Goal: Task Accomplishment & Management: Manage account settings

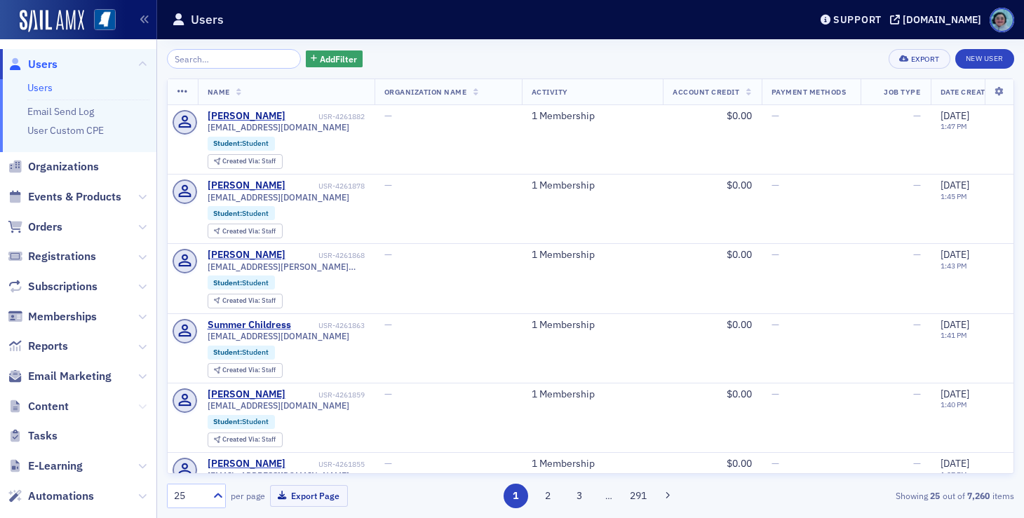
click at [138, 406] on icon at bounding box center [142, 406] width 8 height 8
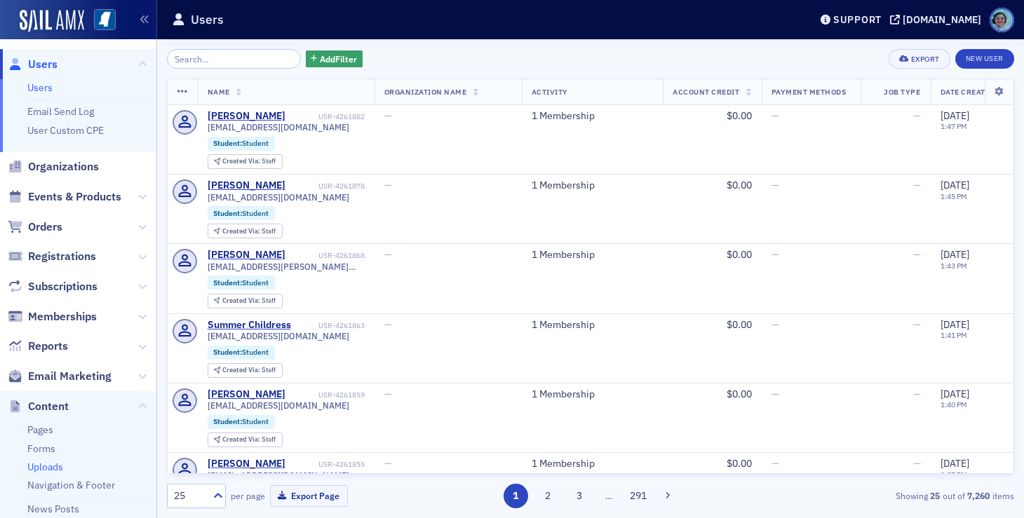
click at [48, 462] on link "Uploads" at bounding box center [45, 467] width 36 height 13
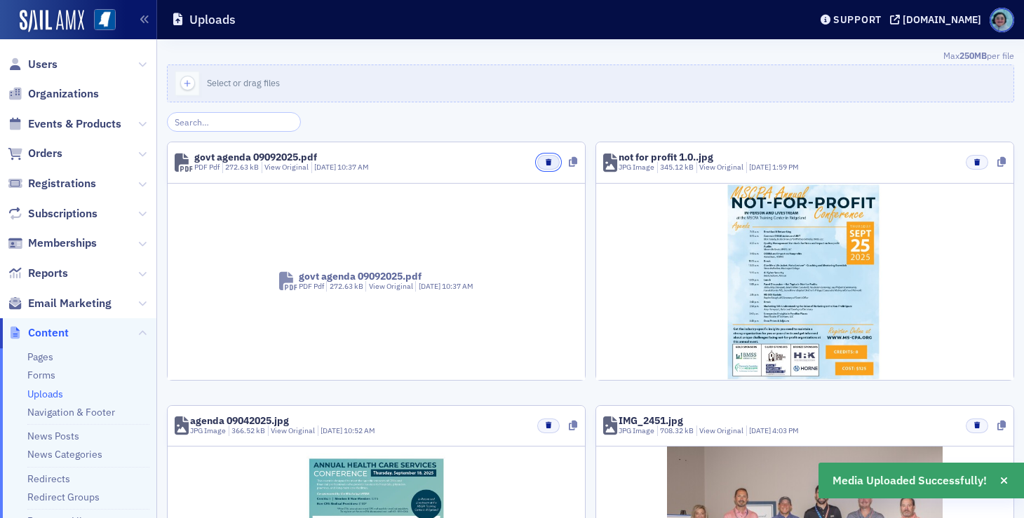
click at [537, 163] on button "button" at bounding box center [548, 162] width 22 height 15
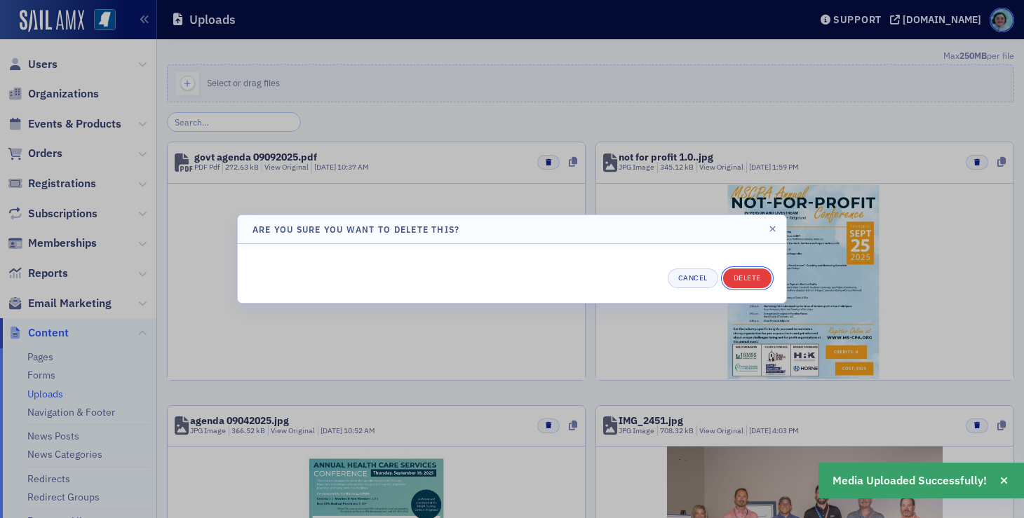
click at [760, 269] on button "Delete" at bounding box center [747, 279] width 48 height 20
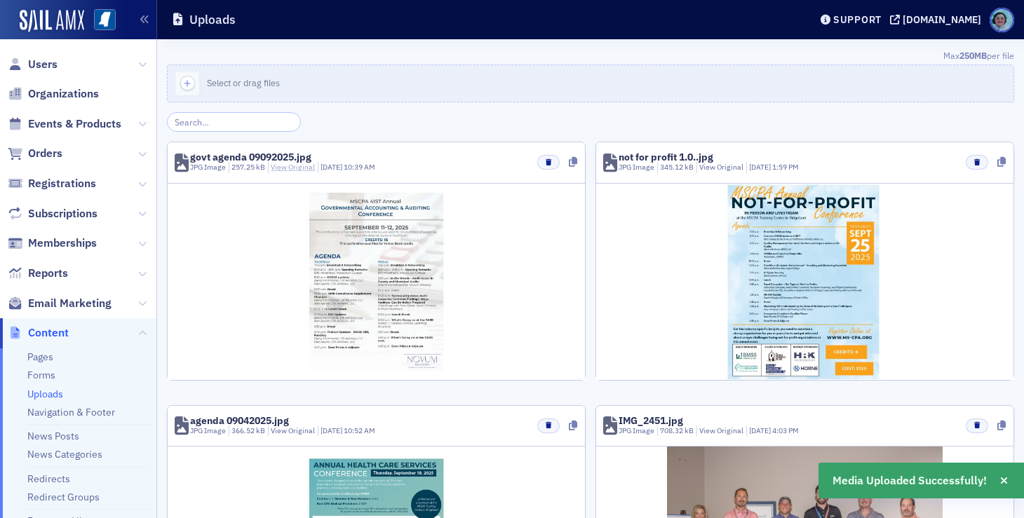
click at [305, 164] on link "View Original" at bounding box center [293, 167] width 44 height 10
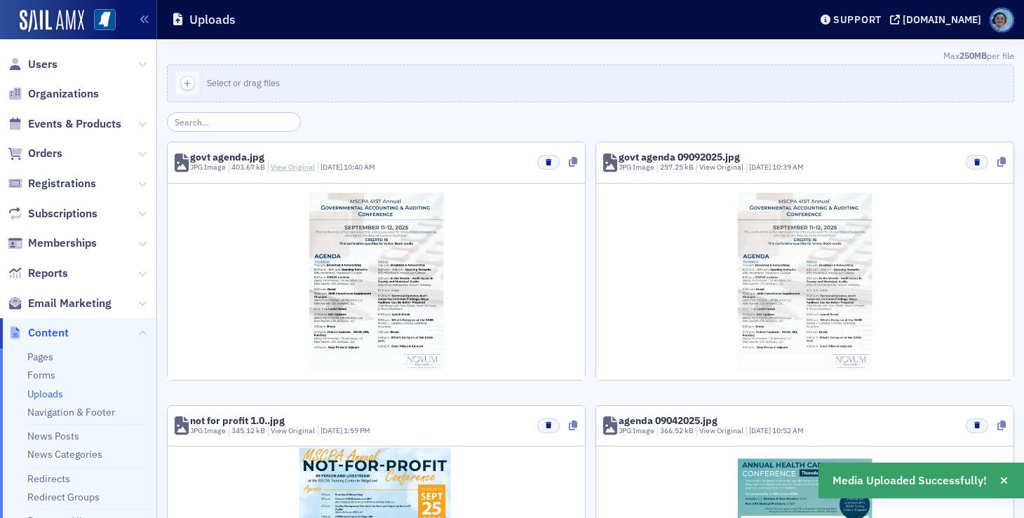
click at [294, 162] on link "View Original" at bounding box center [293, 167] width 44 height 10
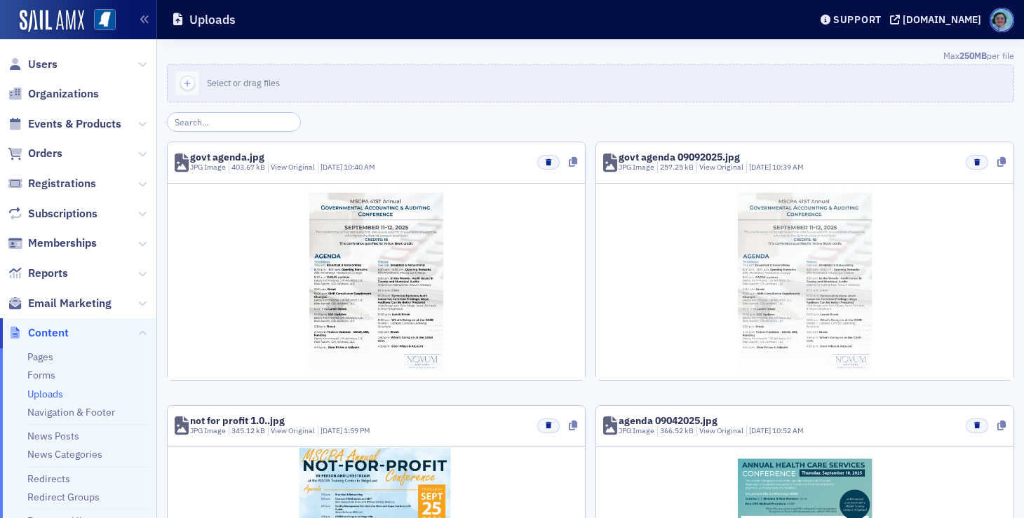
click at [780, 195] on img at bounding box center [803, 282] width 151 height 196
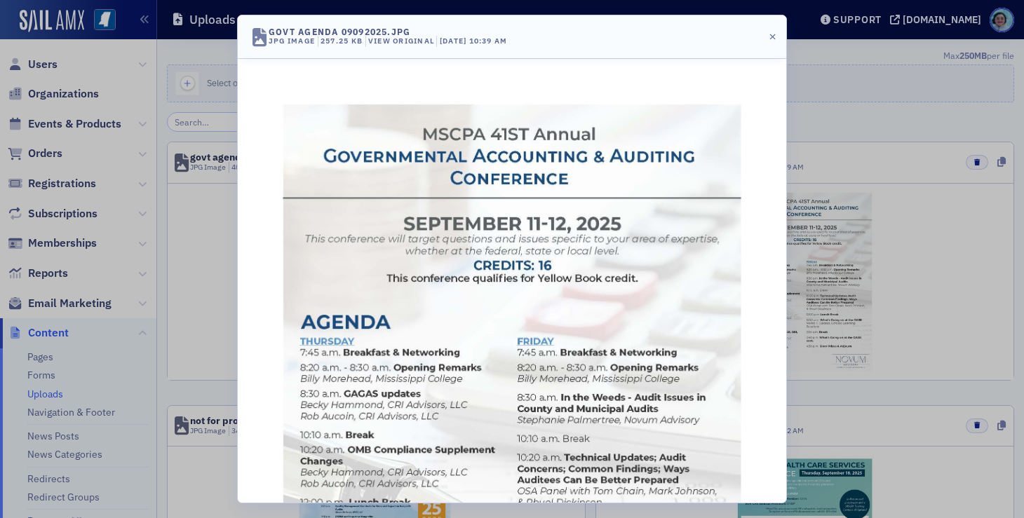
click at [989, 231] on div at bounding box center [512, 259] width 1024 height 518
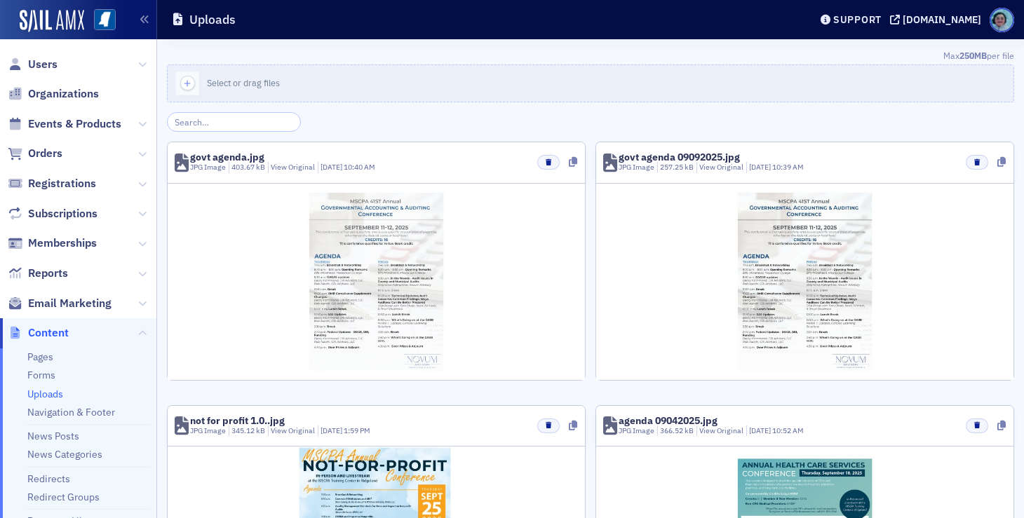
click at [398, 281] on img at bounding box center [375, 282] width 151 height 196
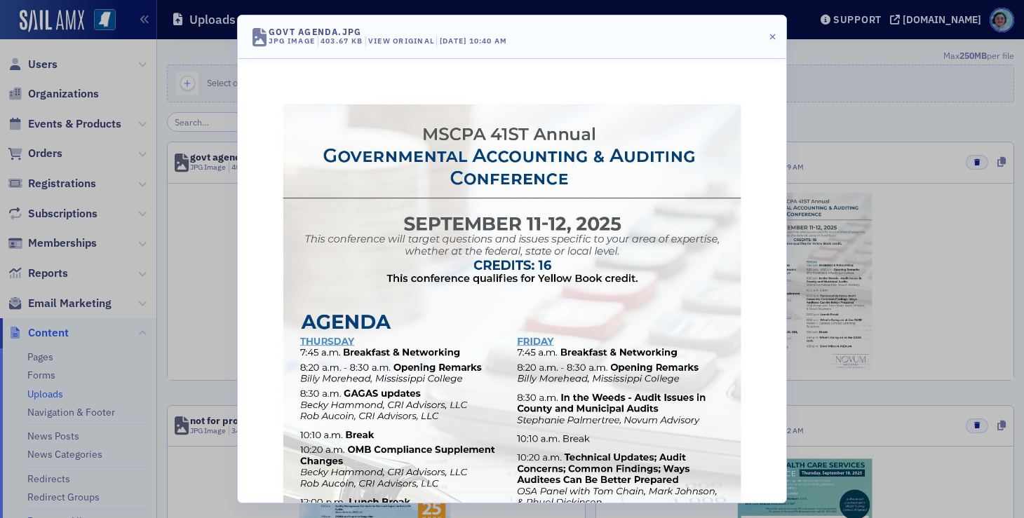
click at [843, 78] on div at bounding box center [512, 259] width 1024 height 518
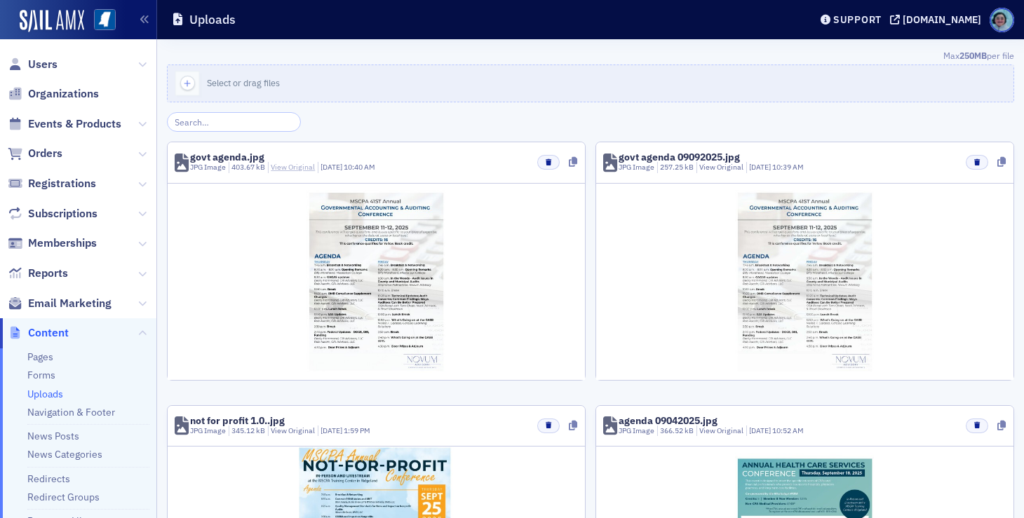
click at [303, 165] on link "View Original" at bounding box center [293, 167] width 44 height 10
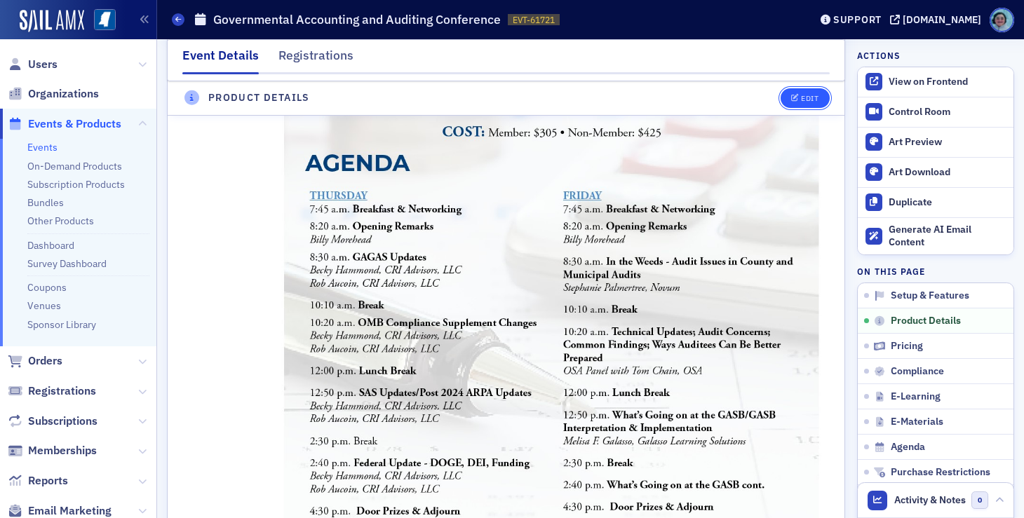
click at [808, 105] on button "Edit" at bounding box center [804, 98] width 48 height 20
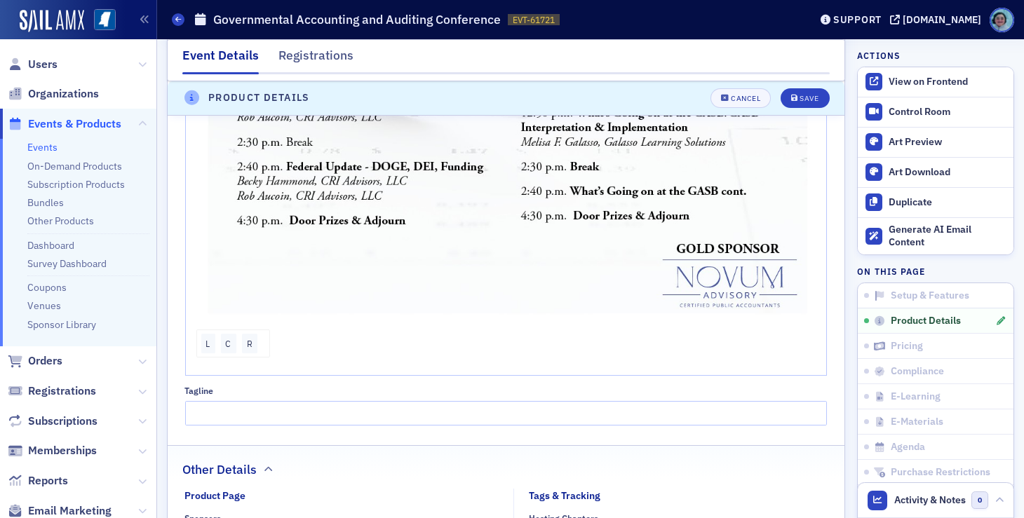
scroll to position [1601, 0]
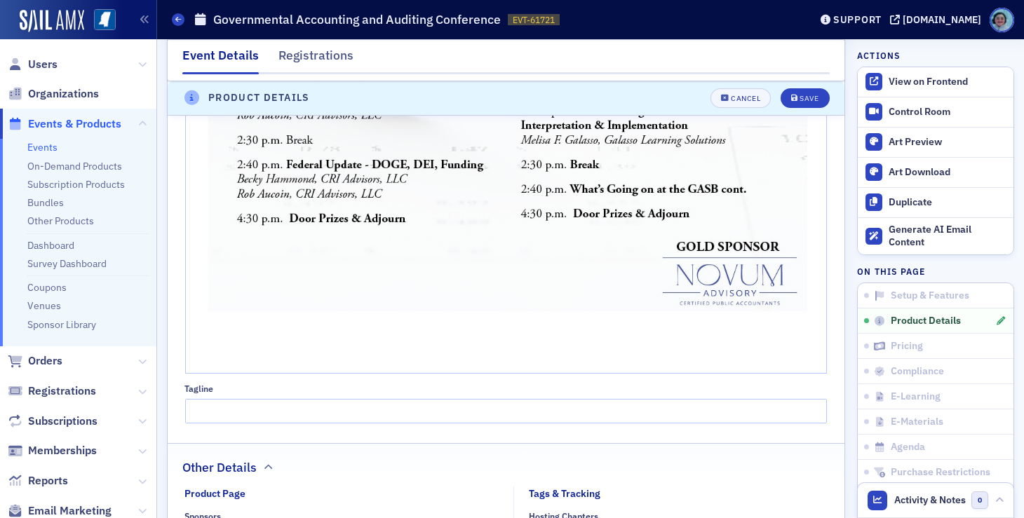
click at [488, 342] on div "rdw-editor" at bounding box center [506, 348] width 620 height 13
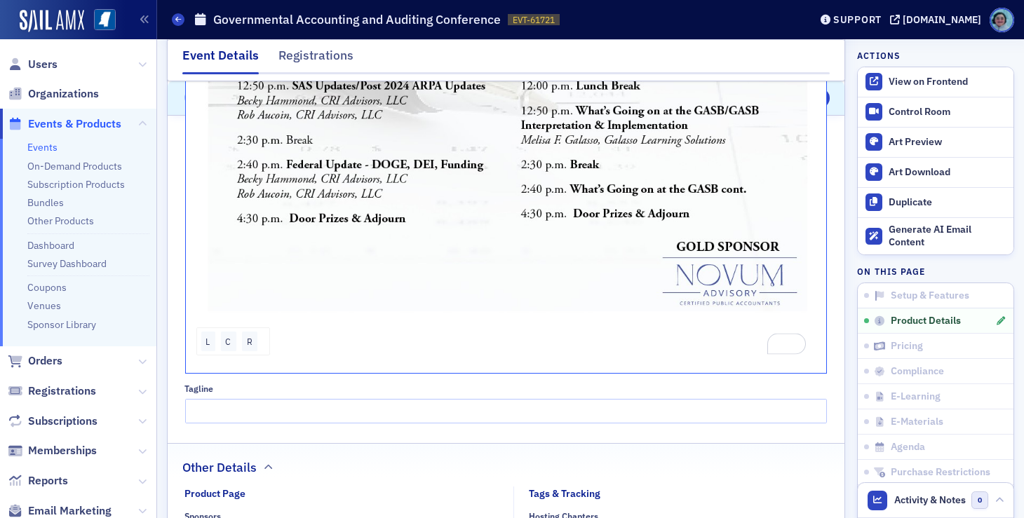
scroll to position [760, 0]
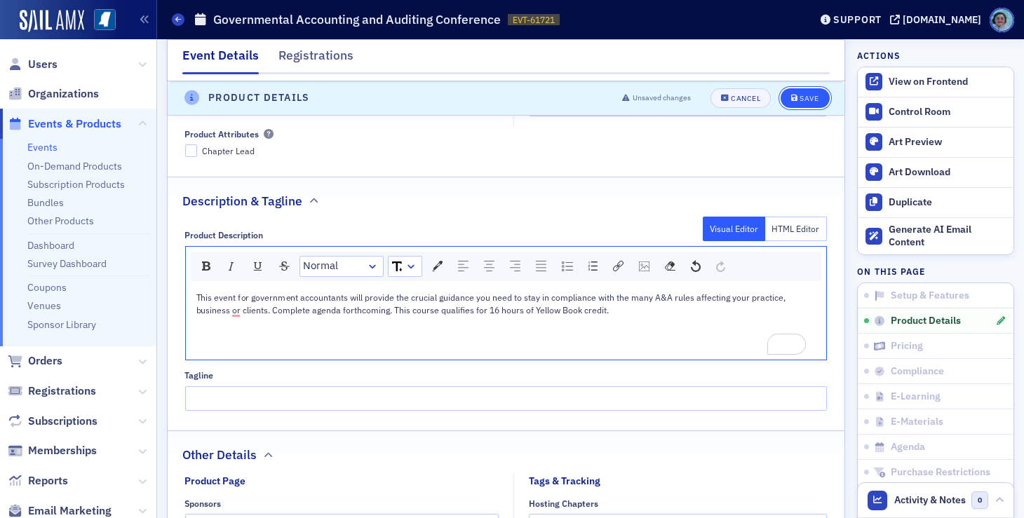
click at [815, 93] on button "Save" at bounding box center [804, 98] width 48 height 20
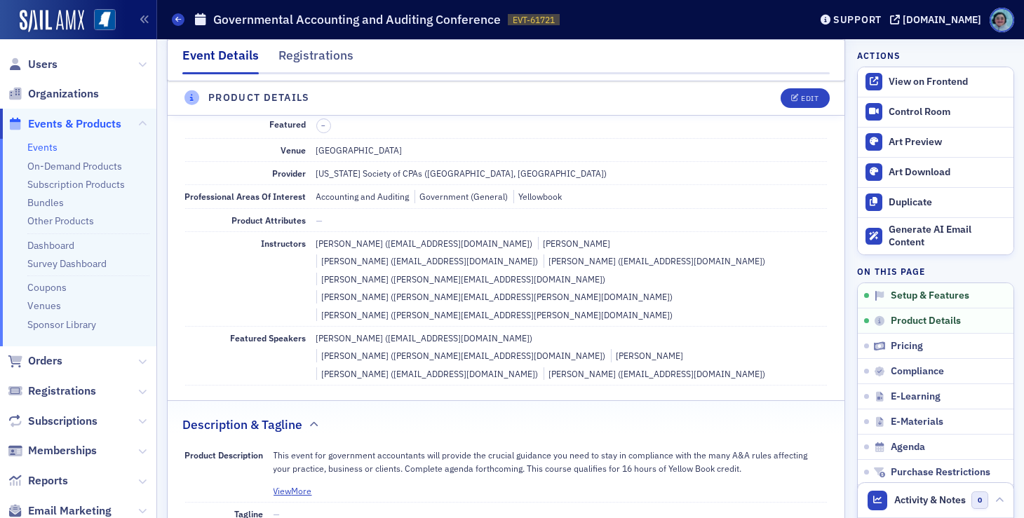
scroll to position [337, 0]
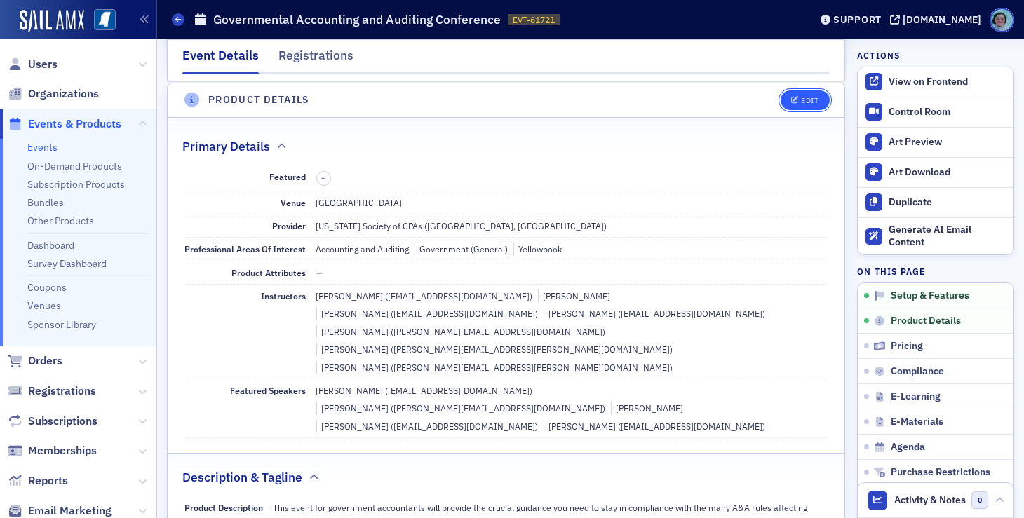
click at [801, 97] on div "Edit" at bounding box center [810, 101] width 18 height 8
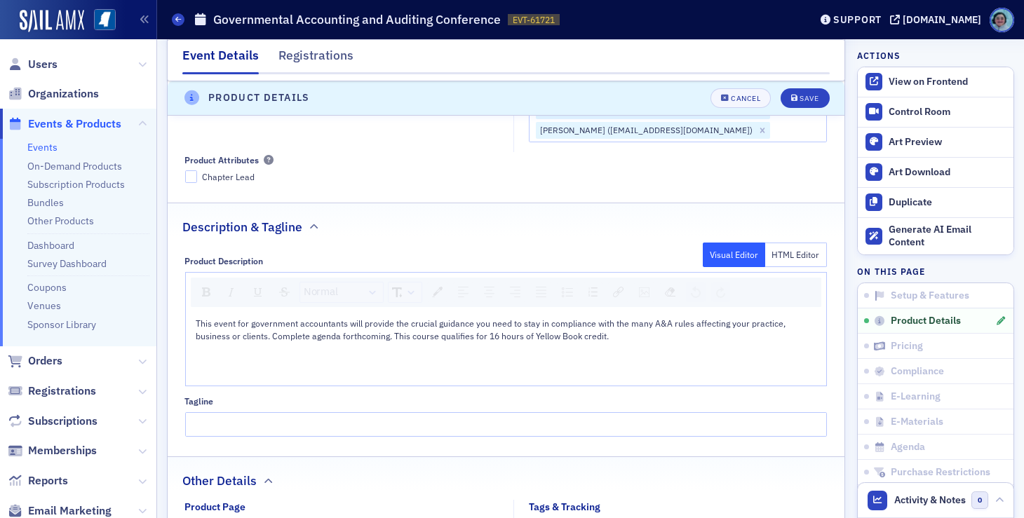
scroll to position [758, 0]
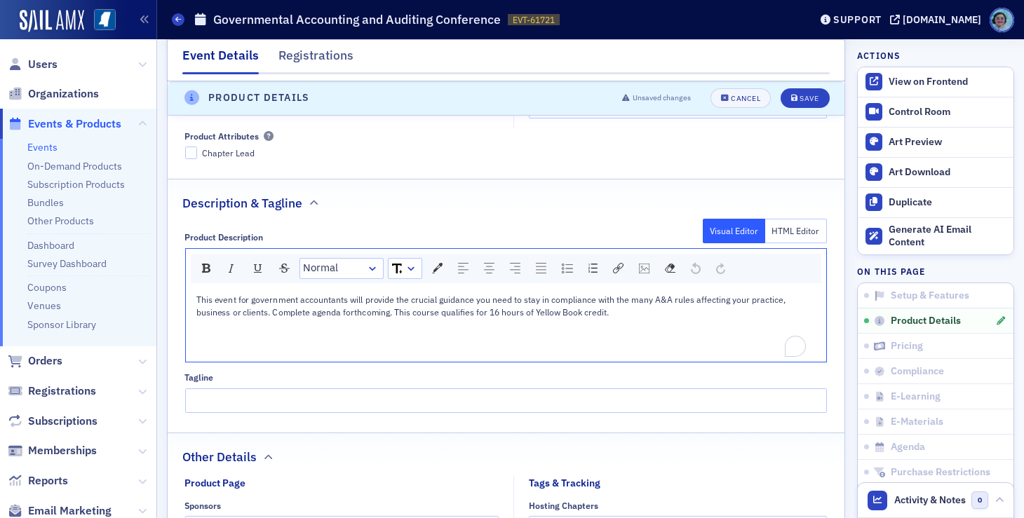
click at [355, 332] on div "To enrich screen reader interactions, please activate Accessibility in Grammarl…" at bounding box center [506, 338] width 620 height 13
click at [639, 264] on img "rdw-image-control" at bounding box center [644, 269] width 11 height 10
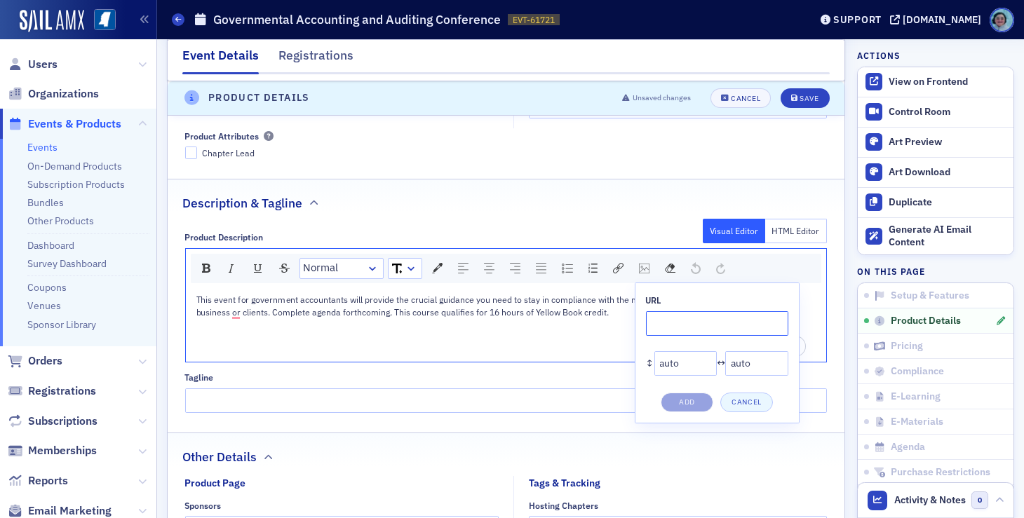
click at [660, 311] on input "rdw-image-control" at bounding box center [717, 323] width 142 height 25
paste input "https://cdn.sailamx.com/12/cms_uploads/e748acf9e03703dc3c545e07eabac62d/govt-ag…"
type input "https://cdn.sailamx.com/12/cms_uploads/e748acf9e03703dc3c545e07eabac62d/govt-ag…"
click at [693, 393] on button "Add" at bounding box center [686, 403] width 53 height 20
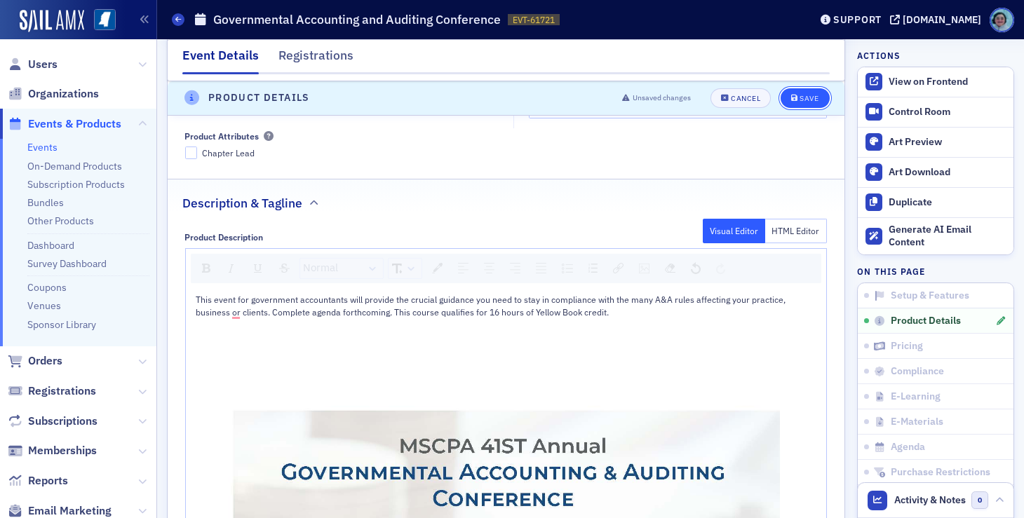
click at [801, 95] on div "Save" at bounding box center [808, 99] width 19 height 8
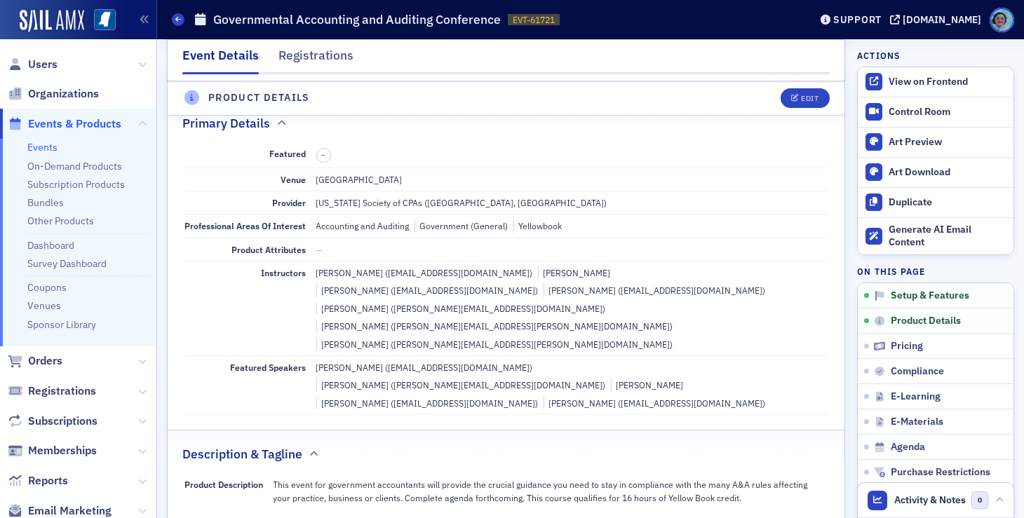
scroll to position [337, 0]
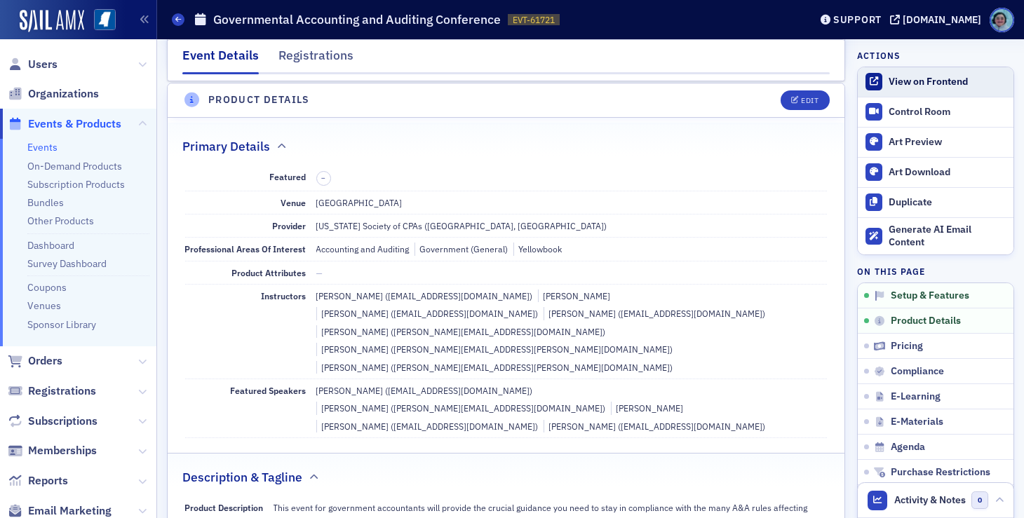
click at [909, 79] on div "View on Frontend" at bounding box center [947, 82] width 118 height 13
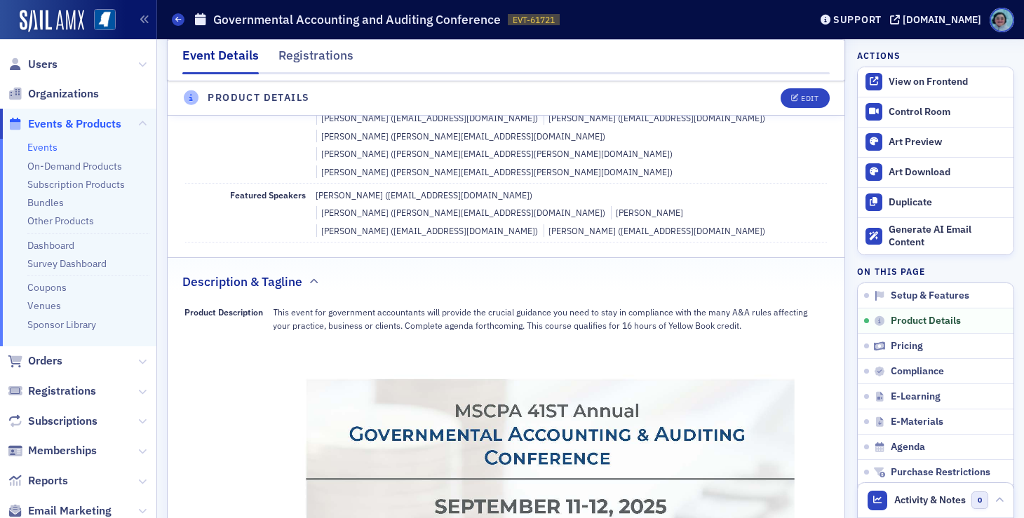
scroll to position [701, 0]
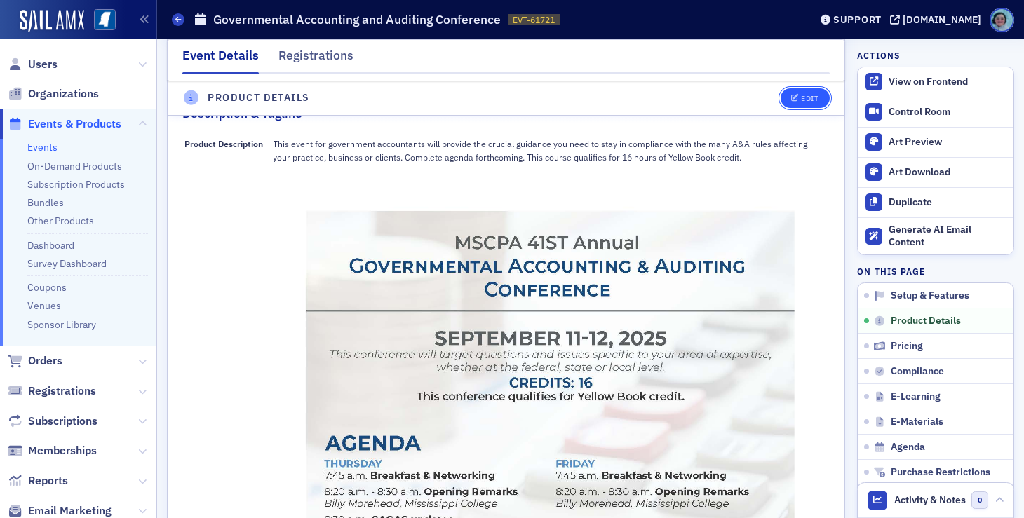
click at [788, 103] on button "Edit" at bounding box center [804, 98] width 48 height 20
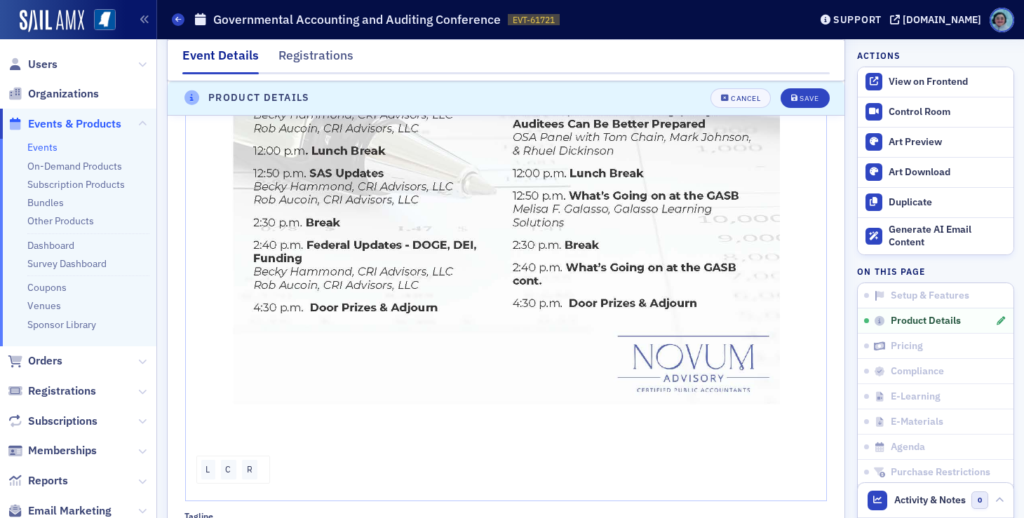
scroll to position [1568, 0]
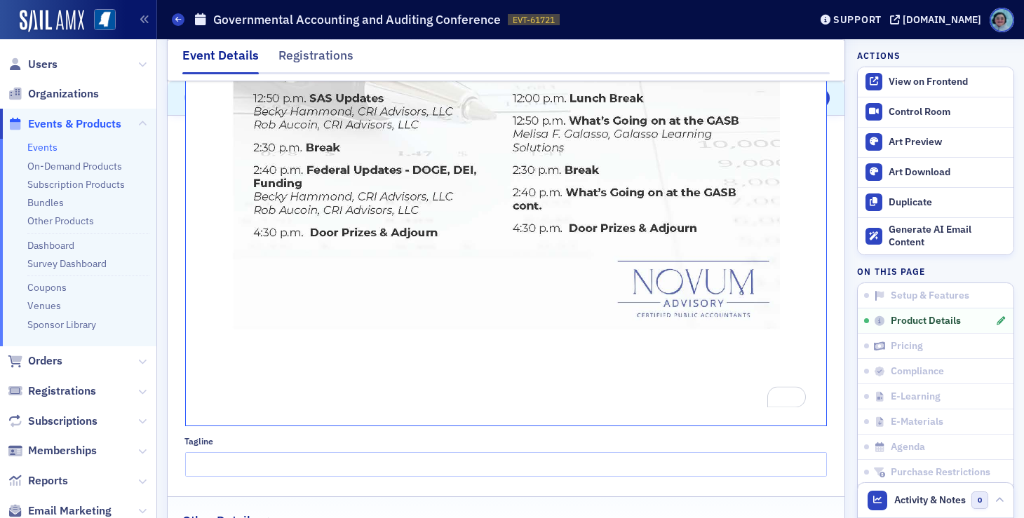
scroll to position [707, 0]
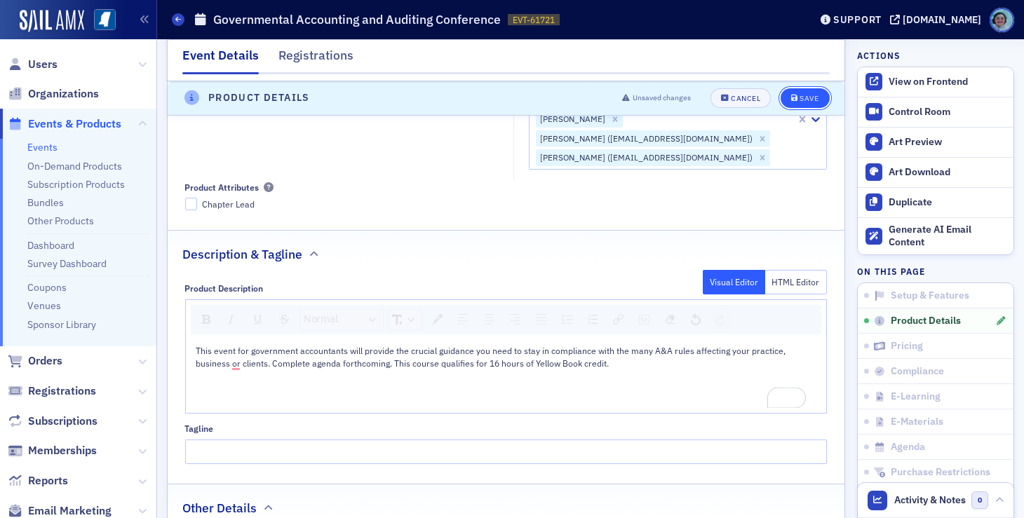
click at [808, 95] on button "Save" at bounding box center [804, 98] width 48 height 20
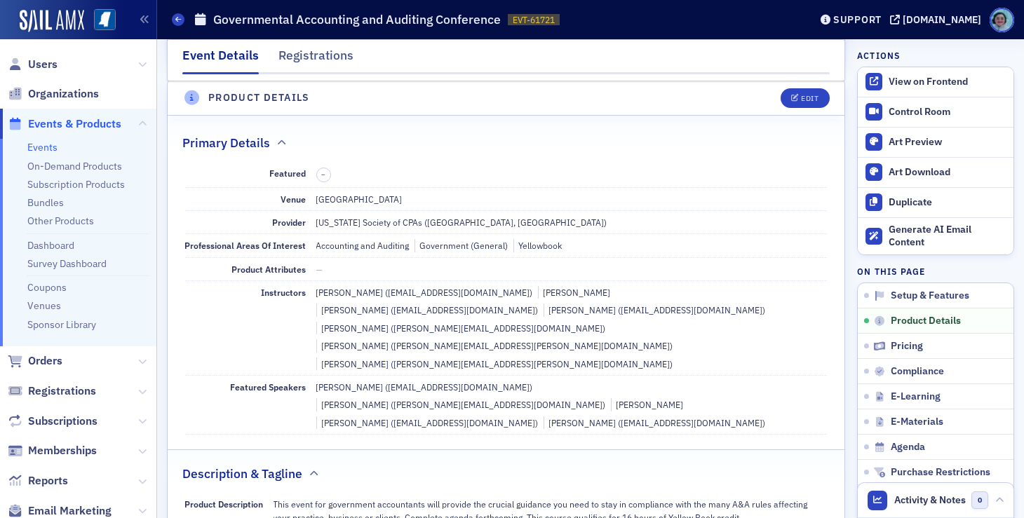
scroll to position [337, 0]
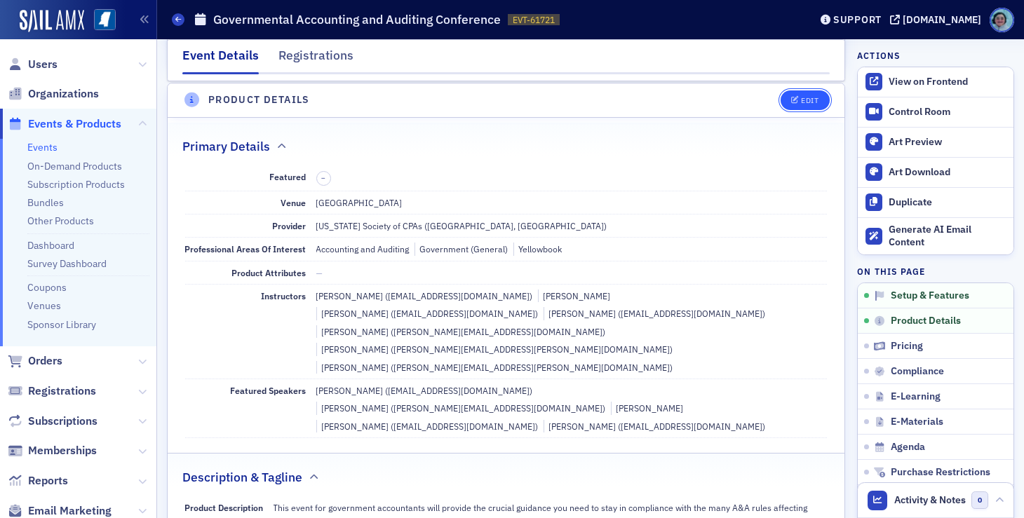
click at [806, 97] on div "Edit" at bounding box center [810, 101] width 18 height 8
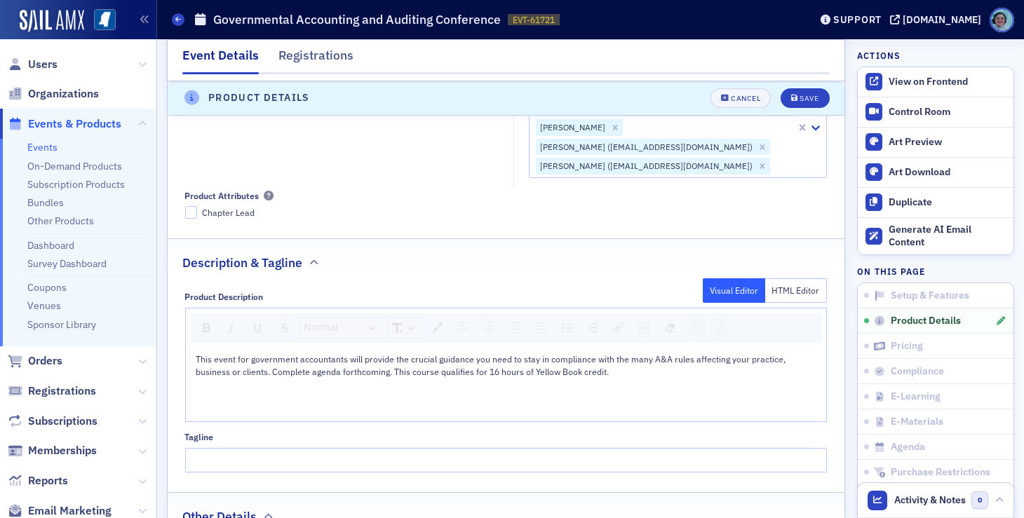
scroll to position [688, 0]
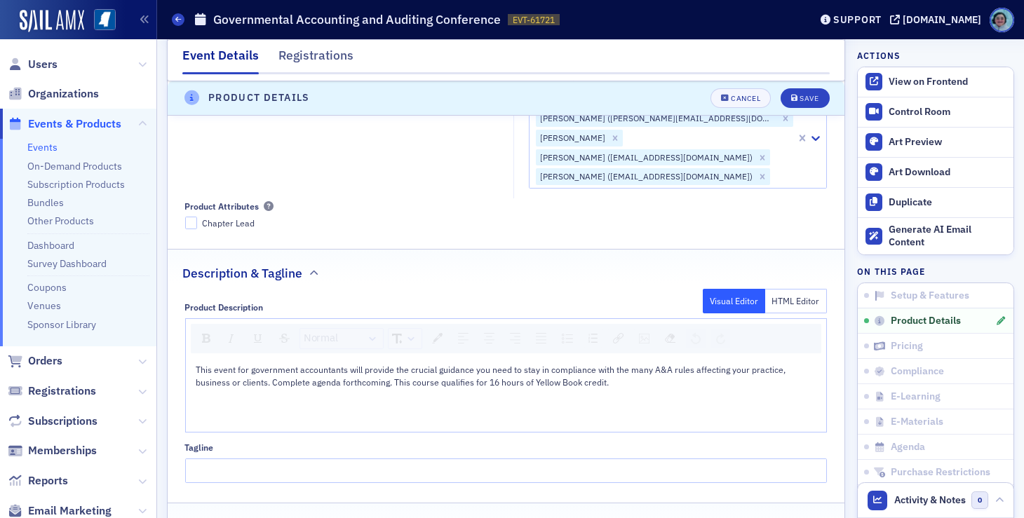
click at [336, 402] on div "rdw-editor" at bounding box center [506, 408] width 620 height 13
click at [635, 329] on div "rdw-image-control" at bounding box center [644, 339] width 20 height 20
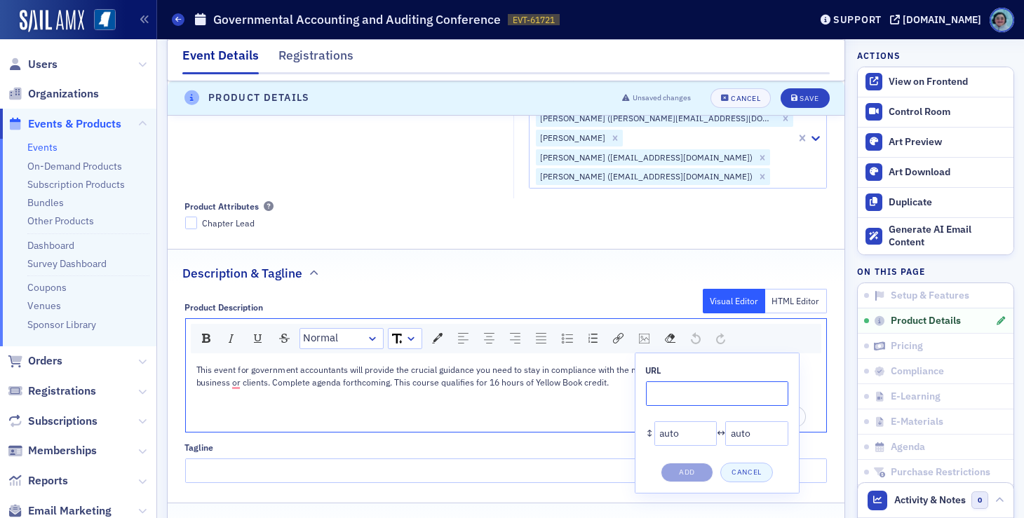
click at [672, 381] on input "rdw-image-control" at bounding box center [717, 393] width 142 height 25
paste input "https://cdn.sailamx.com/12/cms_uploads/562d7db19b56dba0a0e320d0a7f0aa00/govt-ag…"
type input "https://cdn.sailamx.com/12/cms_uploads/562d7db19b56dba0a0e320d0a7f0aa00/govt-ag…"
click at [700, 463] on button "Add" at bounding box center [686, 473] width 53 height 20
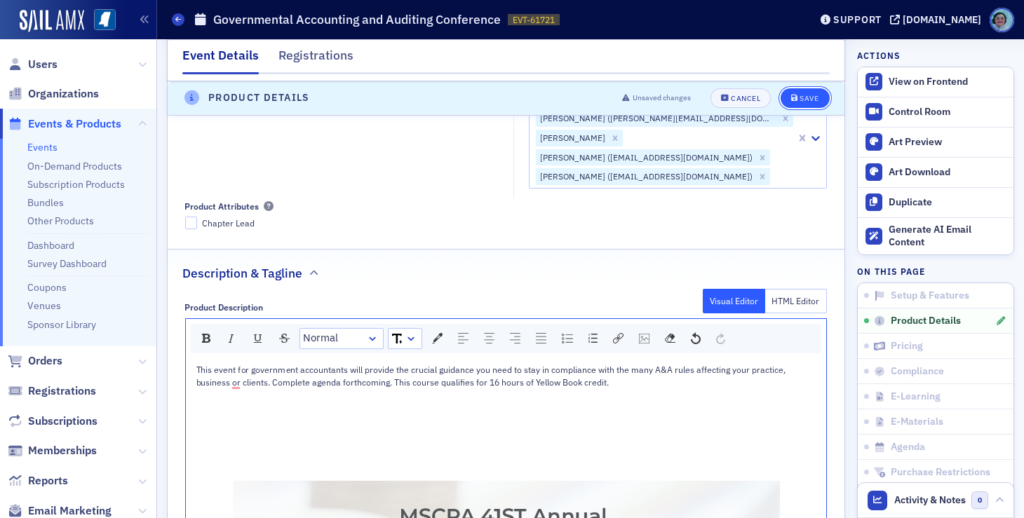
click at [795, 102] on button "Save" at bounding box center [804, 98] width 48 height 20
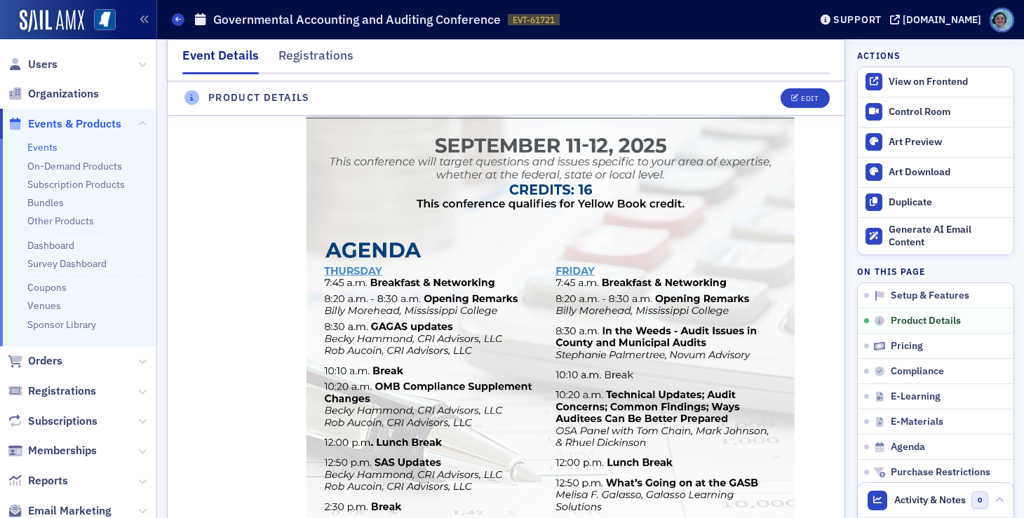
scroll to position [898, 0]
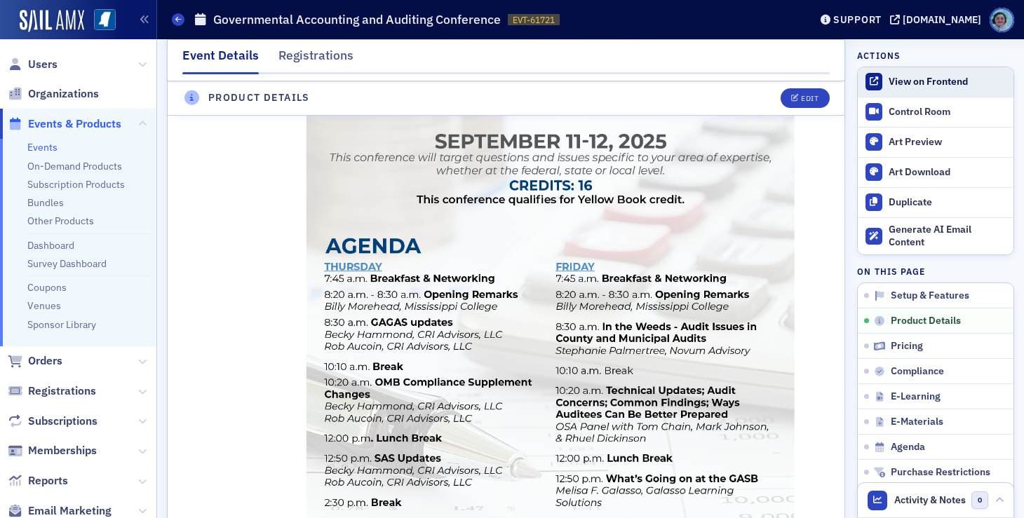
click at [907, 86] on div "View on Frontend" at bounding box center [947, 82] width 118 height 13
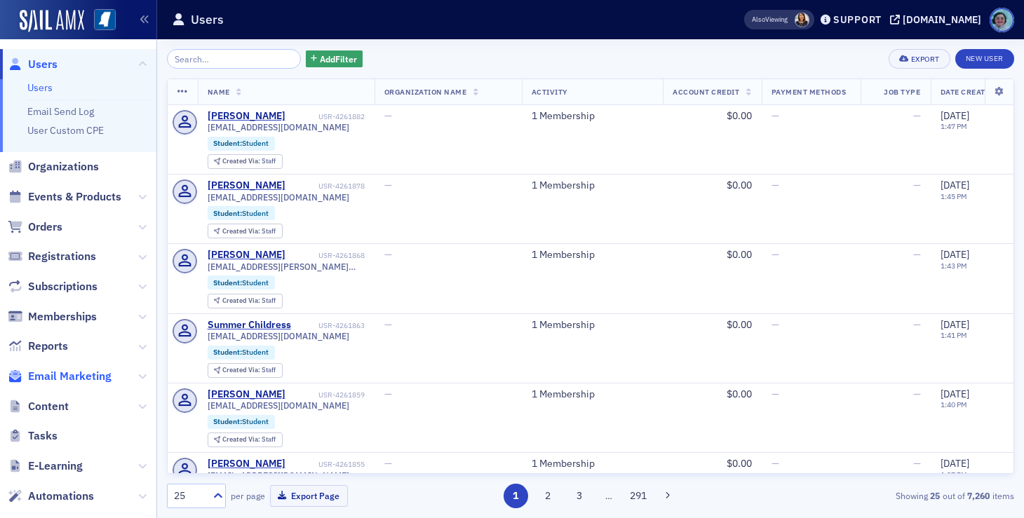
click at [107, 376] on span "Email Marketing" at bounding box center [69, 376] width 83 height 15
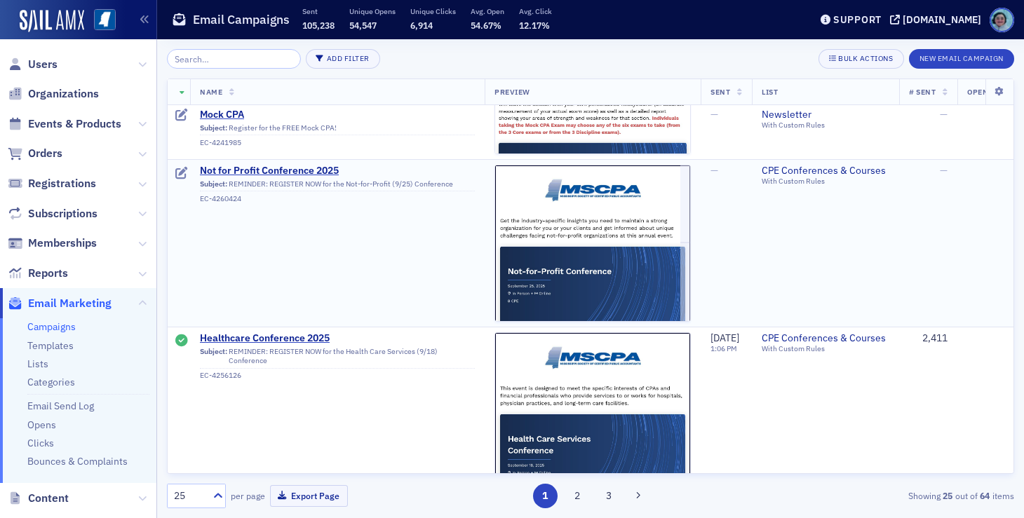
scroll to position [351, 0]
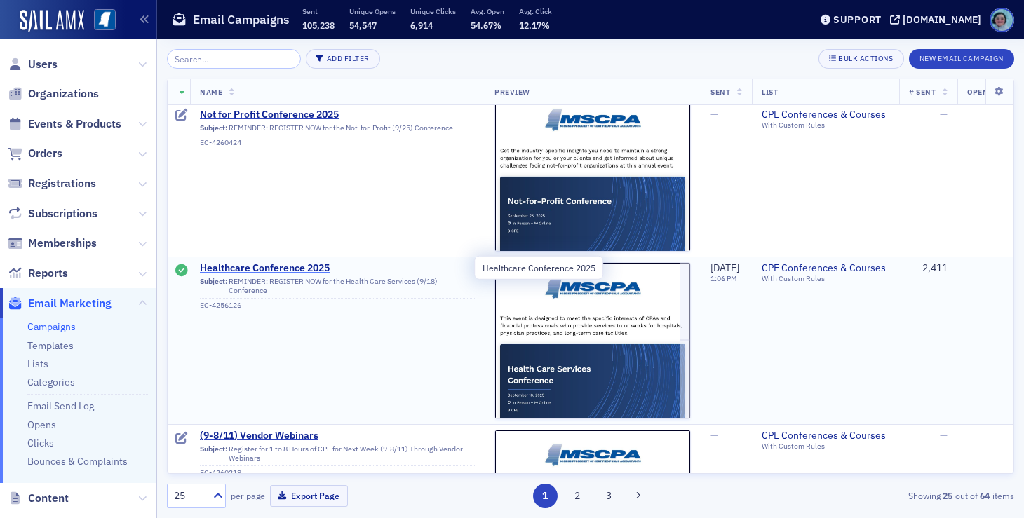
click at [314, 262] on span "Healthcare Conference 2025" at bounding box center [337, 268] width 275 height 13
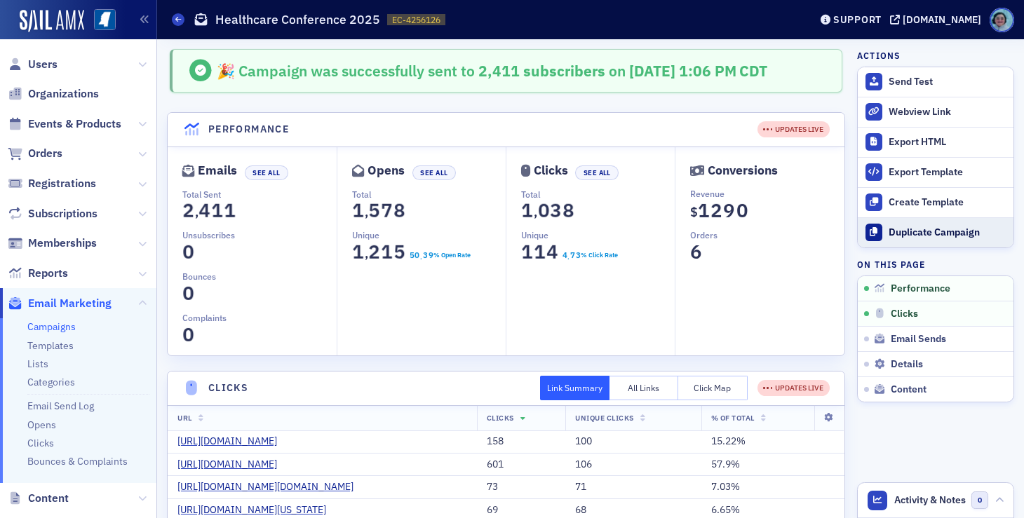
click at [942, 229] on div "Duplicate Campaign" at bounding box center [947, 232] width 118 height 13
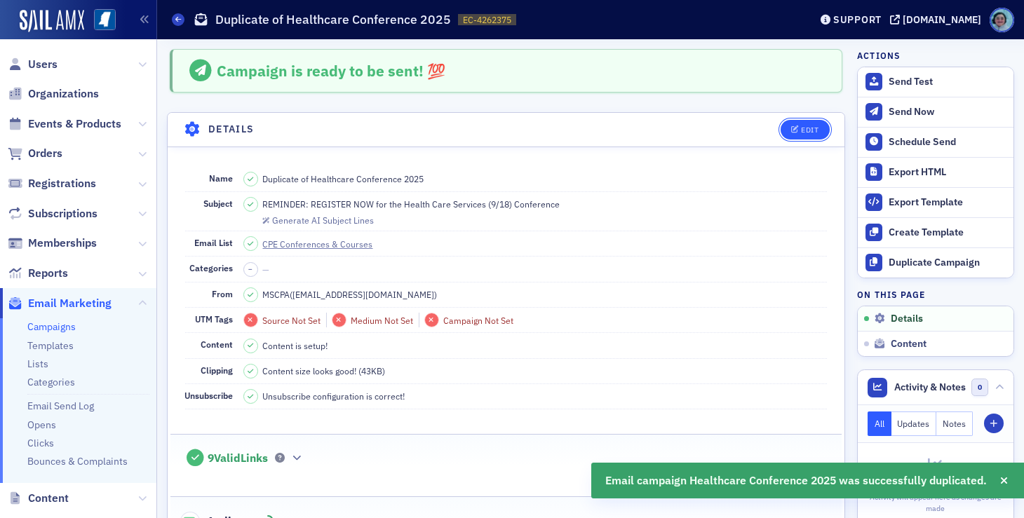
click at [801, 128] on div "Edit" at bounding box center [810, 130] width 18 height 8
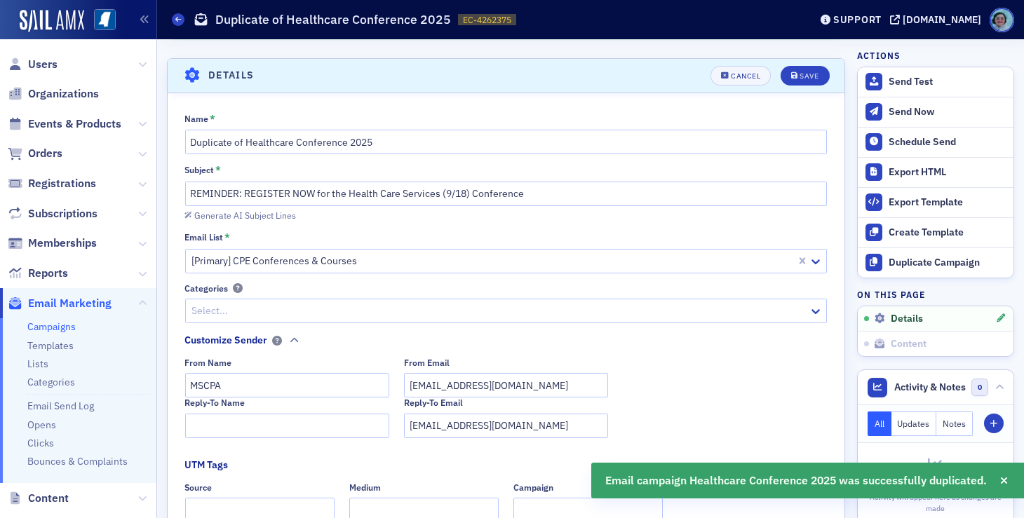
scroll to position [65, 0]
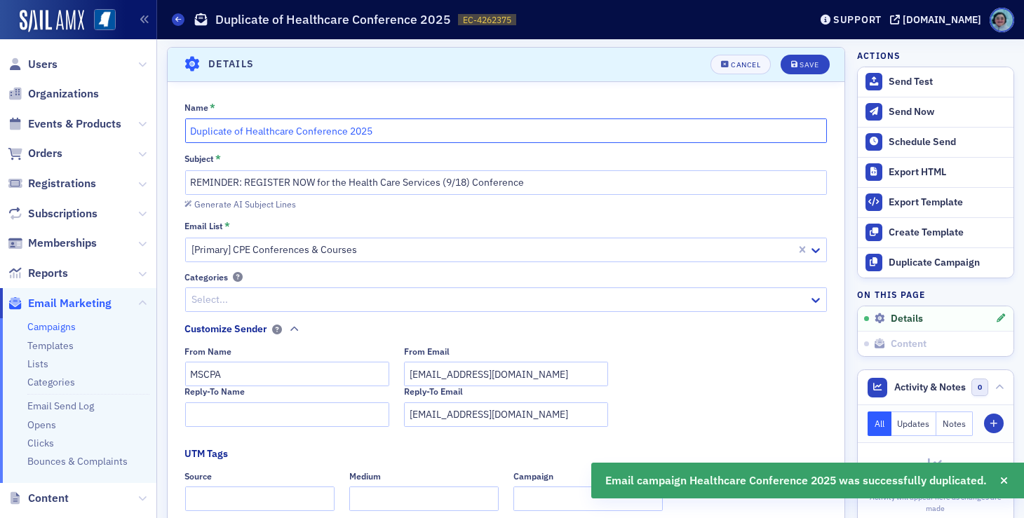
drag, startPoint x: 244, startPoint y: 132, endPoint x: 169, endPoint y: 116, distance: 76.7
click at [168, 118] on div "Name * Duplicate of Healthcare Conference 2025 Subject * REMINDER: REGISTER NOW…" at bounding box center [506, 438] width 677 height 673
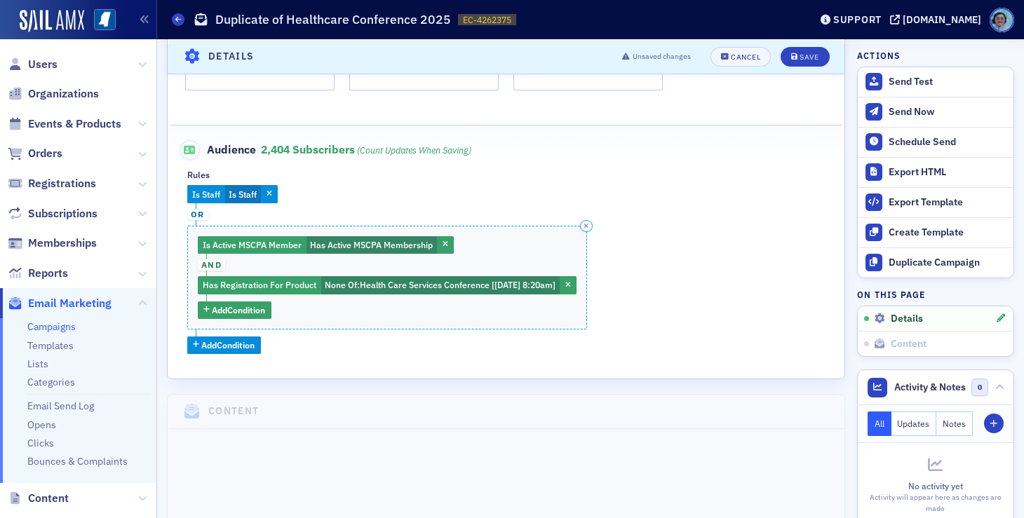
scroll to position [0, 0]
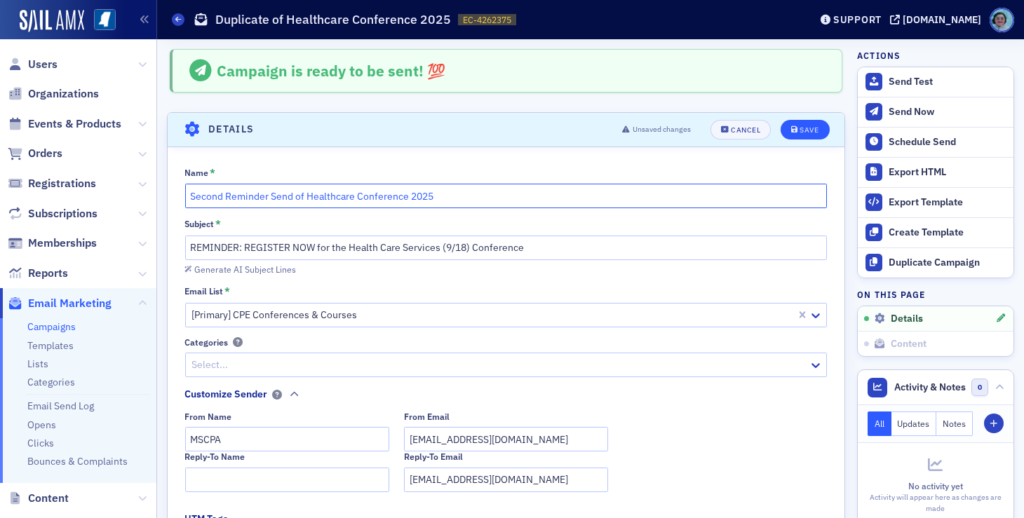
type input "Second Reminder Send of Healthcare Conference 2025"
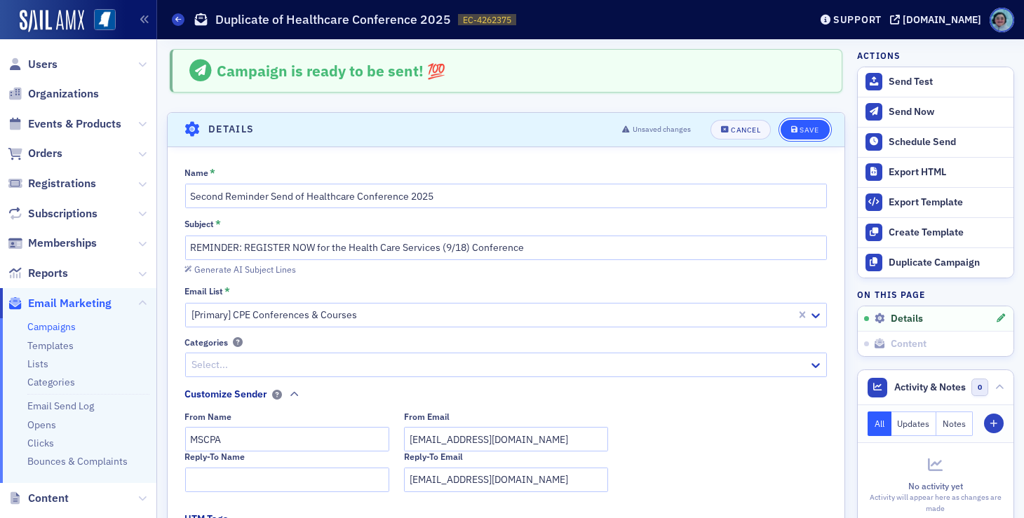
click at [808, 126] on button "Save" at bounding box center [804, 130] width 48 height 20
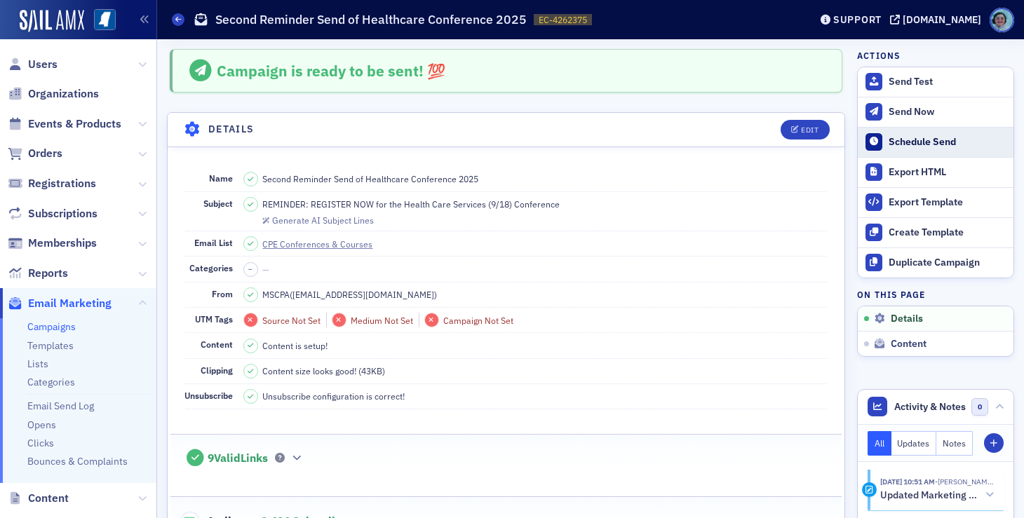
click at [956, 138] on div "Schedule Send" at bounding box center [947, 142] width 118 height 13
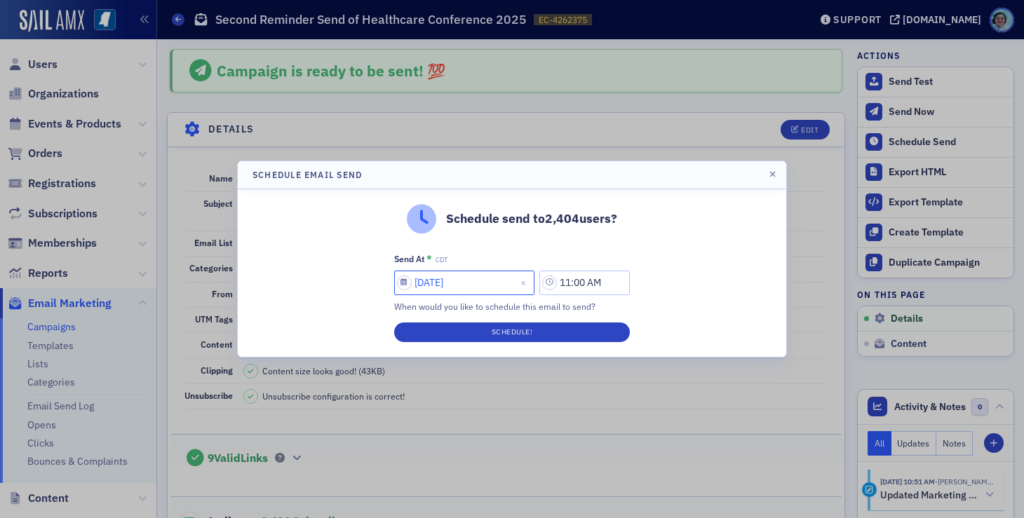
click at [460, 278] on input "09/09/2025" at bounding box center [464, 283] width 140 height 25
select select "8"
select select "2025"
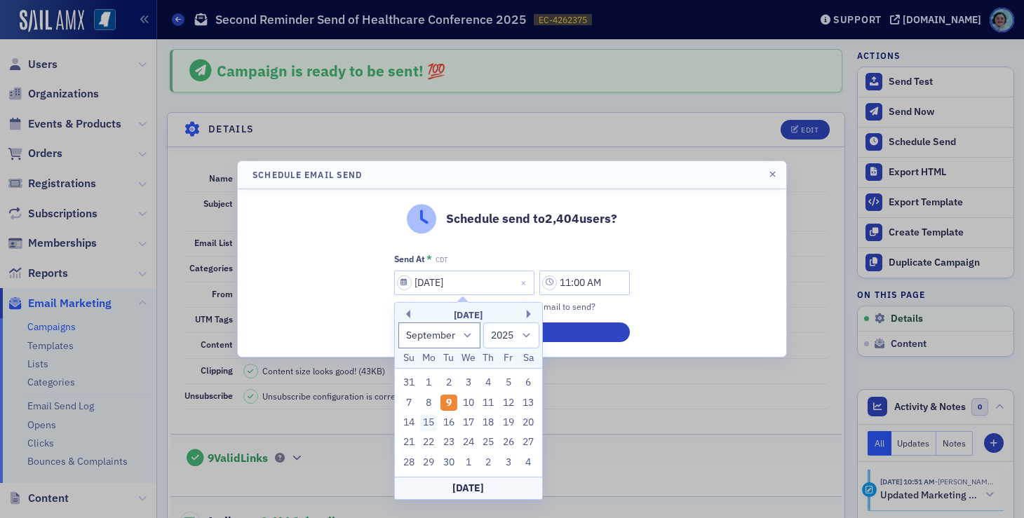
click at [433, 421] on div "15" at bounding box center [428, 422] width 17 height 17
type input "09/15/2025"
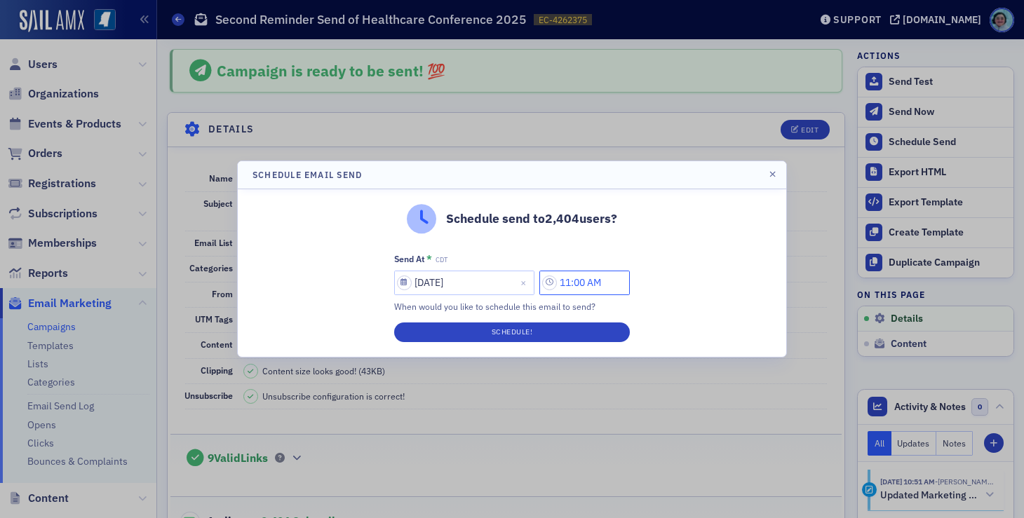
click at [584, 272] on input "11:00 AM" at bounding box center [584, 283] width 90 height 25
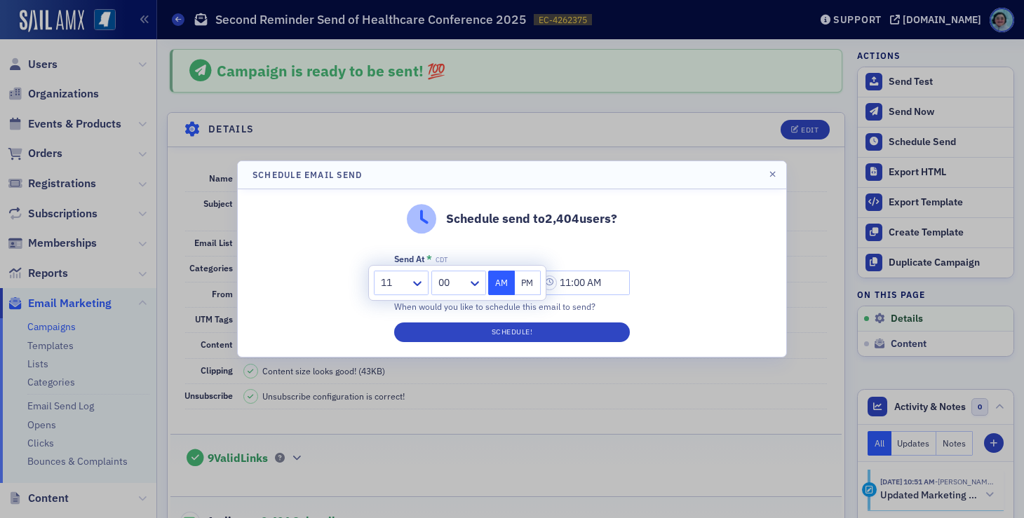
click at [407, 289] on div at bounding box center [393, 283] width 29 height 18
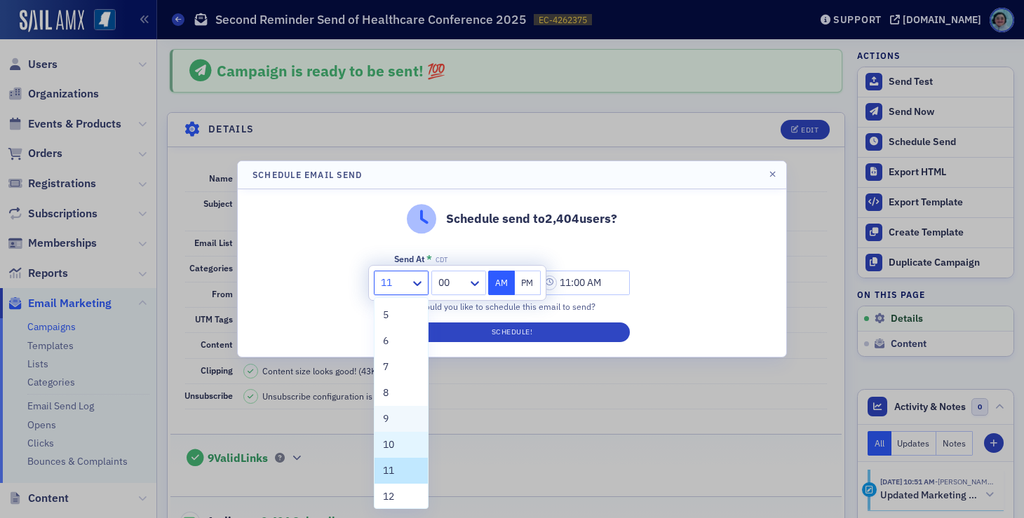
scroll to position [106, 0]
click at [400, 407] on div "9" at bounding box center [400, 415] width 53 height 26
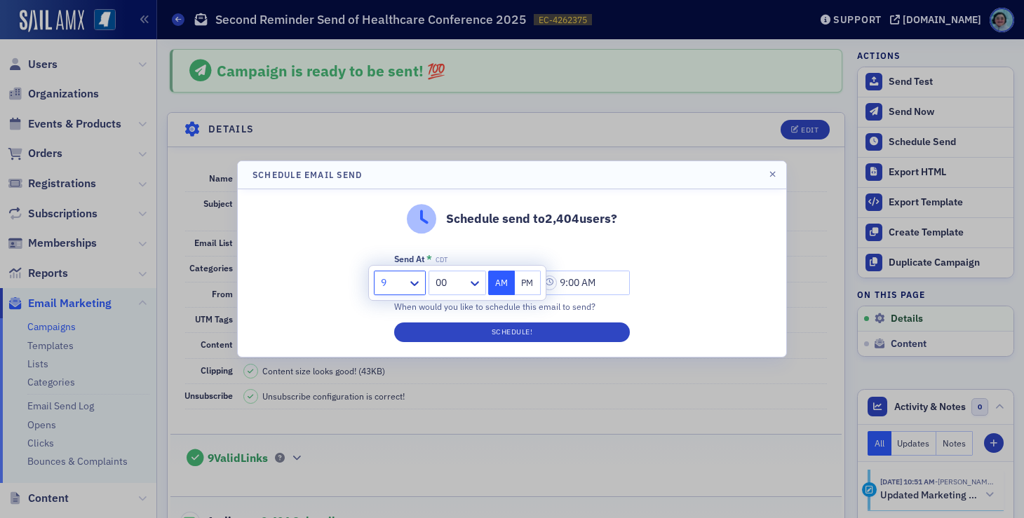
click at [535, 286] on button "PM" at bounding box center [528, 283] width 27 height 25
click at [503, 284] on button "AM" at bounding box center [501, 283] width 27 height 25
type input "9:00 AM"
click at [700, 227] on div "Schedule send to 2,404 users?" at bounding box center [511, 218] width 519 height 29
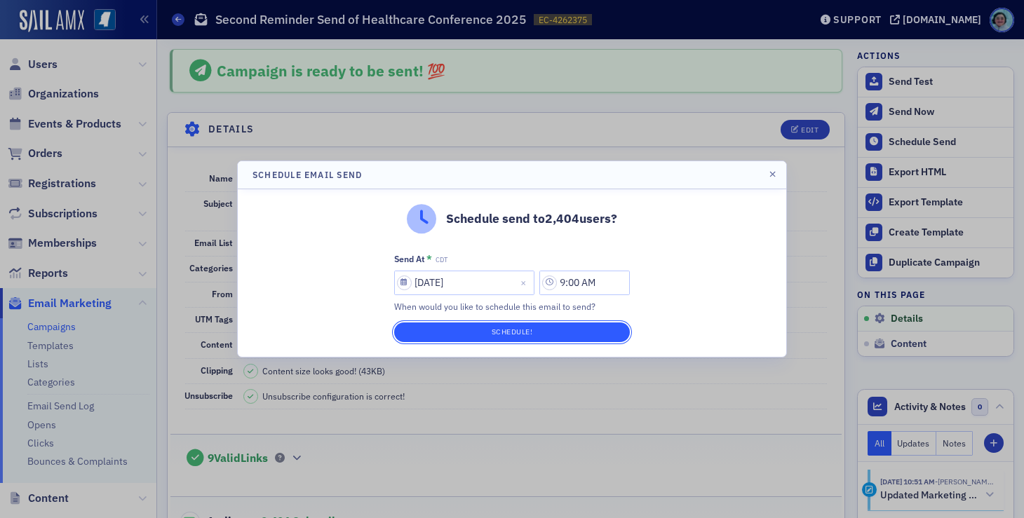
click at [508, 340] on button "Schedule!" at bounding box center [512, 332] width 236 height 20
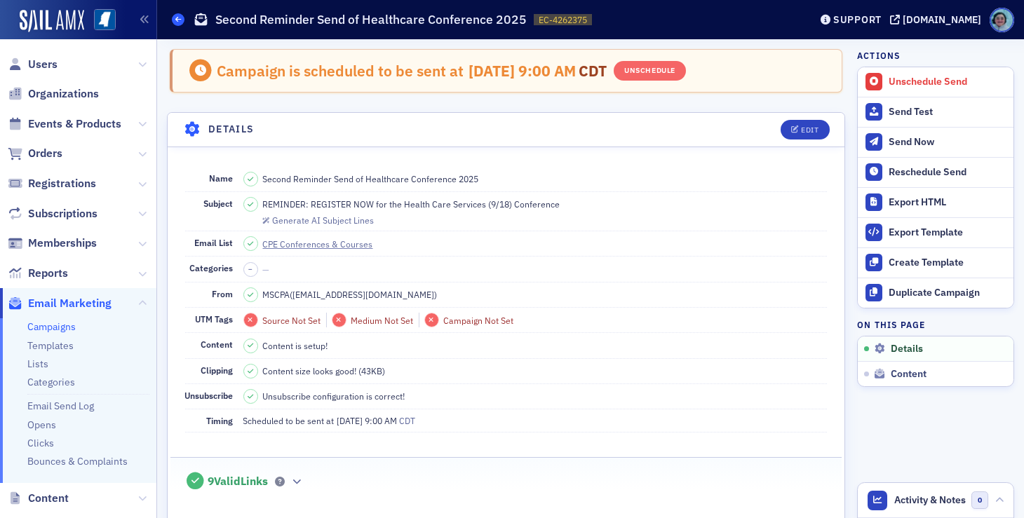
click at [174, 21] on span at bounding box center [178, 19] width 13 height 13
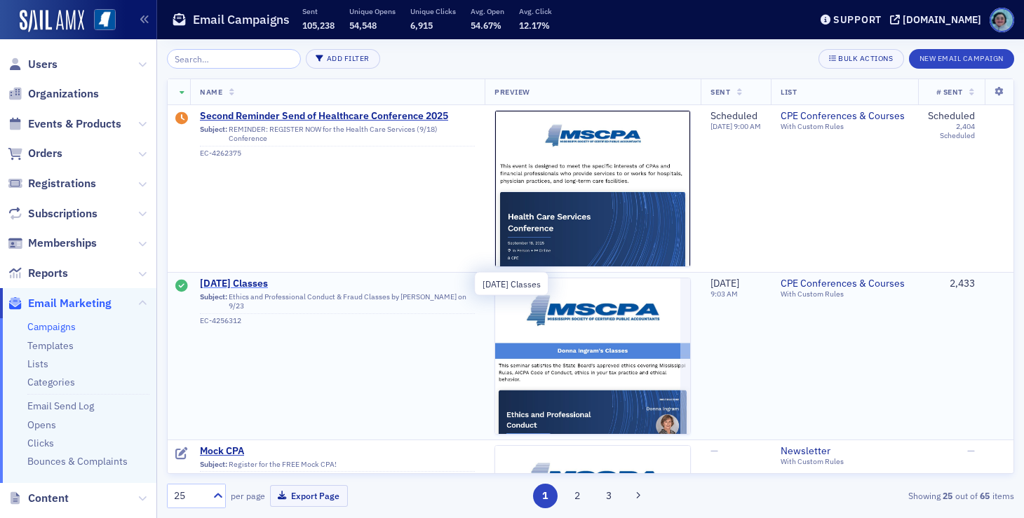
click at [250, 280] on span "September 23rd Classes" at bounding box center [337, 284] width 275 height 13
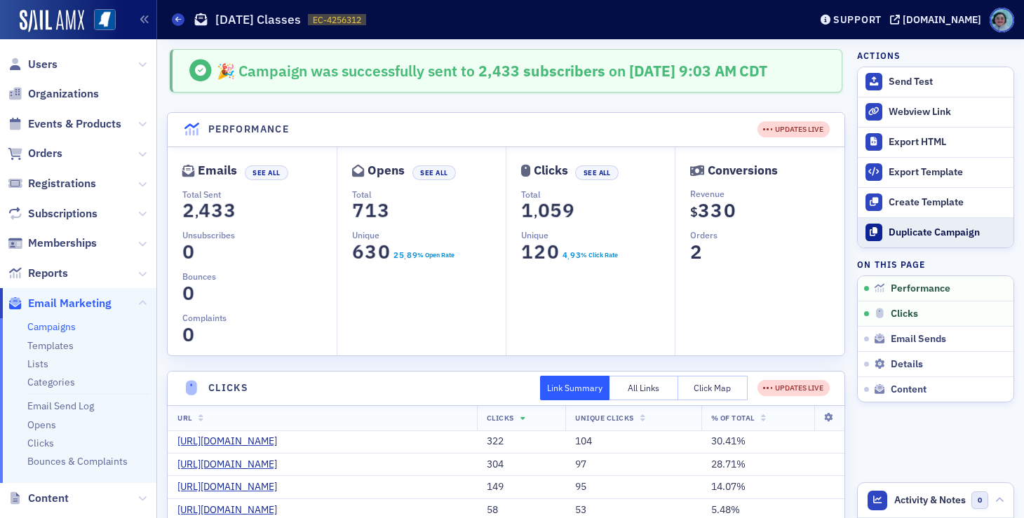
click at [906, 233] on div "Duplicate Campaign" at bounding box center [947, 232] width 118 height 13
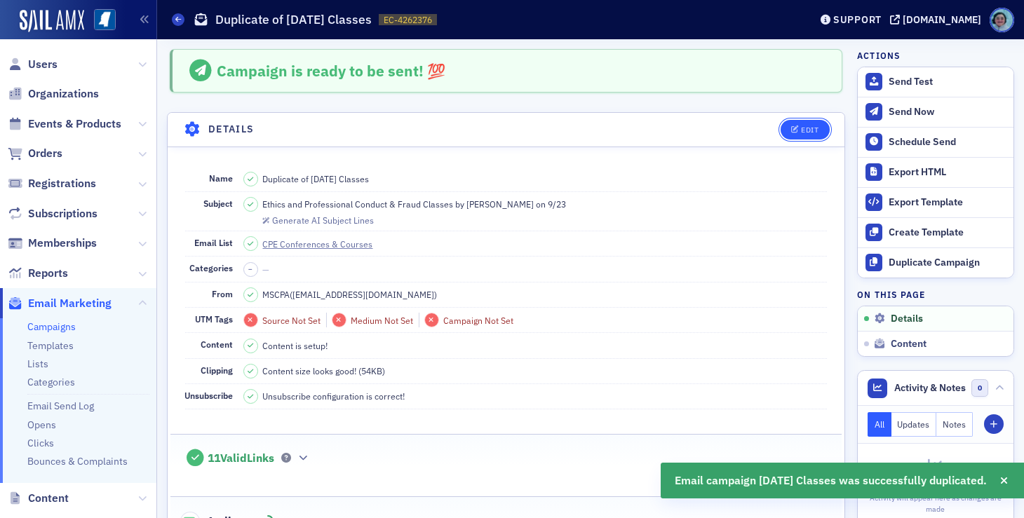
click at [810, 128] on button "Edit" at bounding box center [804, 130] width 48 height 20
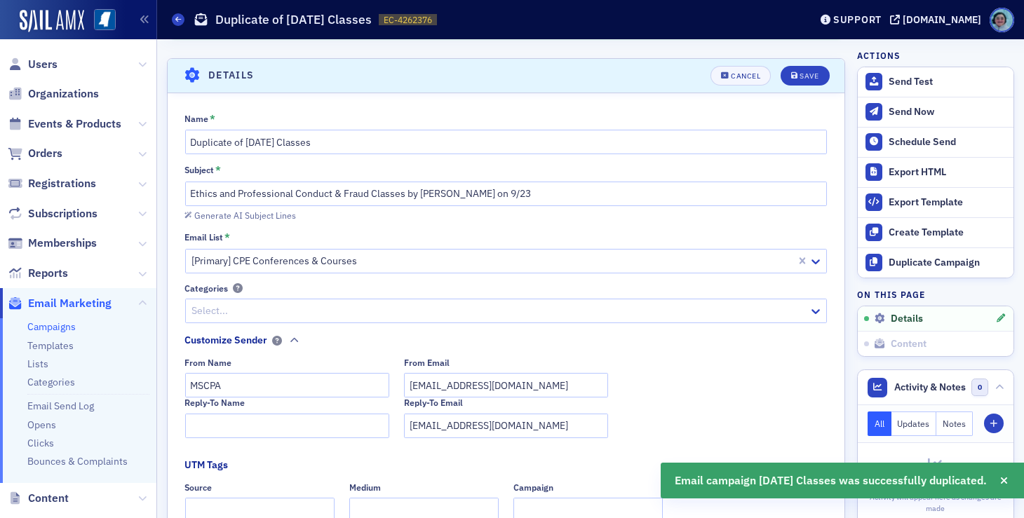
scroll to position [65, 0]
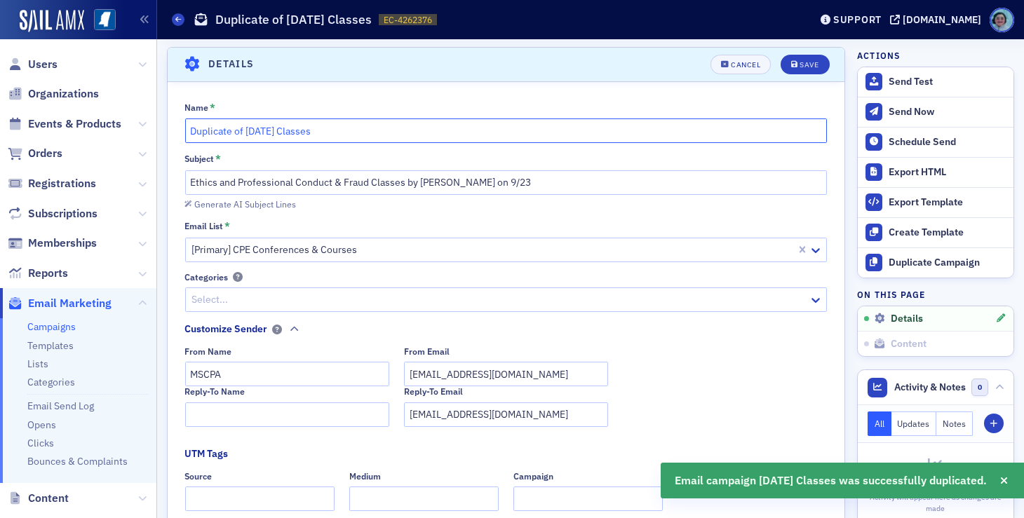
click at [219, 127] on input "Duplicate of September 23rd Classes" at bounding box center [506, 130] width 642 height 25
click at [225, 126] on input "Duplicate of September 23rd Classes" at bounding box center [506, 130] width 642 height 25
click at [222, 125] on input "Duplicate of September 23rd Classes" at bounding box center [506, 130] width 642 height 25
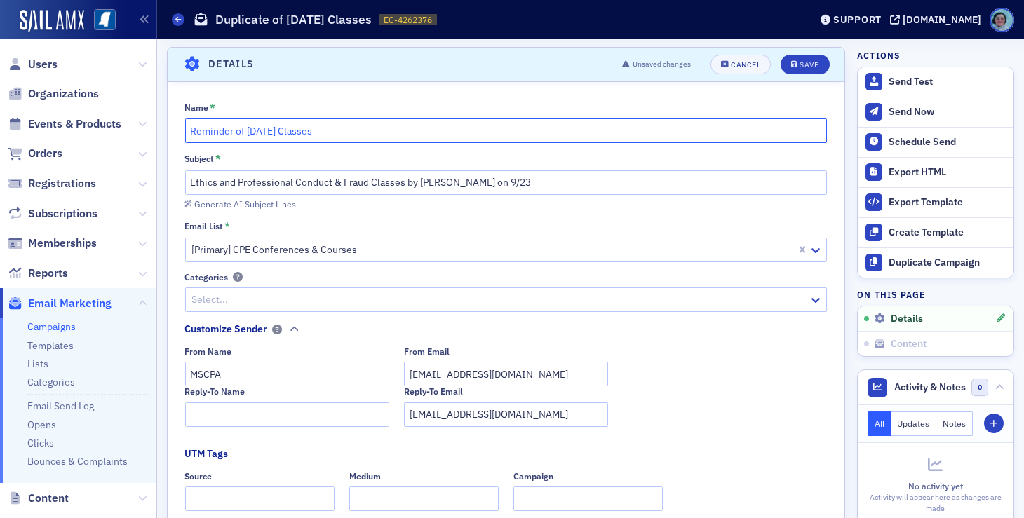
type input "Reminder of September 23rd Classes"
click at [189, 177] on input "Ethics and Professional Conduct & Fraud Classes by Donna Ingram on 9/23" at bounding box center [506, 182] width 642 height 25
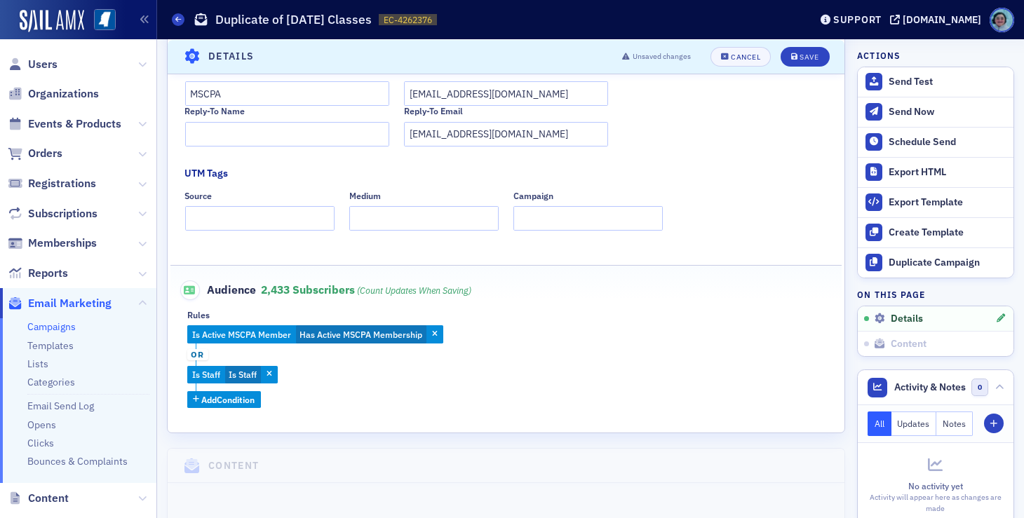
scroll to position [416, 0]
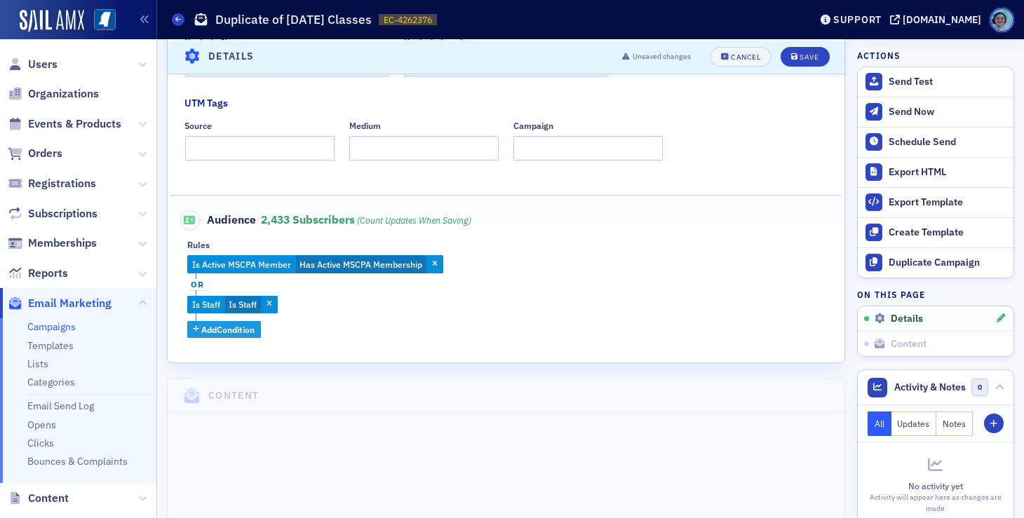
type input "Reminder: Ethics and Professional Conduct & Fraud Classes by Donna Ingram on 9/…"
click at [247, 332] on span "Add Condition" at bounding box center [228, 329] width 53 height 13
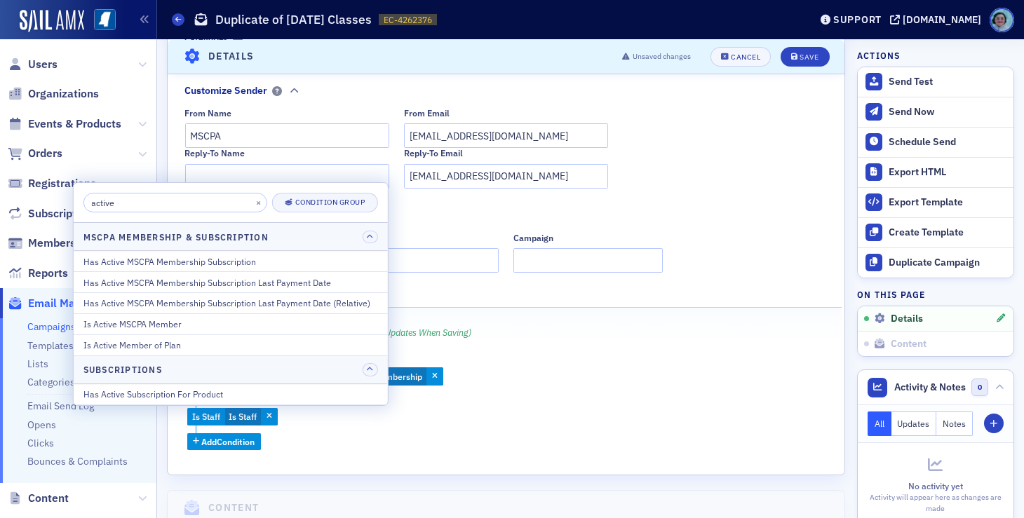
scroll to position [346, 0]
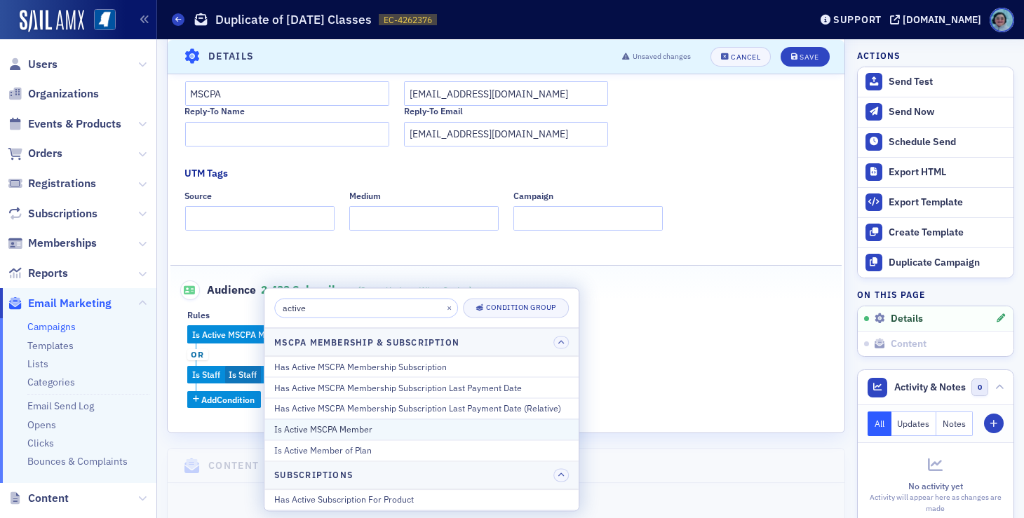
type input "active"
click at [444, 433] on div "Is Active MSCPA Member" at bounding box center [421, 429] width 294 height 13
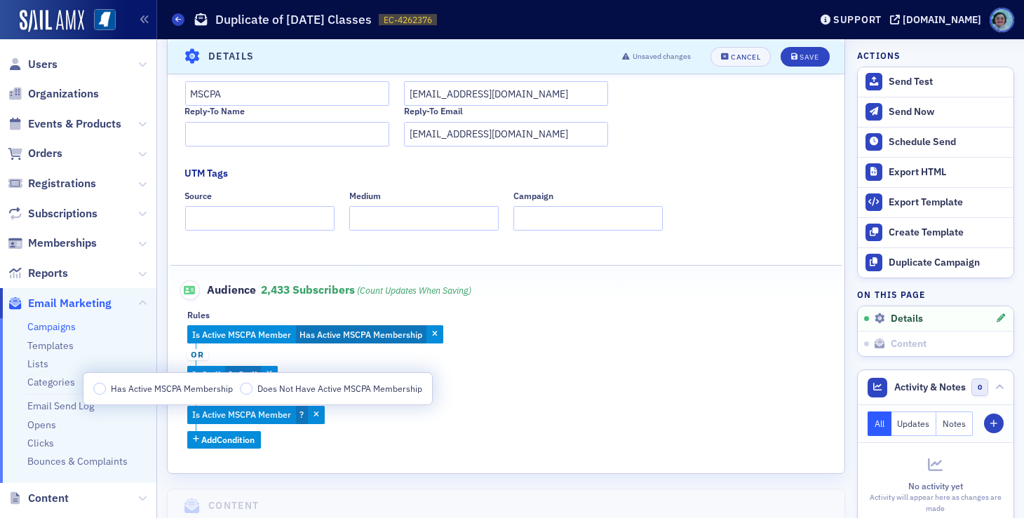
click at [160, 389] on span "Has Active MSCPA Membership" at bounding box center [172, 388] width 122 height 11
click at [106, 389] on input "Has Active MSCPA Membership" at bounding box center [99, 389] width 13 height 13
click at [244, 412] on span "Is Active MSCPA Member" at bounding box center [241, 414] width 99 height 11
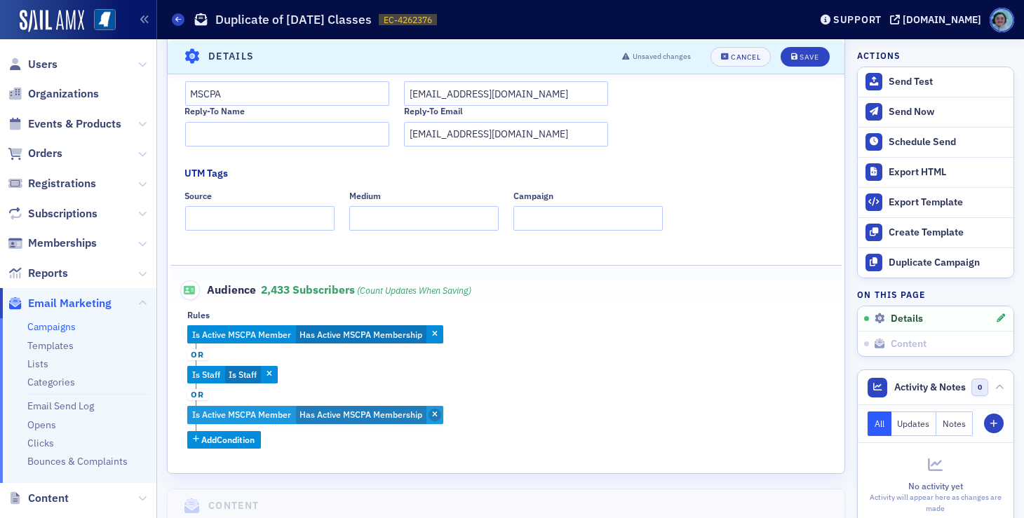
click at [436, 416] on icon "button" at bounding box center [435, 416] width 6 height 8
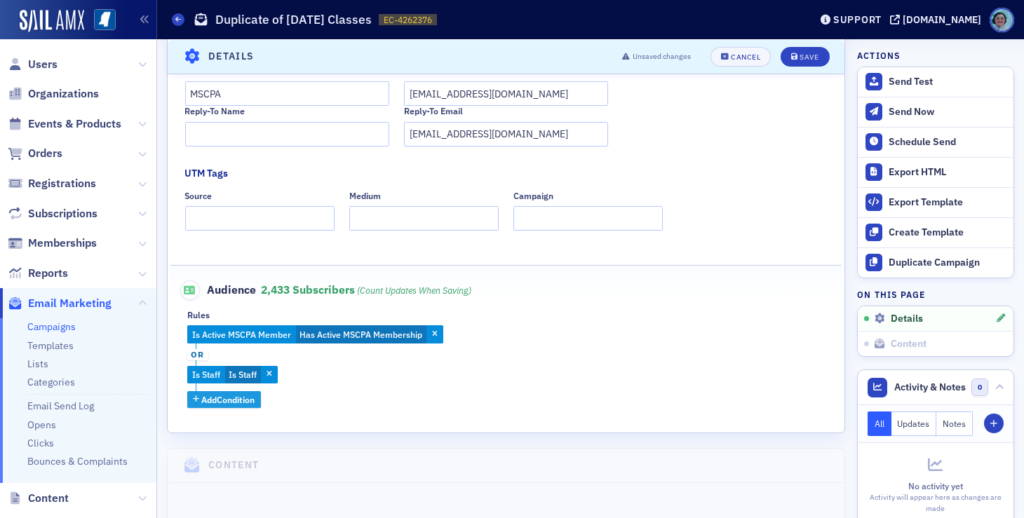
click at [252, 401] on span "Add Condition" at bounding box center [228, 399] width 53 height 13
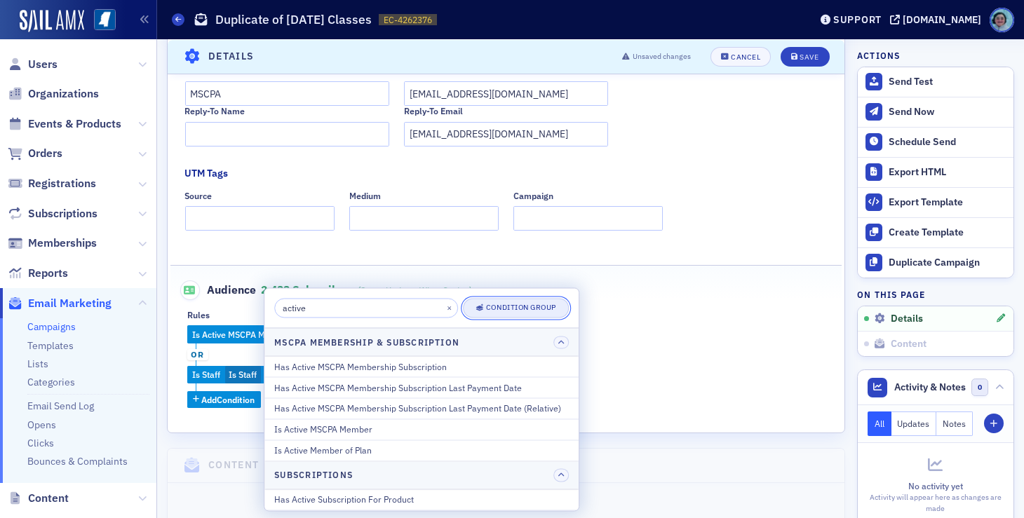
click at [537, 304] on div "Condition Group" at bounding box center [521, 308] width 70 height 8
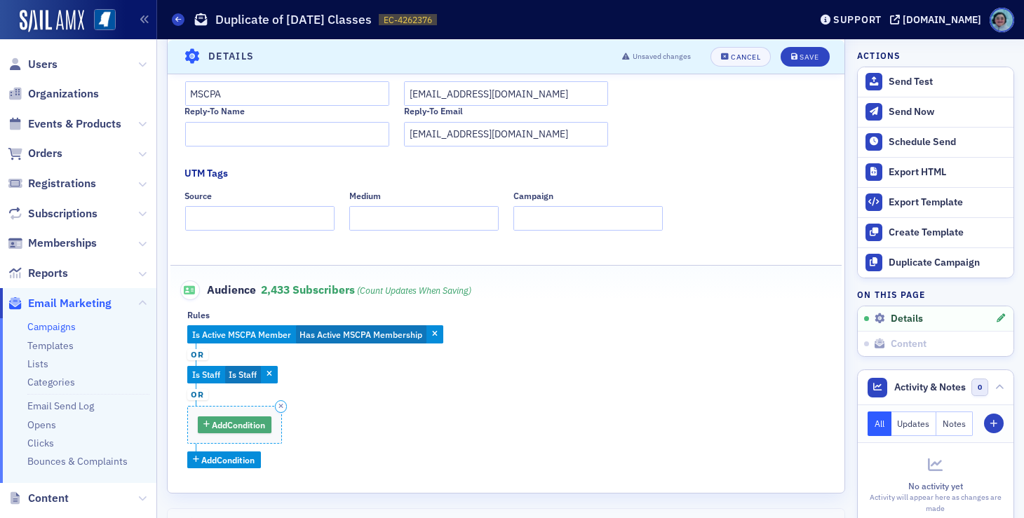
click at [252, 420] on span "Add Condition" at bounding box center [238, 425] width 53 height 13
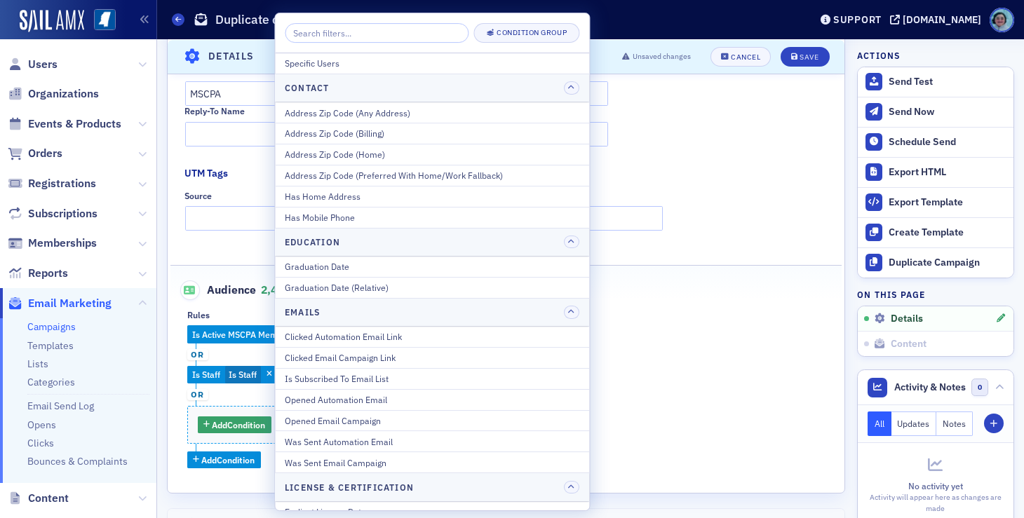
click at [376, 33] on input "search" at bounding box center [377, 33] width 184 height 20
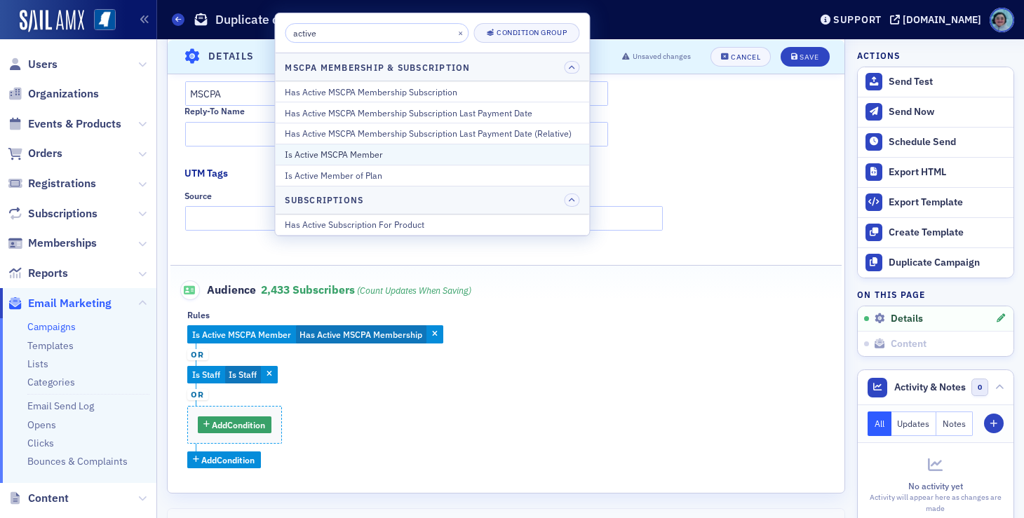
type input "active"
click at [409, 148] on div "Is Active MSCPA Member" at bounding box center [432, 154] width 294 height 13
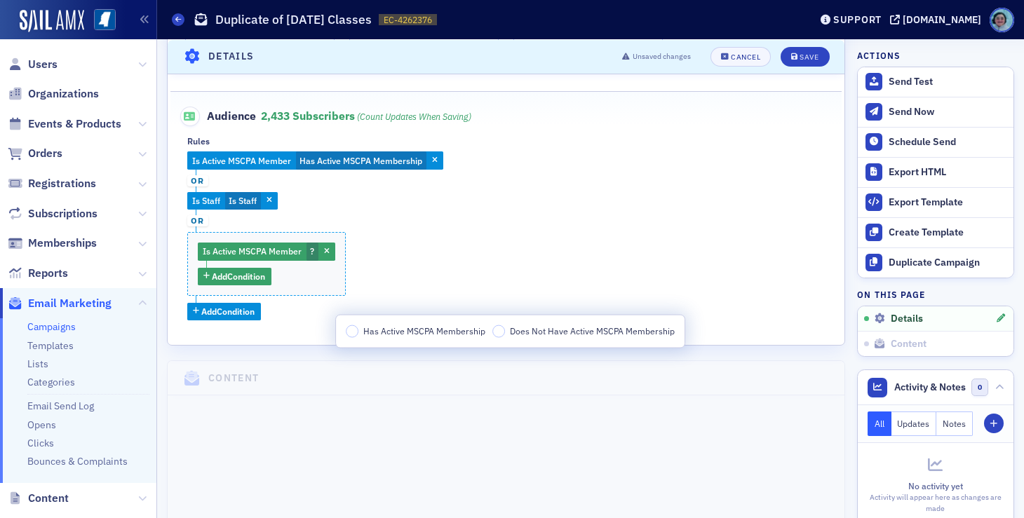
scroll to position [556, 0]
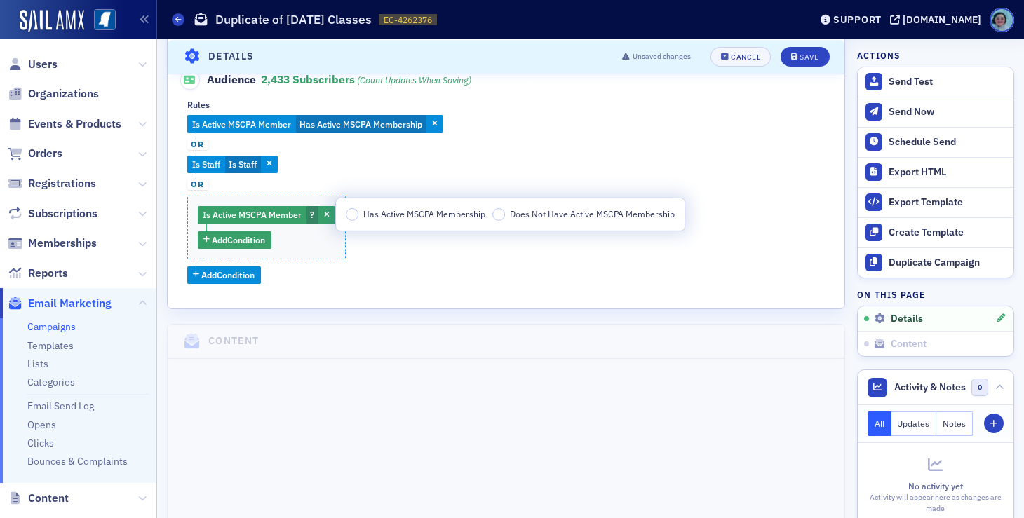
click at [431, 217] on span "Has Active MSCPA Membership" at bounding box center [424, 213] width 122 height 11
click at [358, 217] on input "Has Active MSCPA Membership" at bounding box center [352, 214] width 13 height 13
click at [269, 239] on button "Add Condition" at bounding box center [235, 240] width 74 height 18
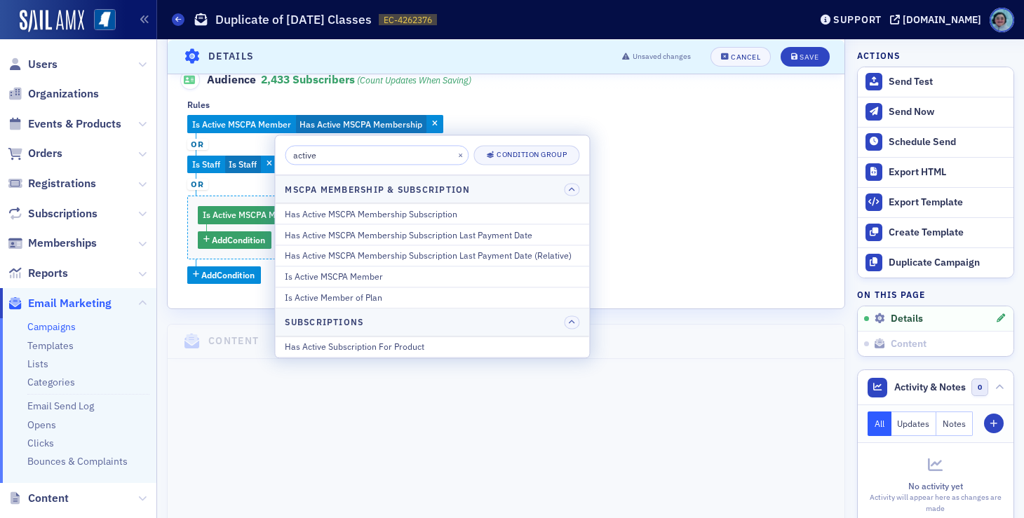
click at [365, 162] on input "active" at bounding box center [377, 155] width 184 height 20
click at [366, 161] on input "active" at bounding box center [377, 155] width 184 height 20
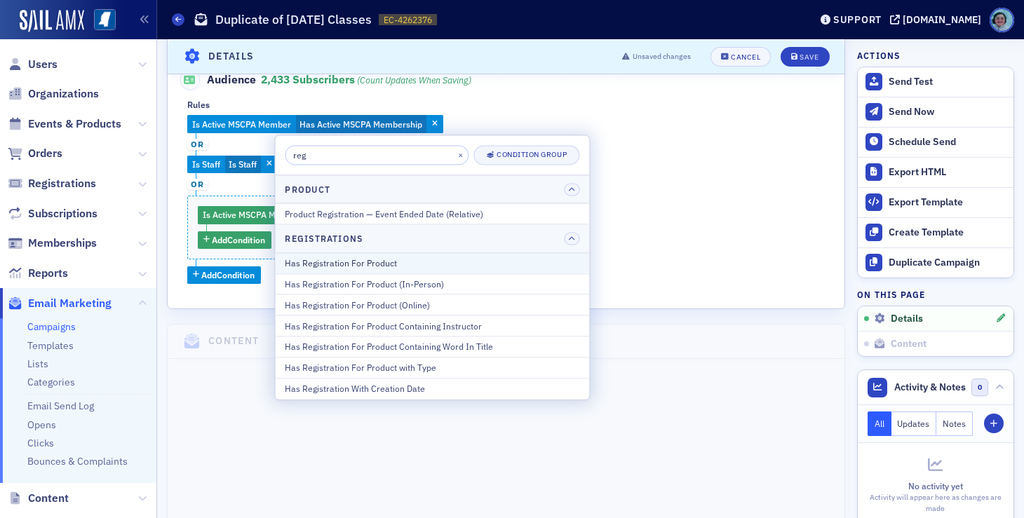
type input "reg"
click at [462, 264] on div "Has Registration For Product" at bounding box center [432, 263] width 294 height 13
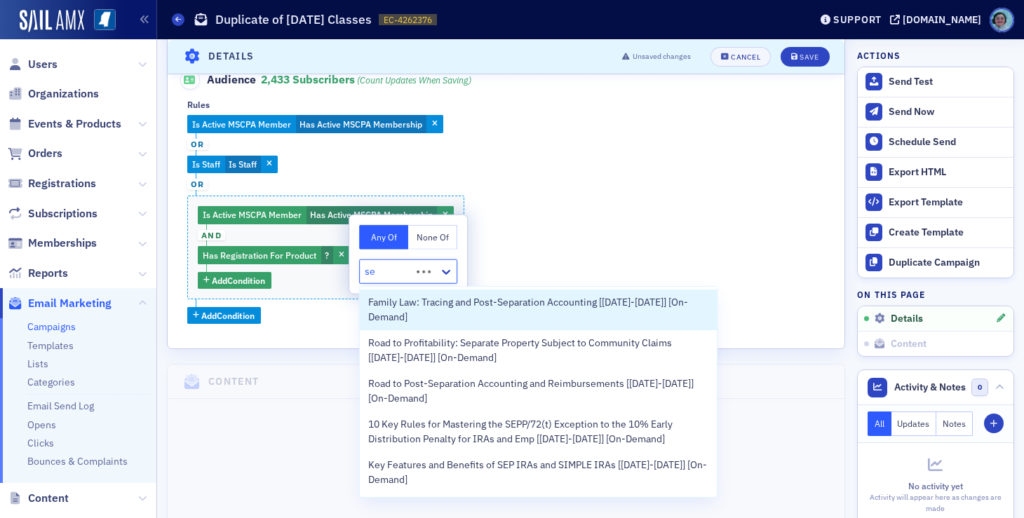
type input "s"
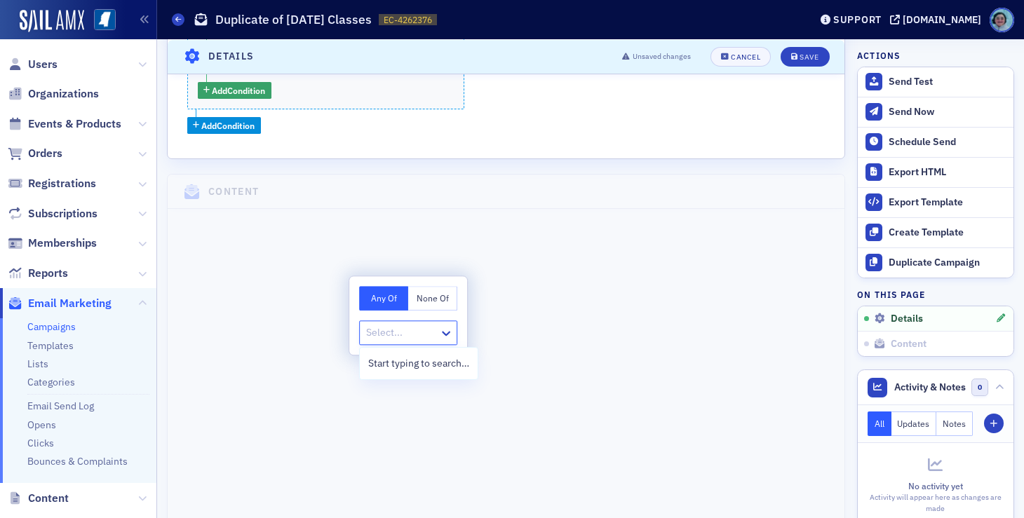
scroll to position [486, 0]
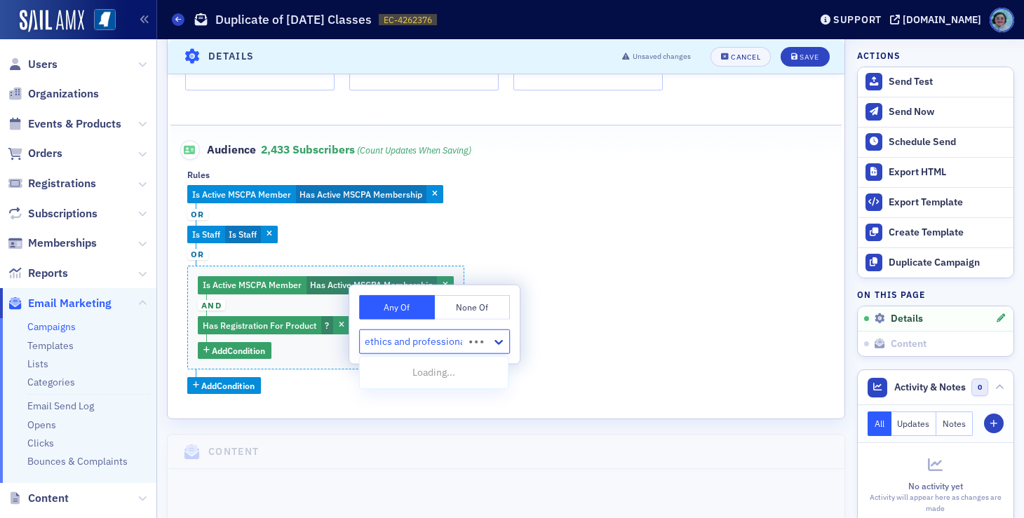
type input "ethics and professional"
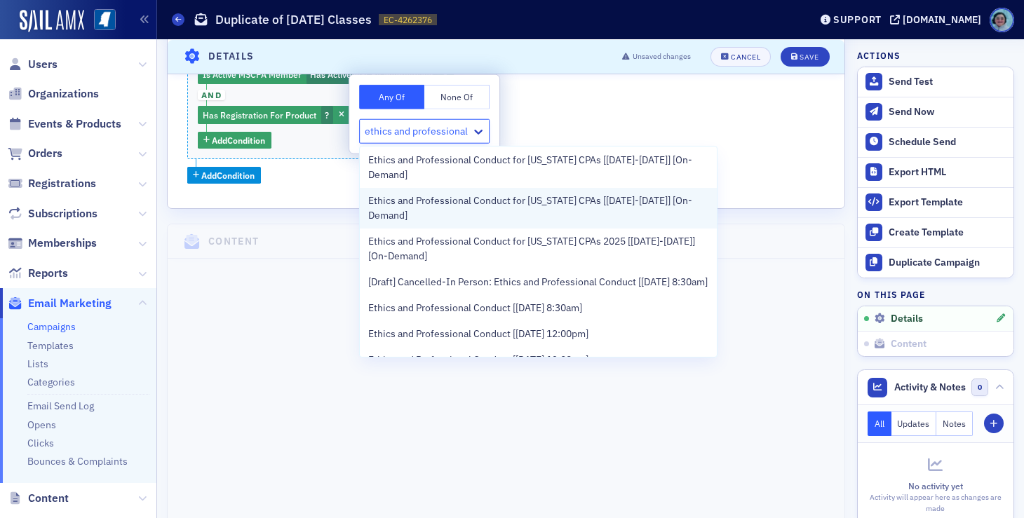
scroll to position [210, 0]
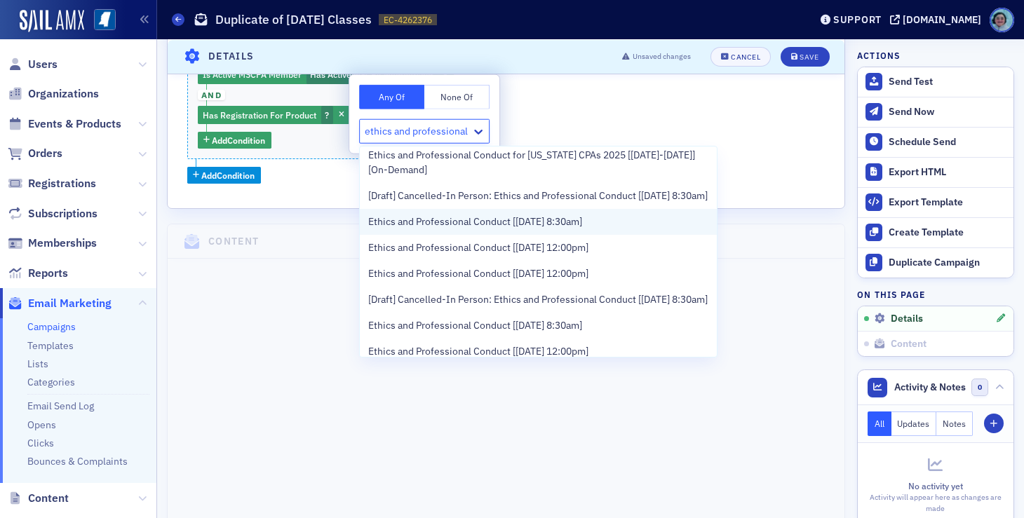
click at [571, 224] on span "Ethics and Professional Conduct [9/23/2025 8:30am]" at bounding box center [475, 222] width 214 height 15
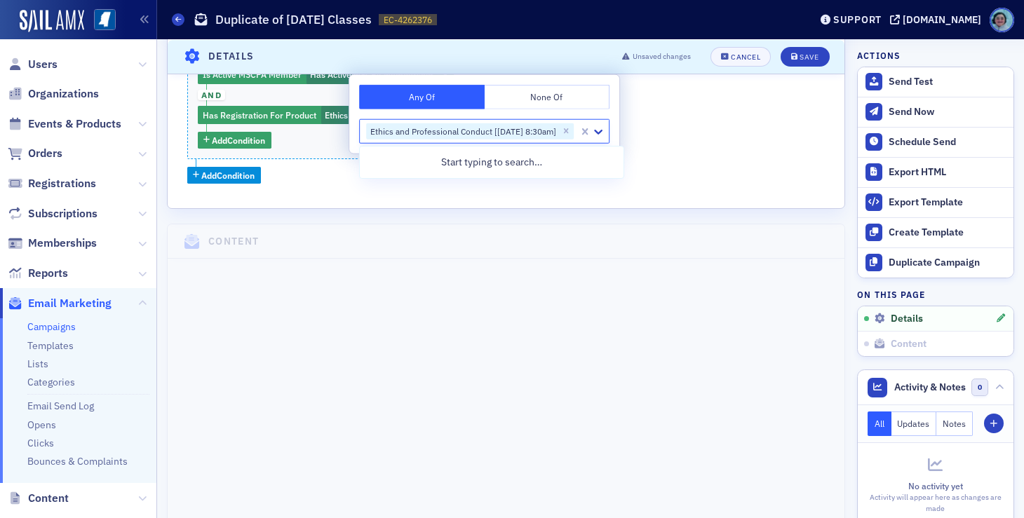
click at [552, 86] on button "None Of" at bounding box center [546, 97] width 125 height 25
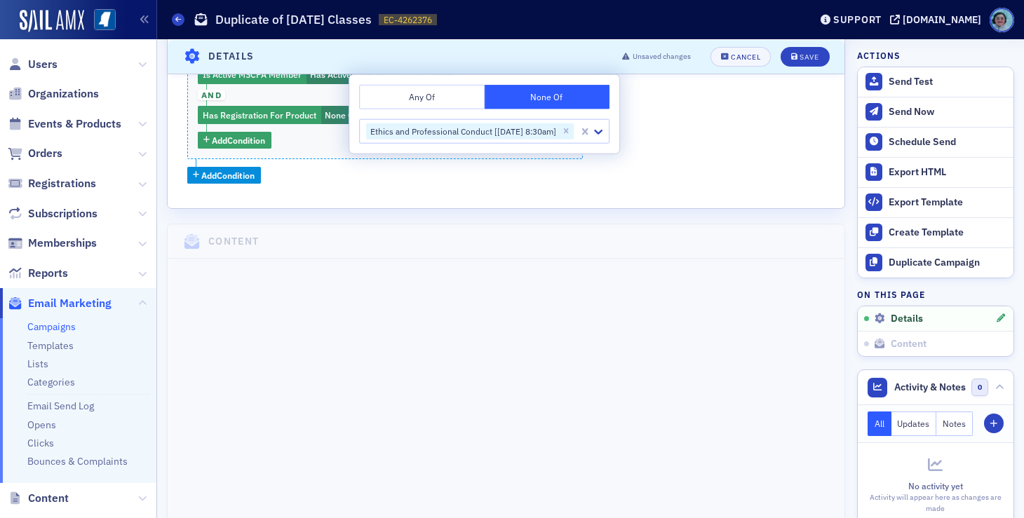
click at [577, 131] on input "text" at bounding box center [576, 131] width 2 height 15
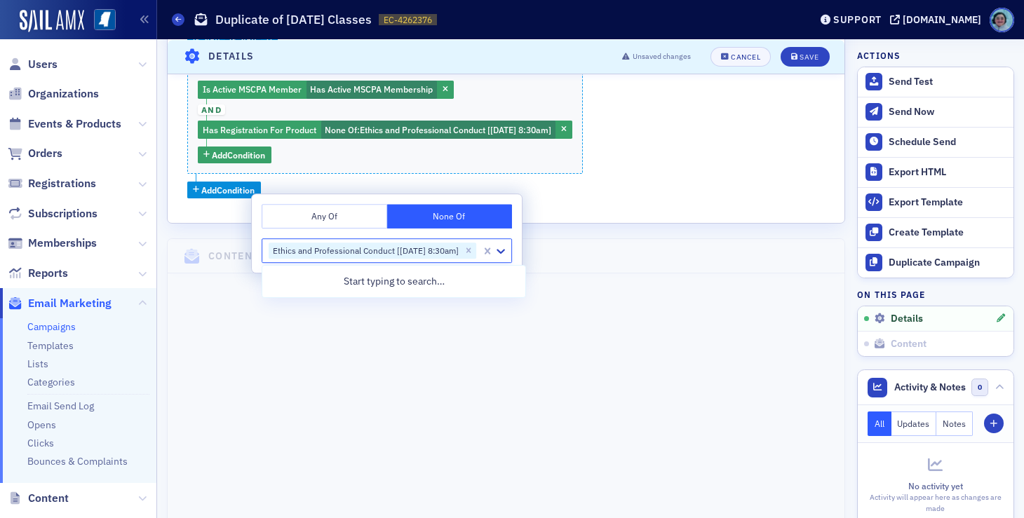
scroll to position [626, 0]
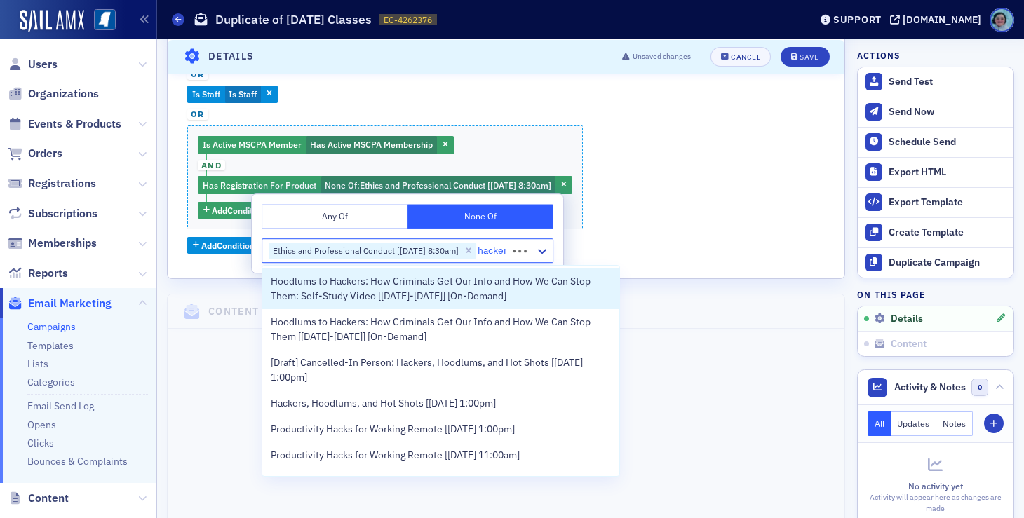
type input "hackers"
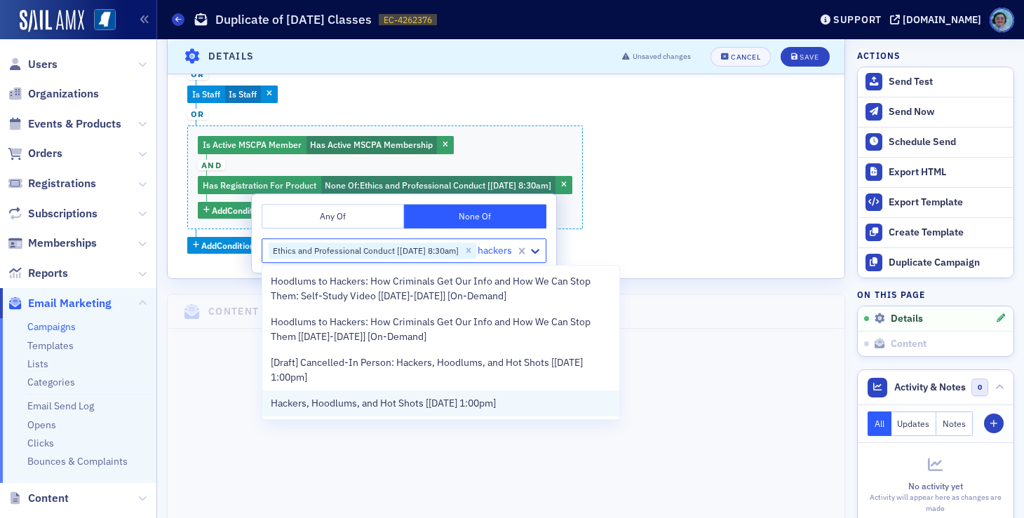
click at [559, 407] on div "Hackers, Hoodlums, and Hot Shots [9/23/2025 1:00pm]" at bounding box center [441, 403] width 340 height 15
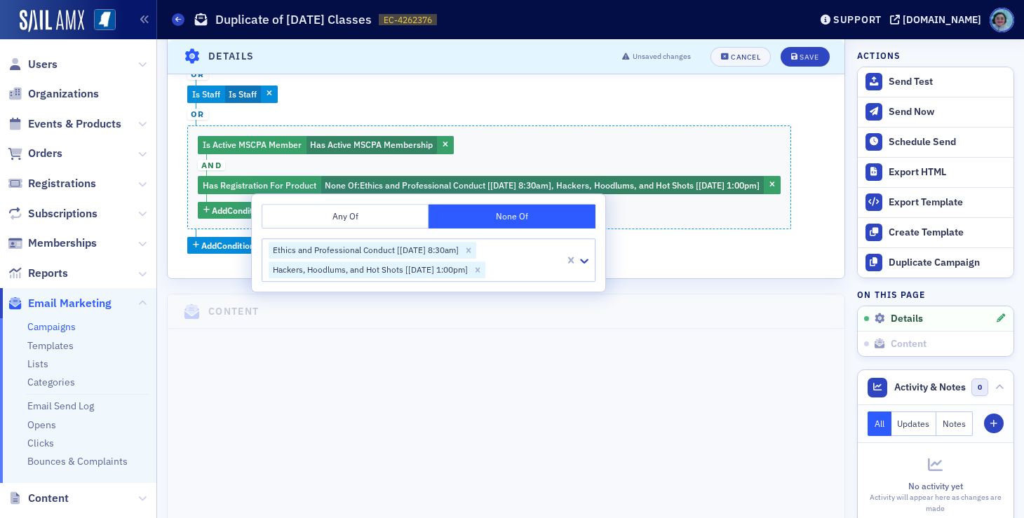
click at [670, 253] on div "Is Active MSCPA Member Has Active MSCPA Membership or Is Staff Is Staff or Is A…" at bounding box center [505, 149] width 637 height 209
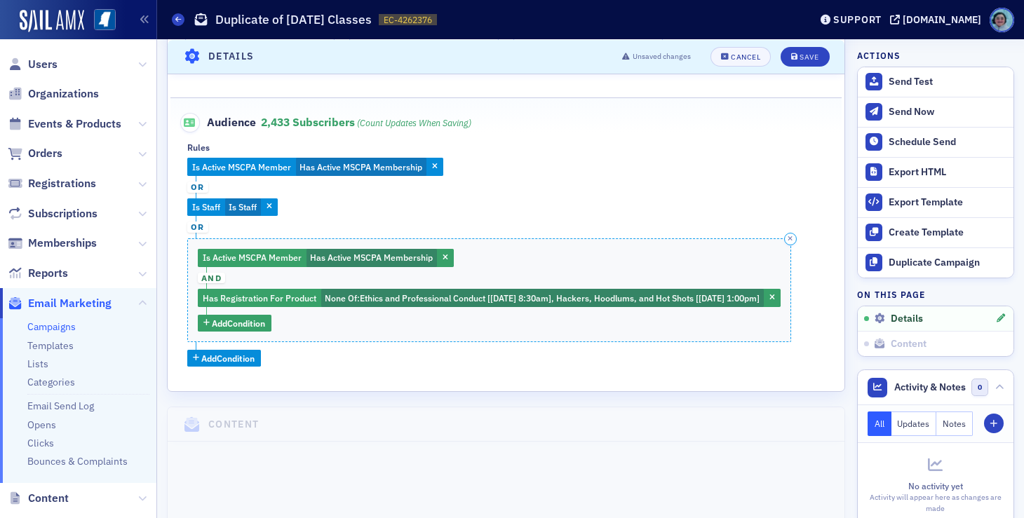
scroll to position [416, 0]
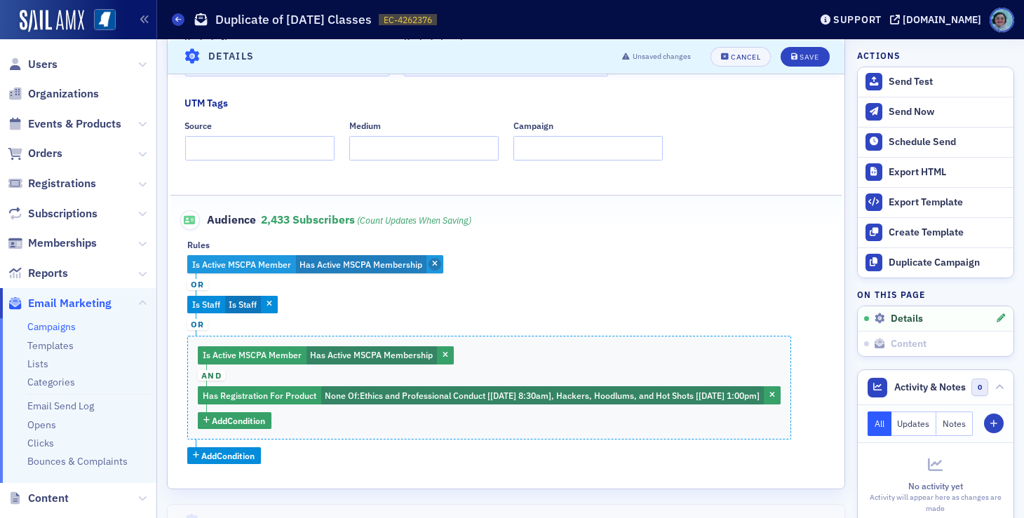
click at [437, 261] on icon "button" at bounding box center [435, 265] width 6 height 8
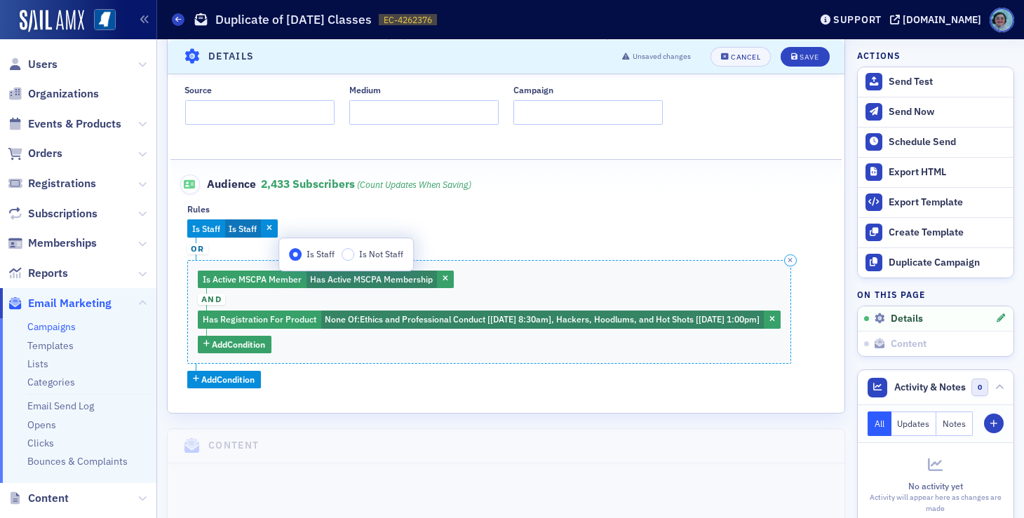
scroll to position [486, 0]
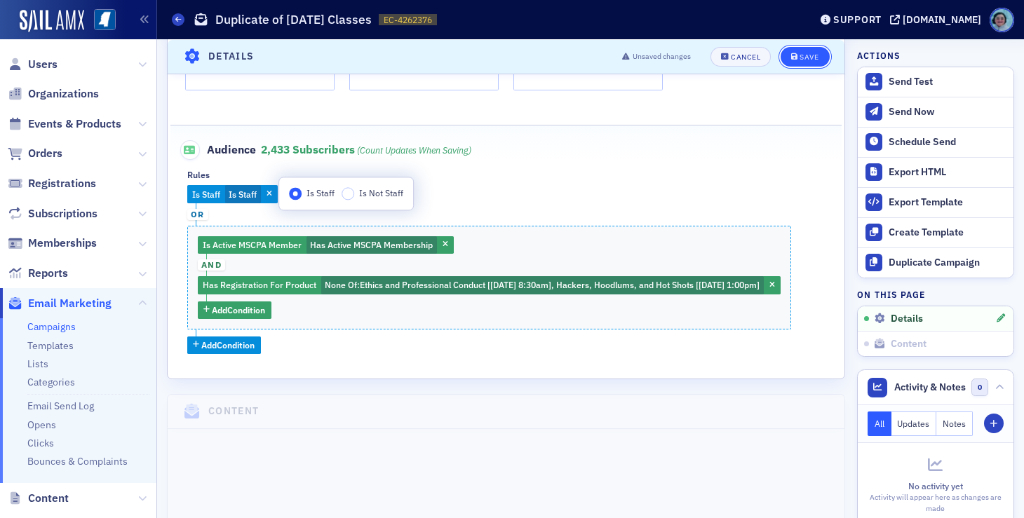
click at [780, 50] on button "Save" at bounding box center [804, 56] width 48 height 20
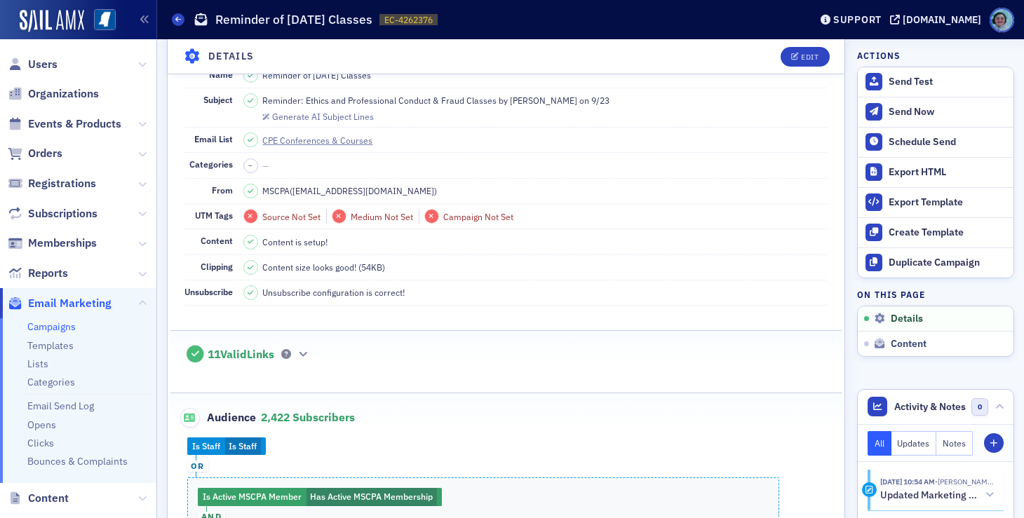
scroll to position [0, 0]
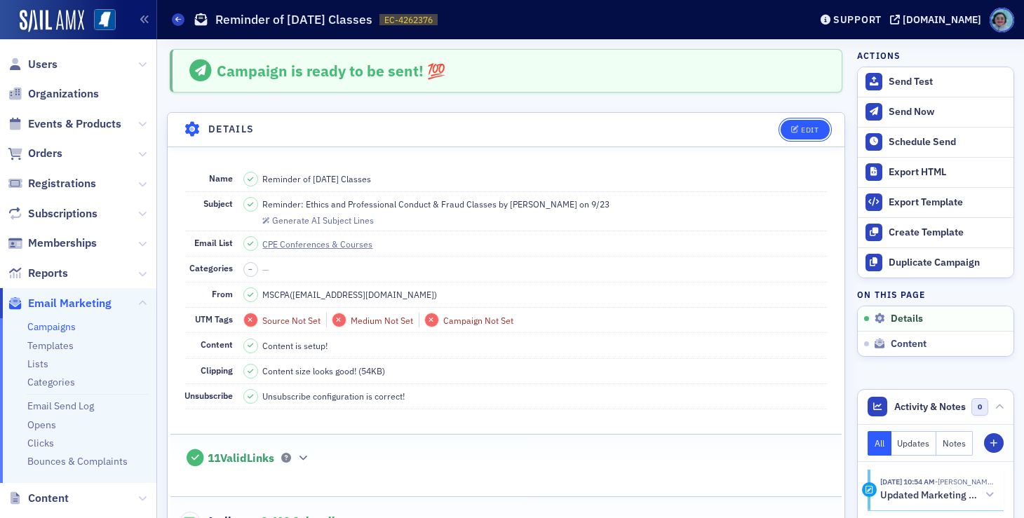
click at [793, 122] on button "Edit" at bounding box center [804, 130] width 48 height 20
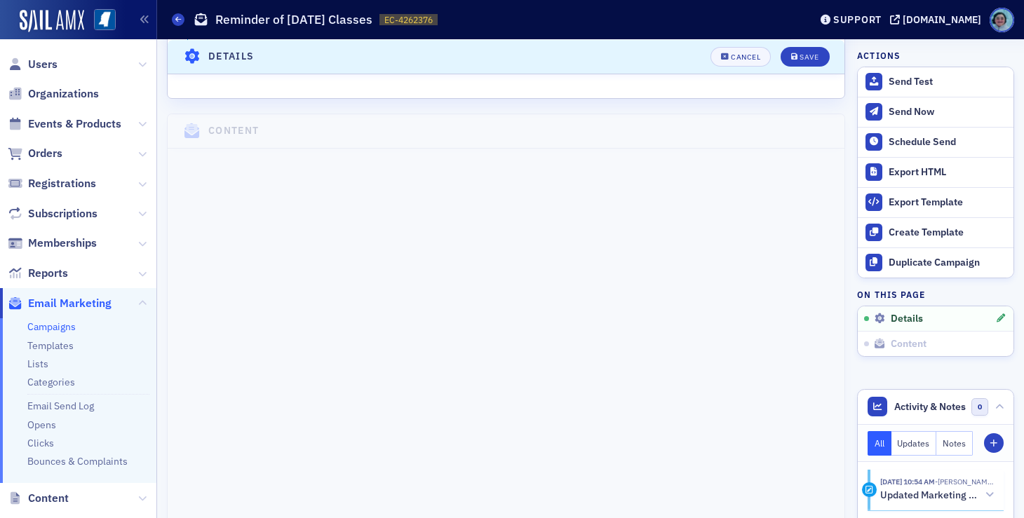
scroll to position [556, 0]
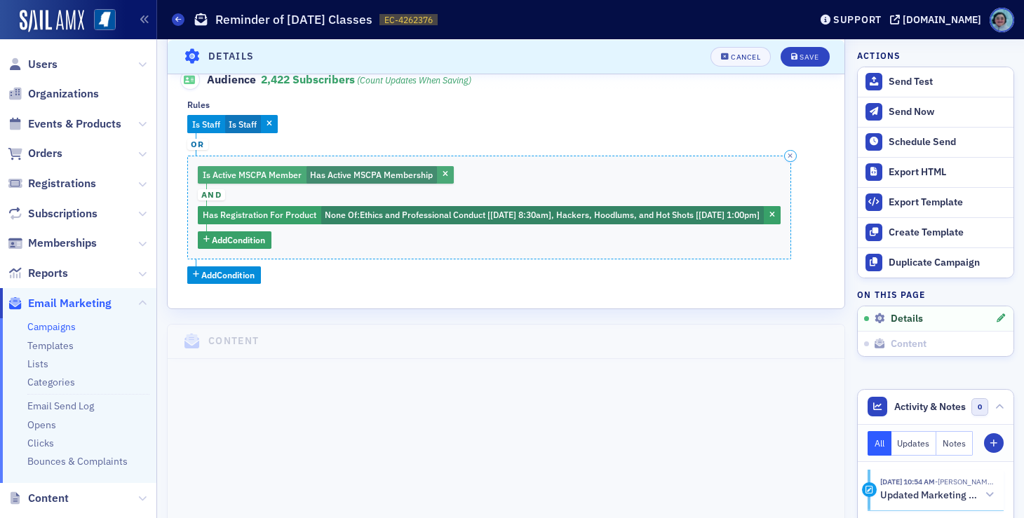
click at [451, 175] on button "button" at bounding box center [445, 175] width 13 height 13
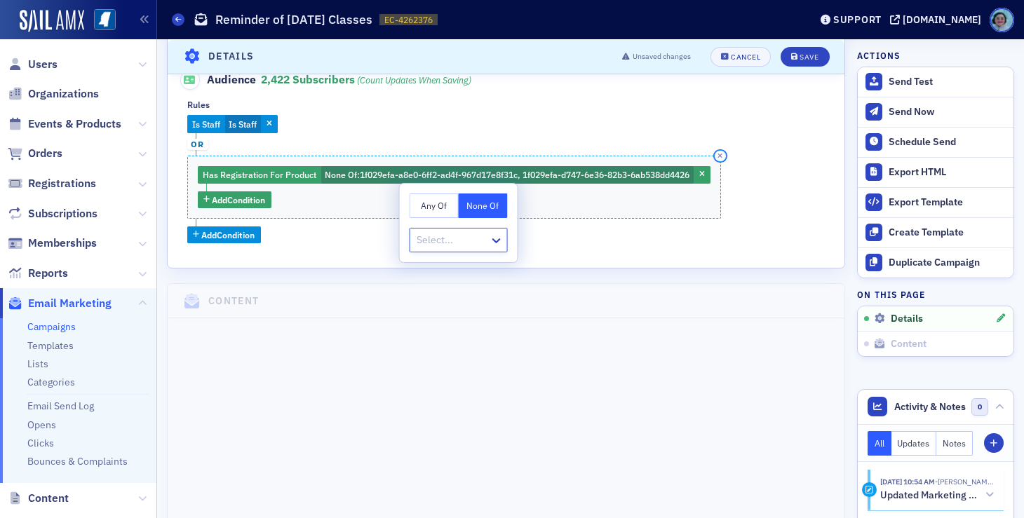
click at [723, 153] on icon "button" at bounding box center [720, 156] width 5 height 6
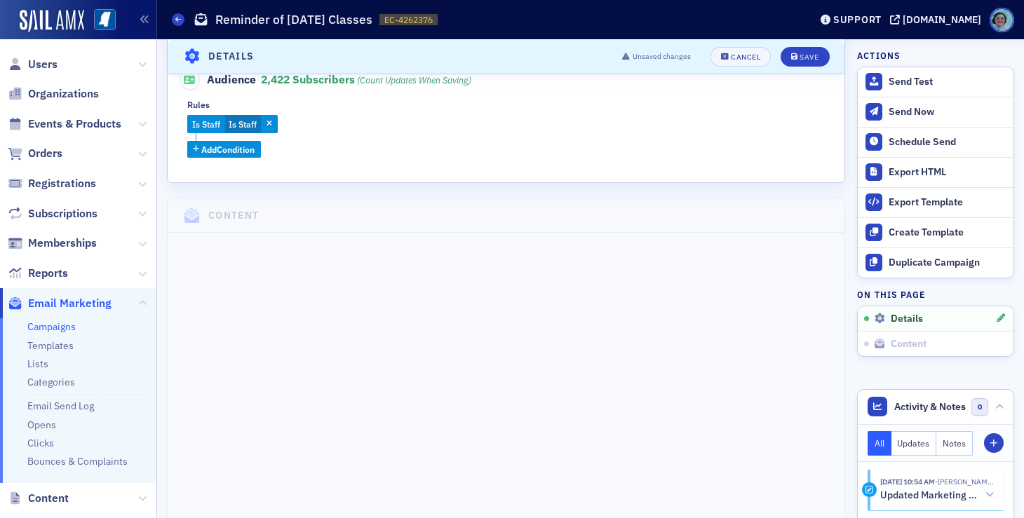
click at [231, 159] on fieldset "Audience 2,422 Subscribers (count updates when saving) Rules Is Staff Is Staff …" at bounding box center [506, 109] width 672 height 108
click at [235, 154] on span "Add Condition" at bounding box center [228, 149] width 53 height 13
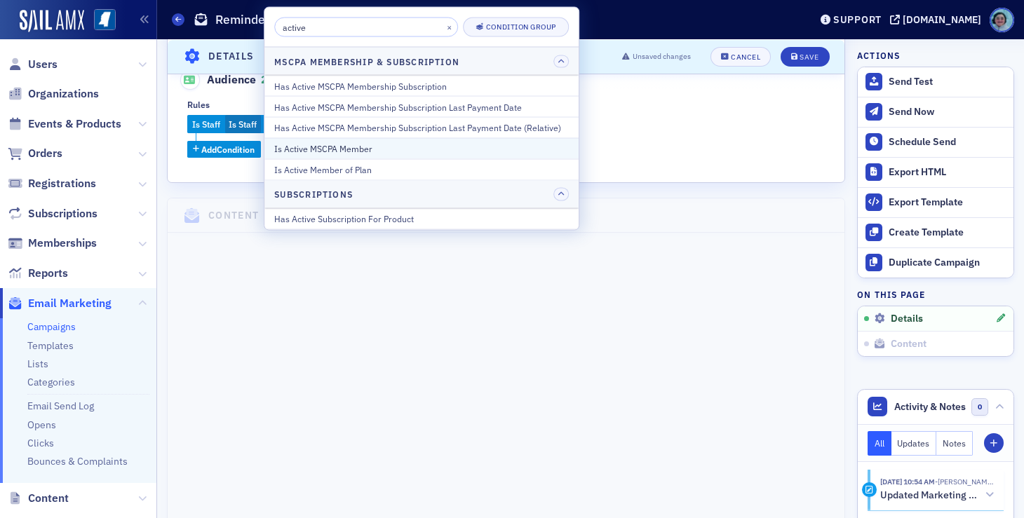
type input "active"
click at [369, 142] on div "Is Active MSCPA Member" at bounding box center [421, 148] width 294 height 13
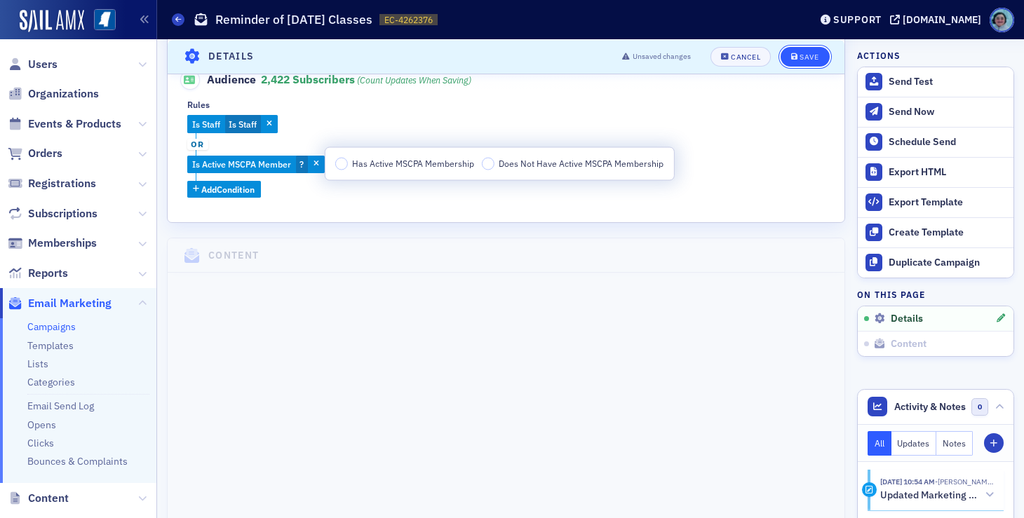
click at [808, 48] on button "Save" at bounding box center [804, 56] width 48 height 20
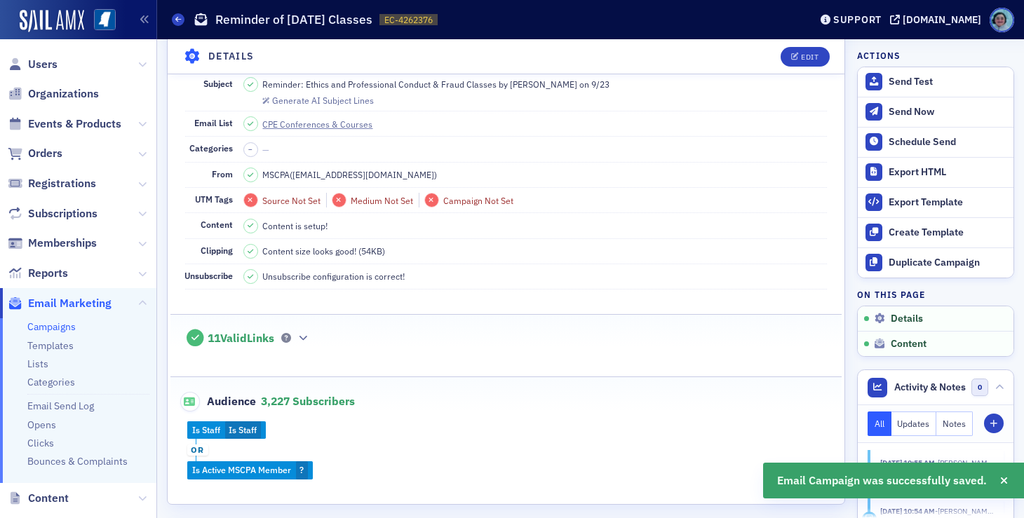
scroll to position [346, 0]
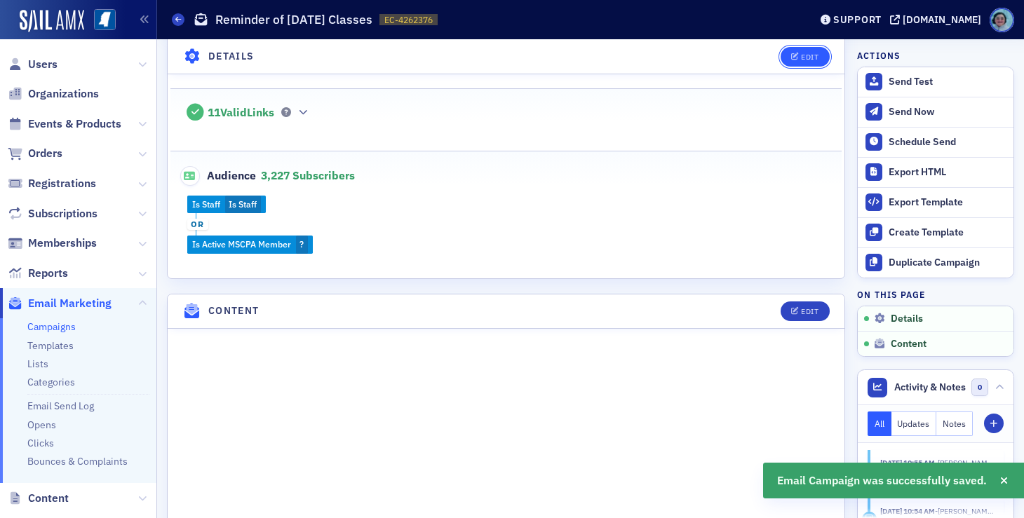
click at [796, 48] on button "Edit" at bounding box center [804, 56] width 48 height 20
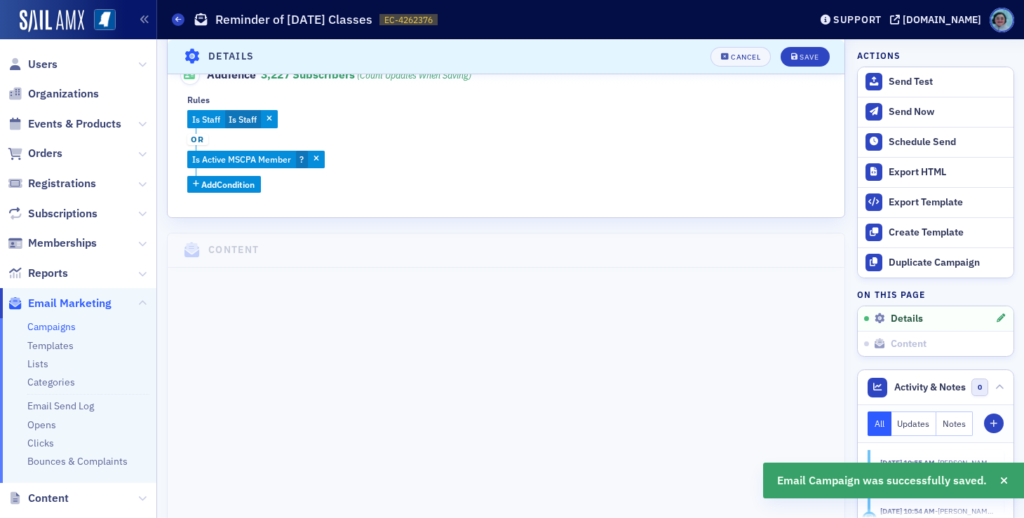
scroll to position [564, 0]
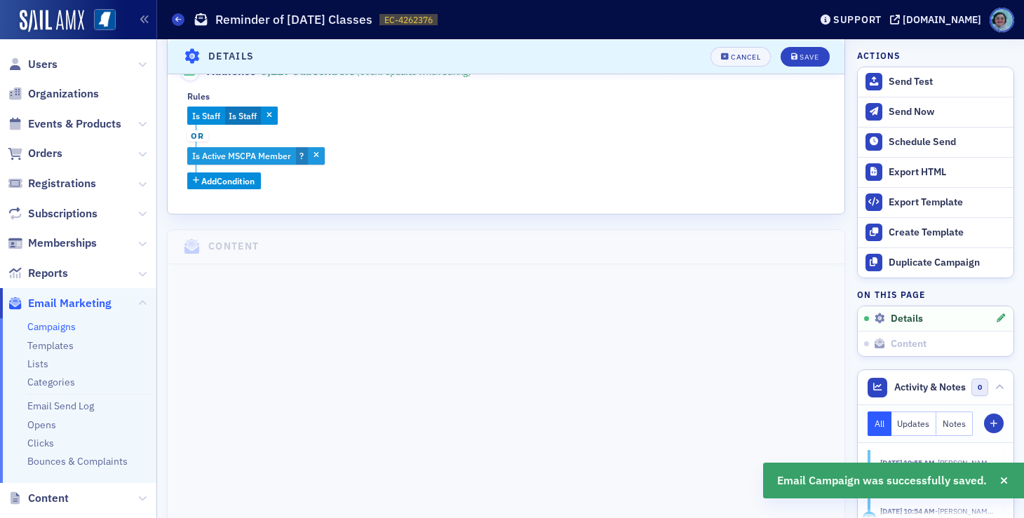
click at [297, 151] on span "?" at bounding box center [302, 156] width 12 height 18
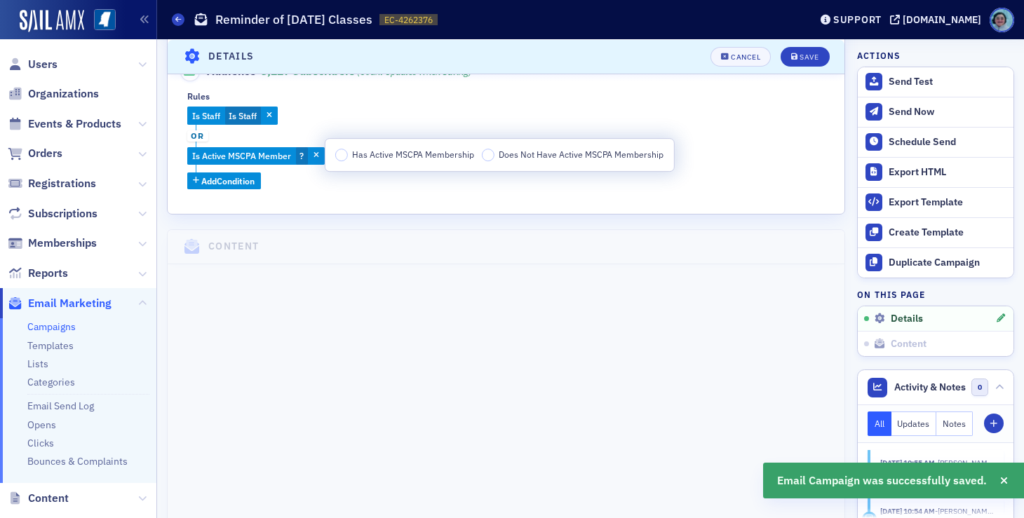
click at [383, 145] on div "Has Active MSCPA Membership Does Not Have Active MSCPA Membership" at bounding box center [499, 155] width 348 height 32
click at [387, 151] on span "Has Active MSCPA Membership" at bounding box center [413, 154] width 122 height 11
click at [348, 151] on input "Has Active MSCPA Membership" at bounding box center [341, 155] width 13 height 13
click at [780, 125] on div "Is Staff Is Staff or Is Active MSCPA Member Has Active MSCPA Membership Add Con…" at bounding box center [505, 148] width 637 height 83
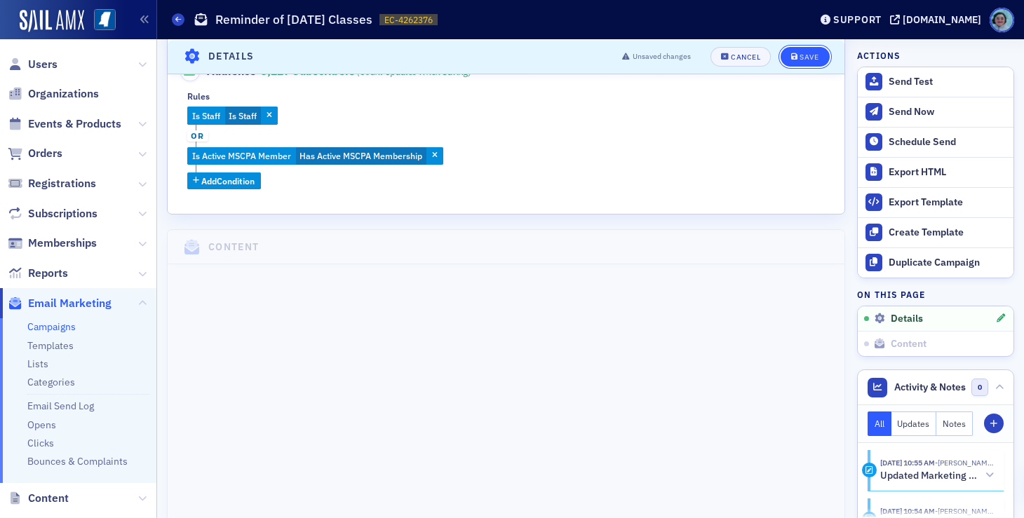
click at [786, 49] on button "Save" at bounding box center [804, 56] width 48 height 20
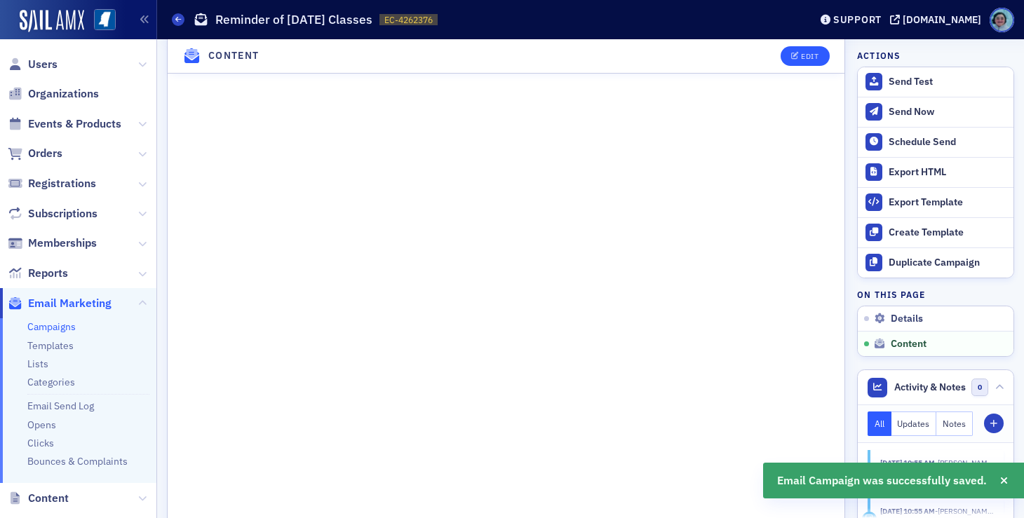
scroll to position [1020, 0]
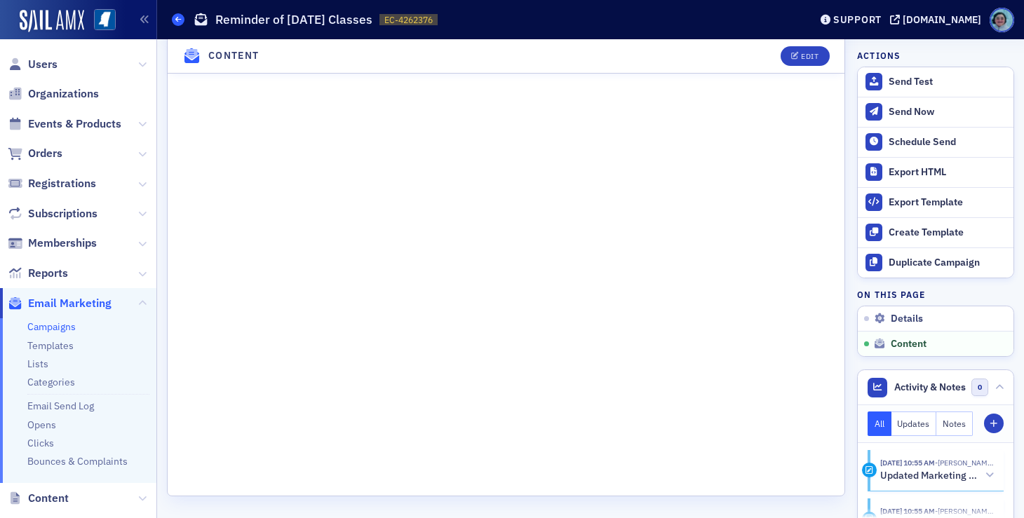
click at [173, 13] on link "Campaigns" at bounding box center [178, 19] width 13 height 13
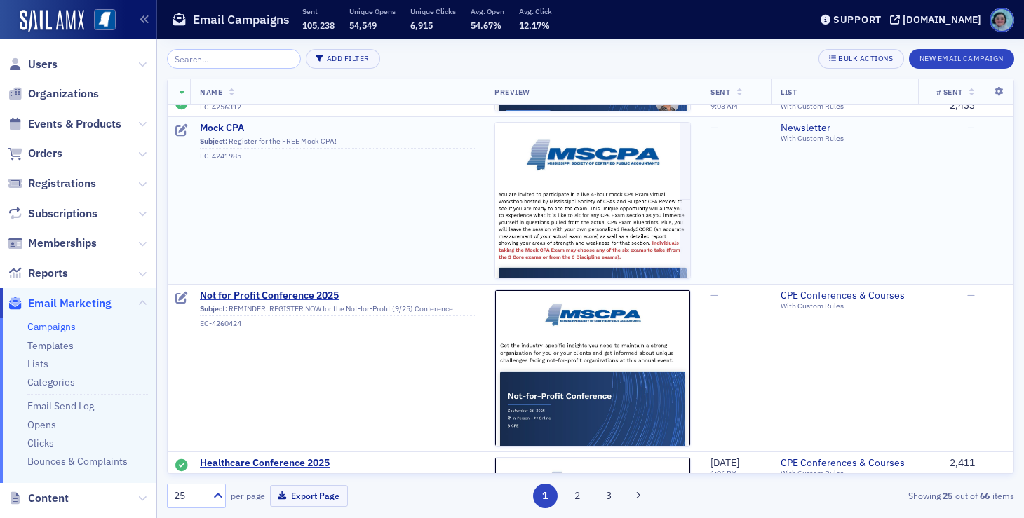
scroll to position [421, 0]
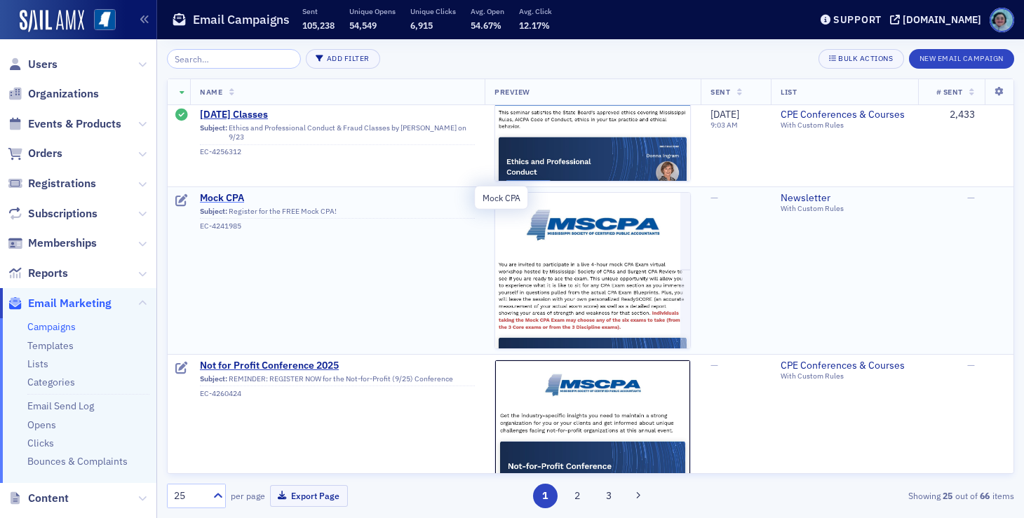
click at [229, 195] on span "Mock CPA" at bounding box center [337, 198] width 275 height 13
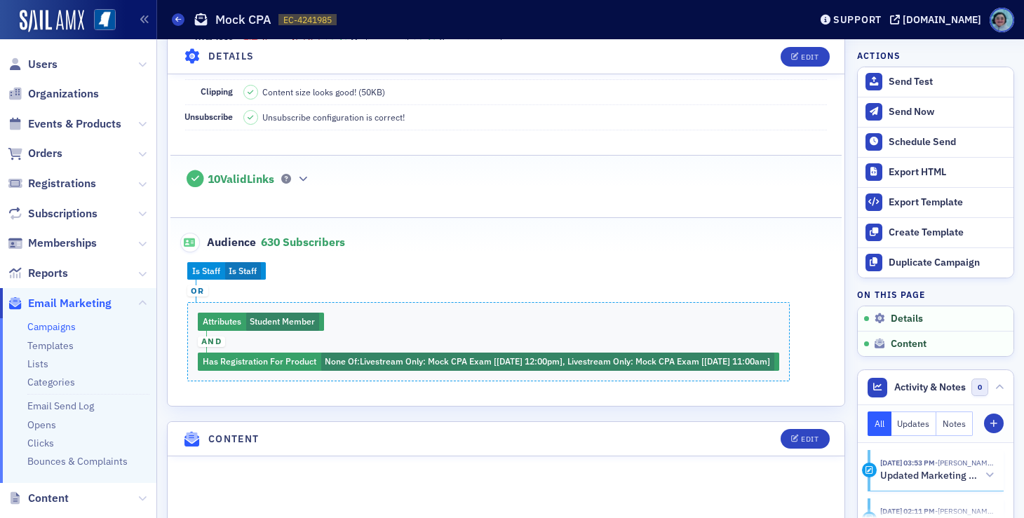
scroll to position [280, 0]
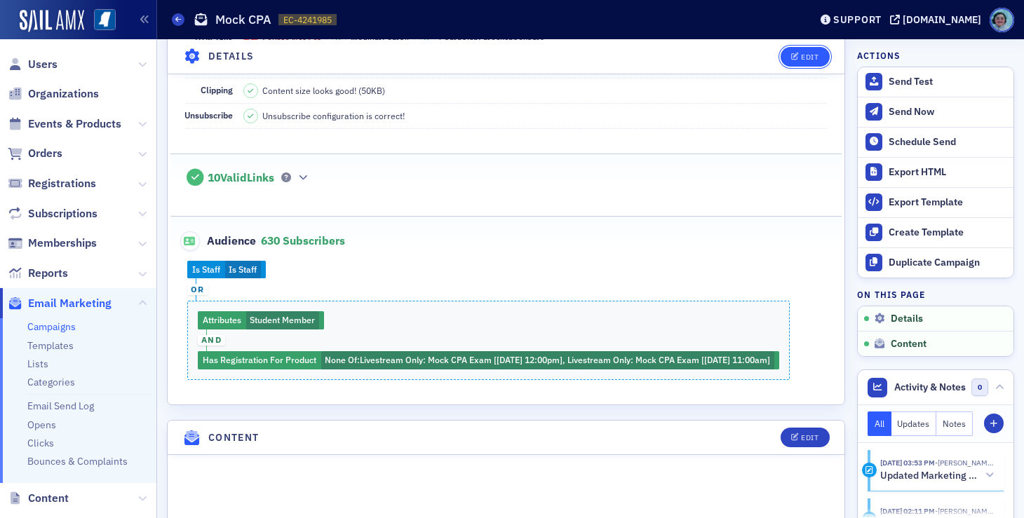
click at [801, 55] on div "Edit" at bounding box center [810, 57] width 18 height 8
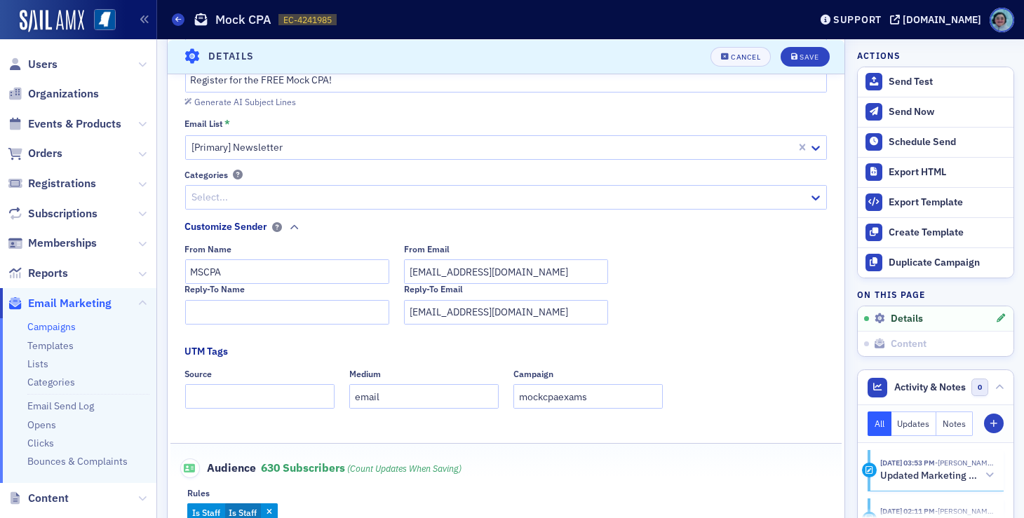
scroll to position [486, 0]
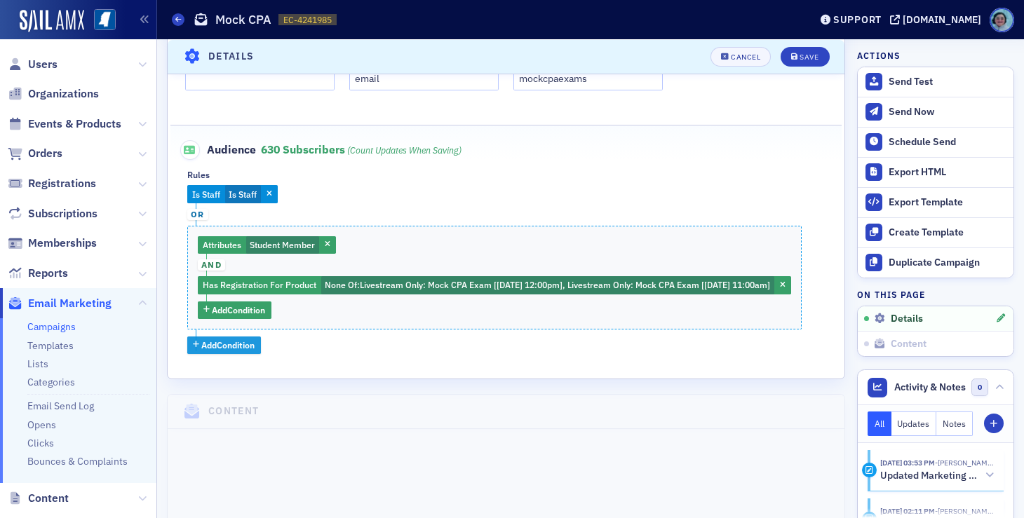
click at [227, 351] on span "Add Condition" at bounding box center [228, 345] width 53 height 13
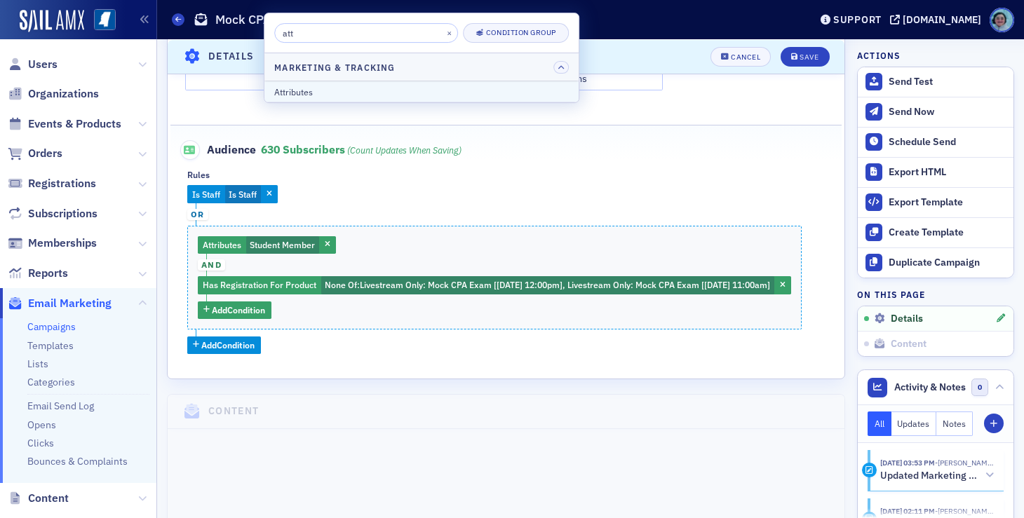
type input "att"
click at [348, 83] on button "Attributes" at bounding box center [421, 91] width 314 height 20
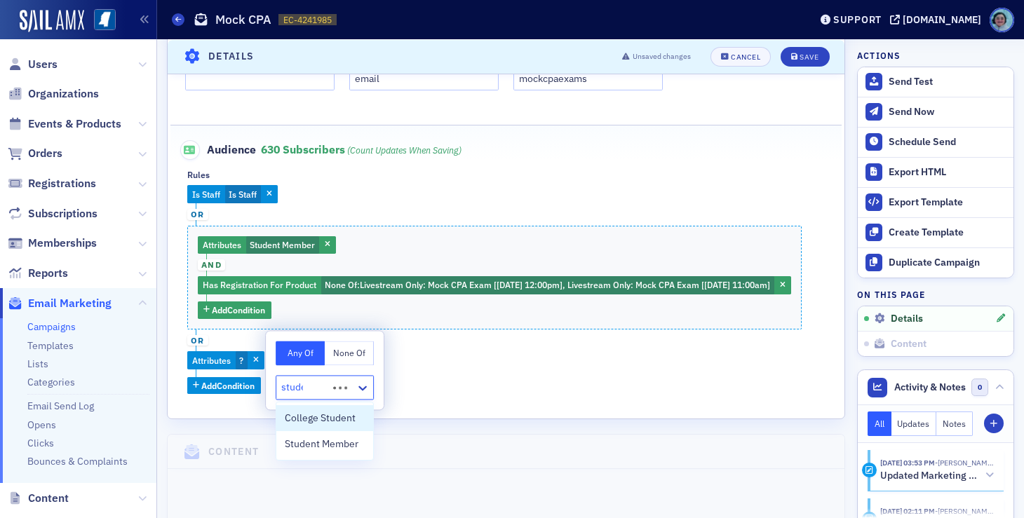
type input "studen"
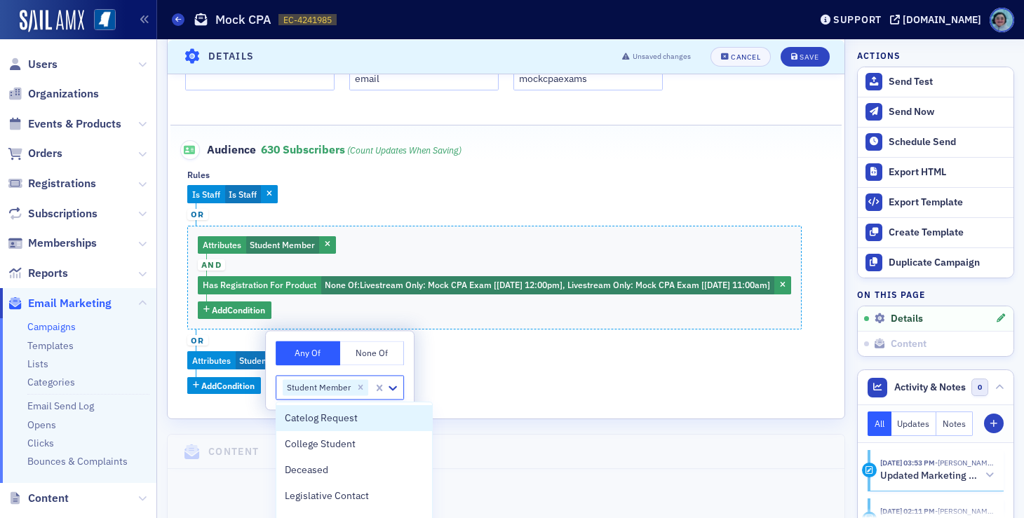
click at [569, 416] on div "Name * Mock CPA Subject * Register for the FREE Mock CPA! Generate AI Subject L…" at bounding box center [506, 40] width 677 height 758
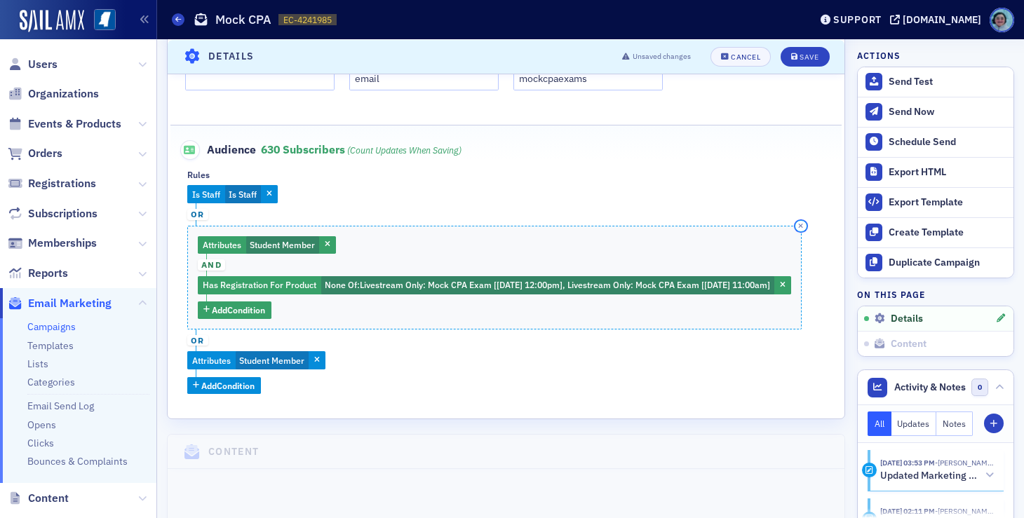
click at [807, 224] on button "button" at bounding box center [800, 226] width 13 height 13
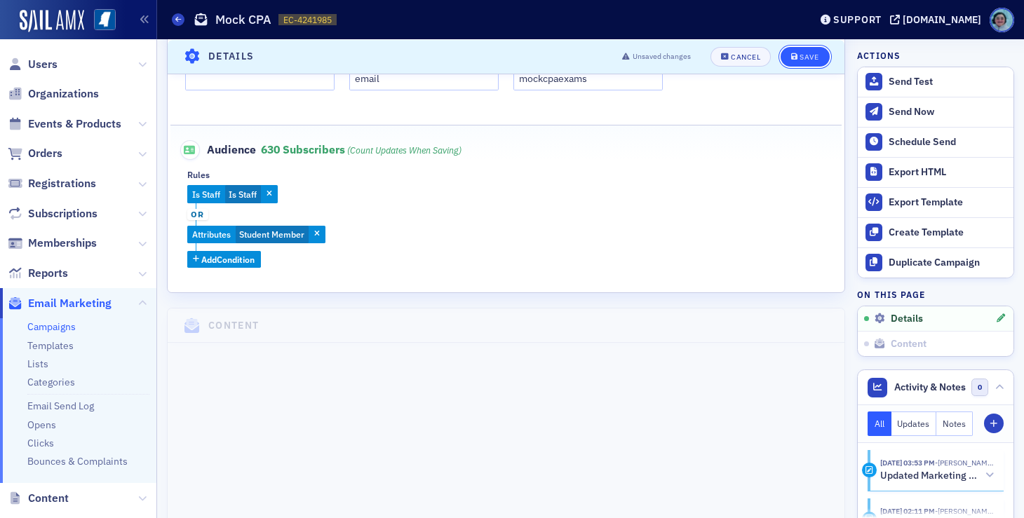
click at [804, 62] on button "Save" at bounding box center [804, 56] width 48 height 20
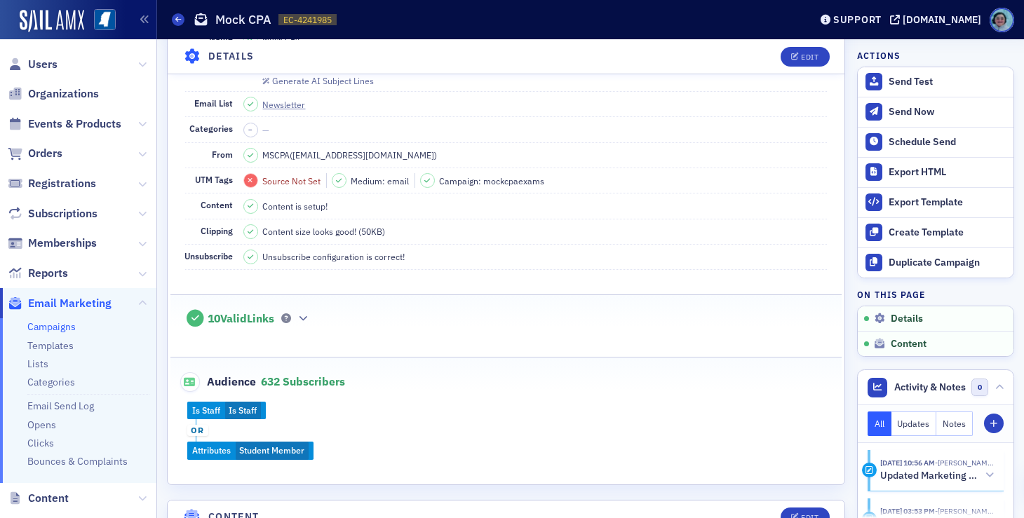
scroll to position [109, 0]
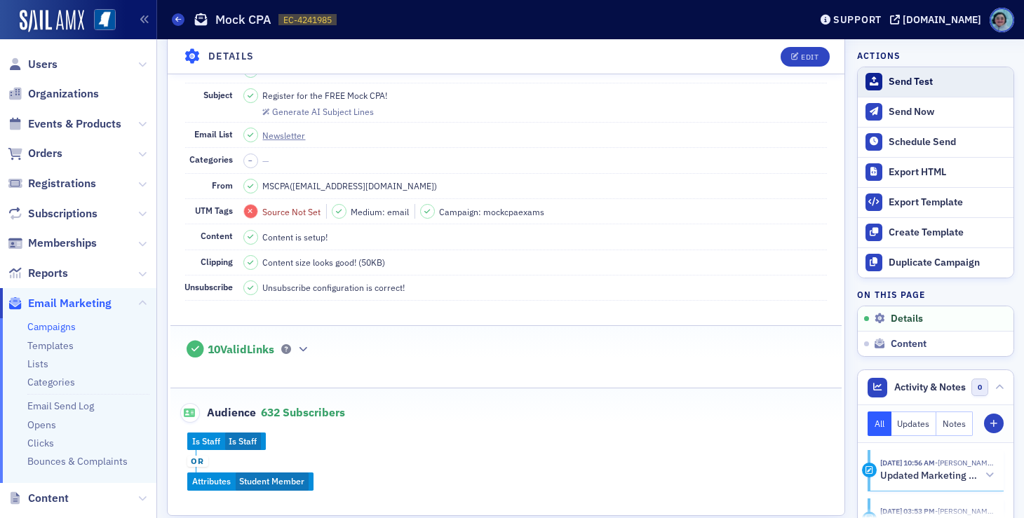
click at [905, 86] on div "Send Test" at bounding box center [947, 82] width 118 height 13
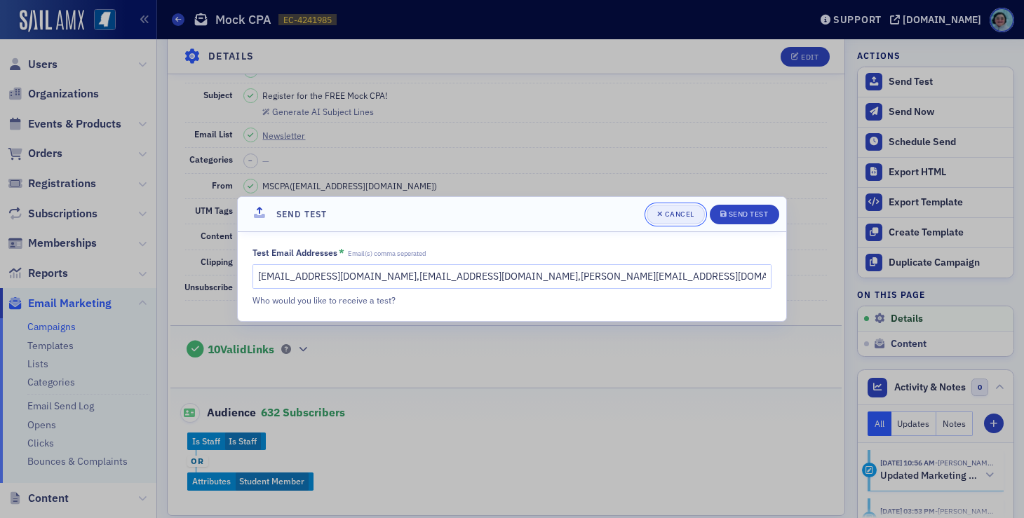
click at [669, 219] on span "Cancel" at bounding box center [675, 214] width 37 height 11
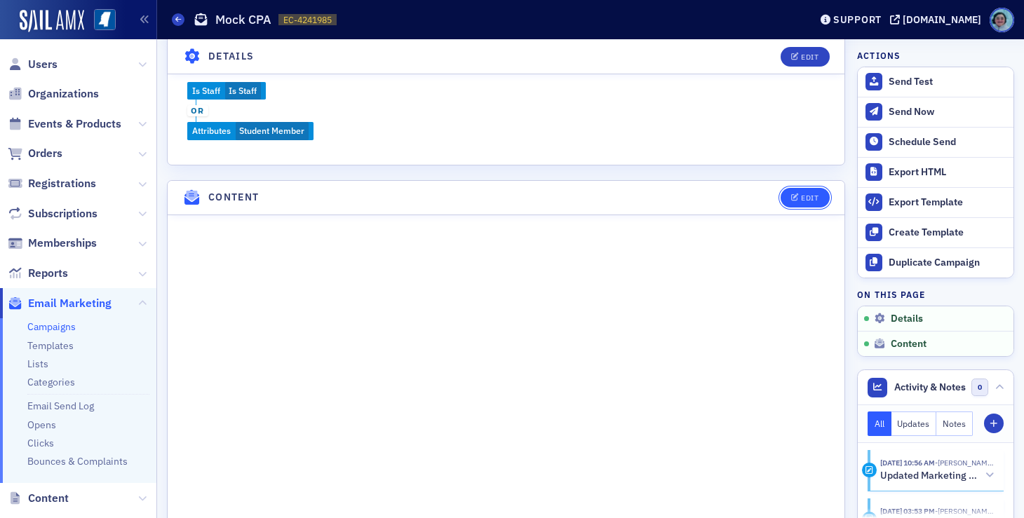
click at [801, 194] on div "Edit" at bounding box center [810, 198] width 18 height 8
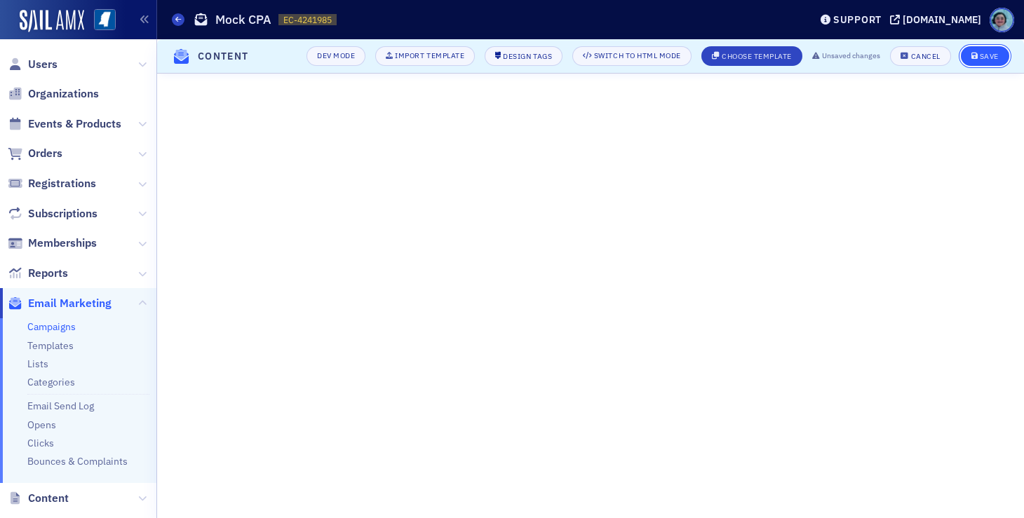
click at [971, 58] on icon "submit" at bounding box center [974, 57] width 7 height 8
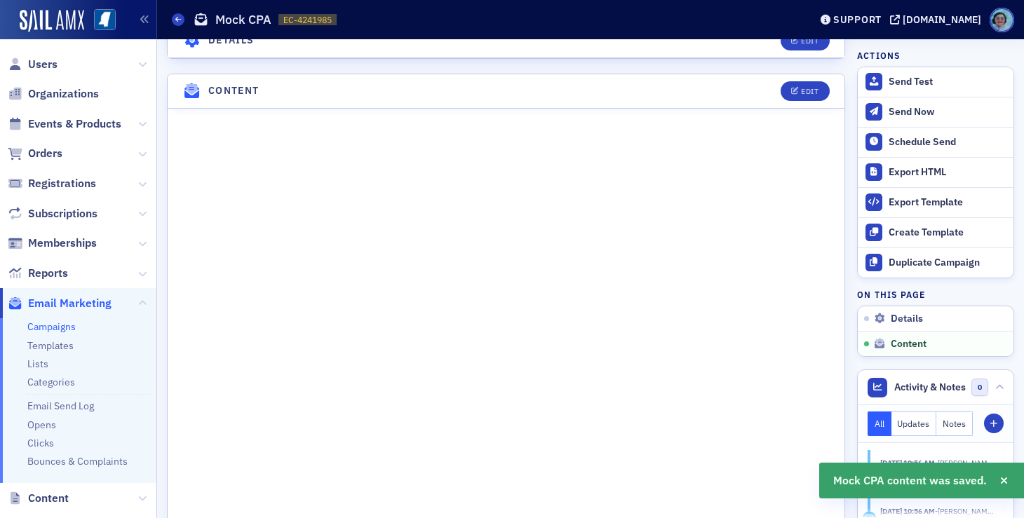
scroll to position [590, 0]
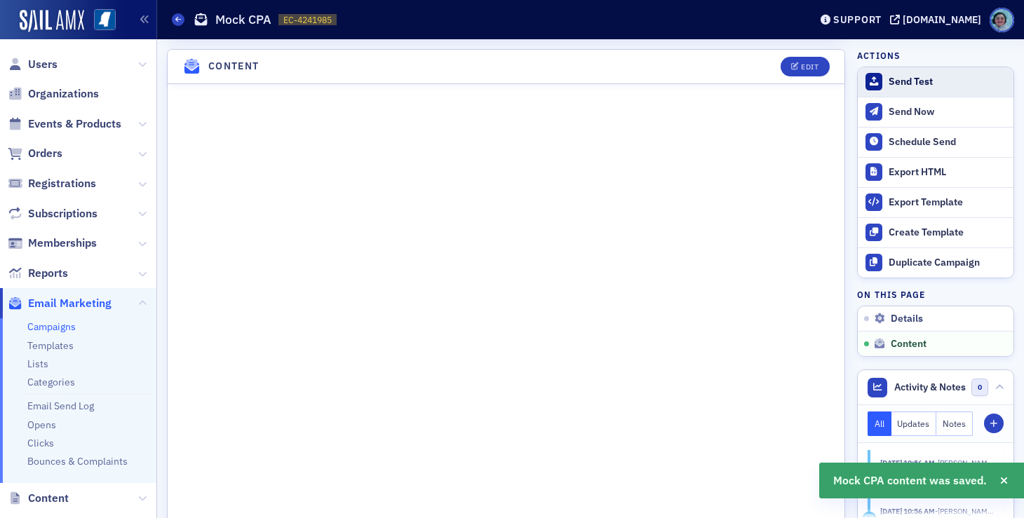
click at [876, 74] on button "Send Test" at bounding box center [935, 81] width 156 height 29
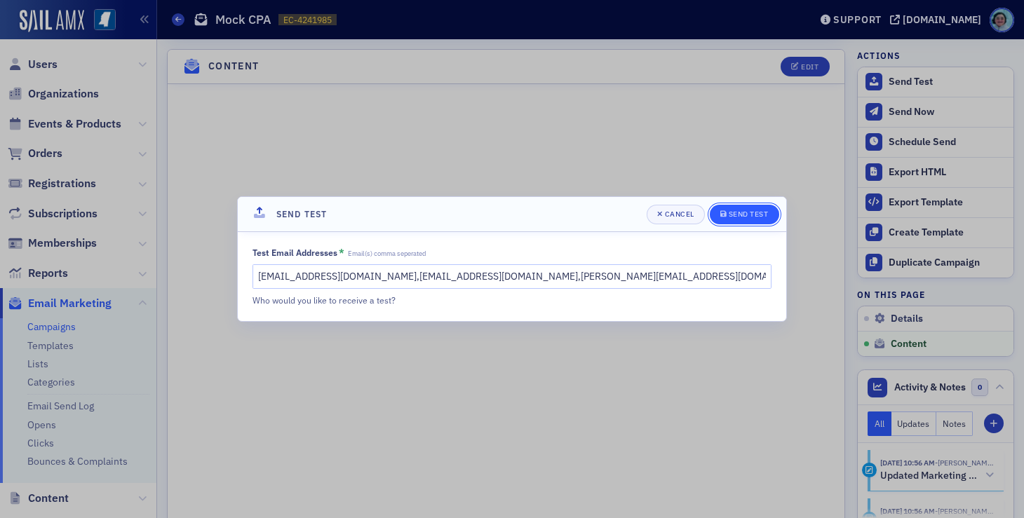
click at [748, 222] on button "Send Test" at bounding box center [743, 215] width 69 height 20
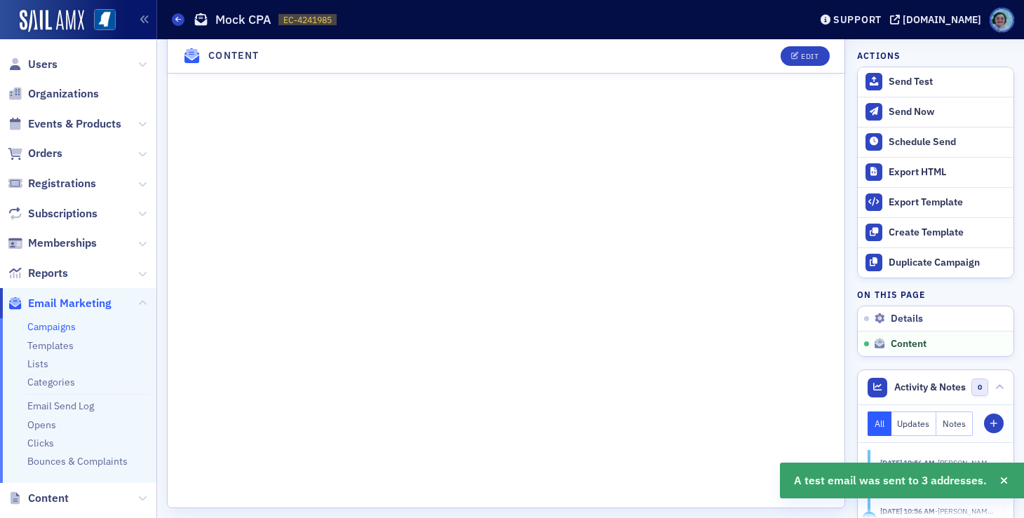
scroll to position [1083, 0]
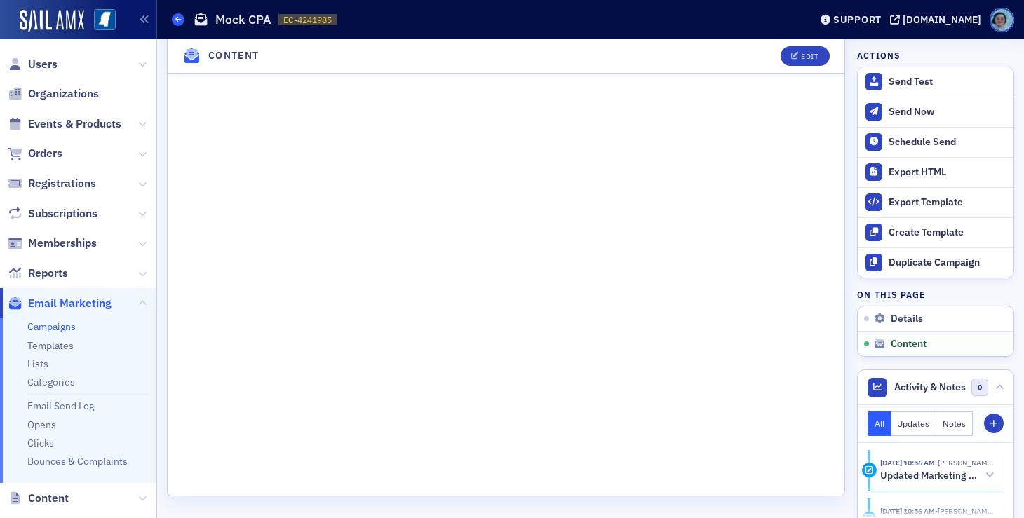
click at [177, 14] on span at bounding box center [178, 19] width 13 height 13
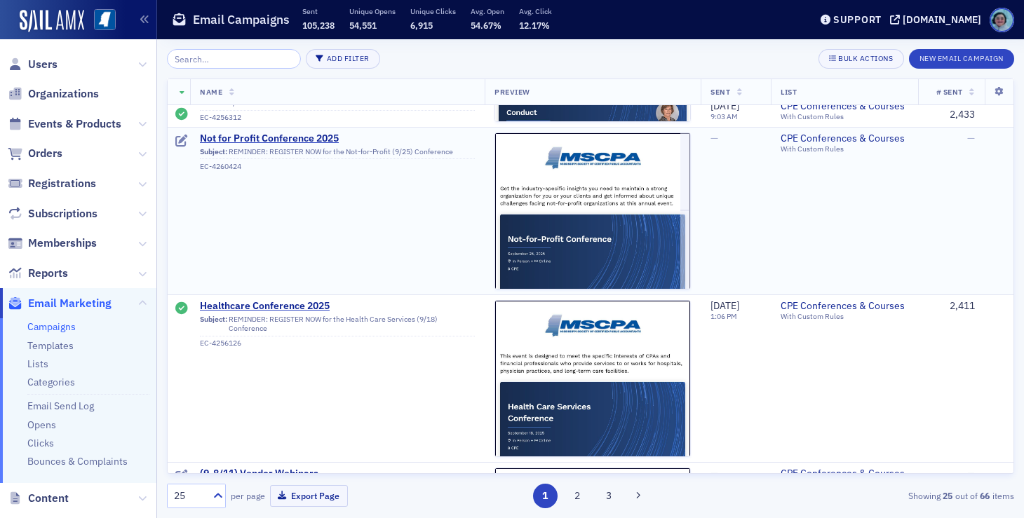
scroll to position [631, 0]
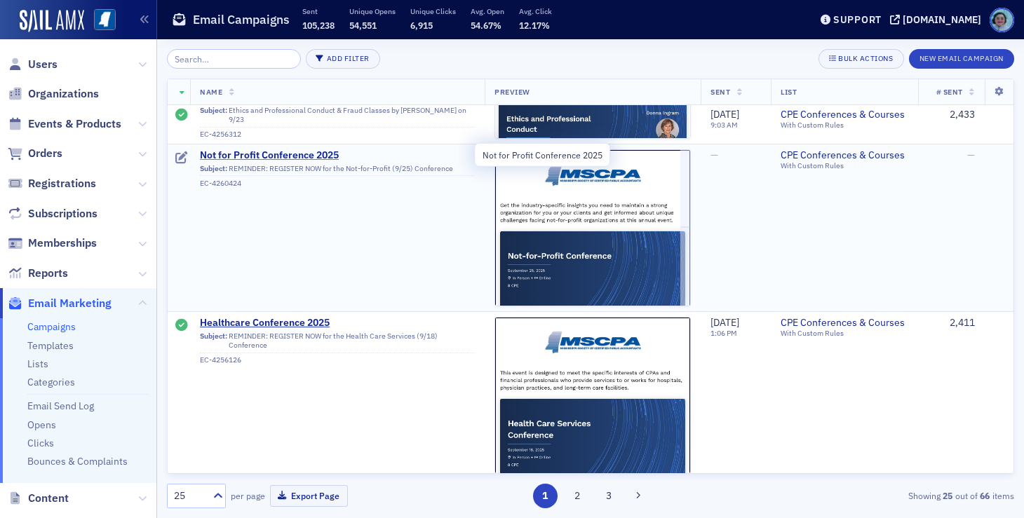
click at [296, 154] on span "Not for Profit Conference 2025" at bounding box center [337, 155] width 275 height 13
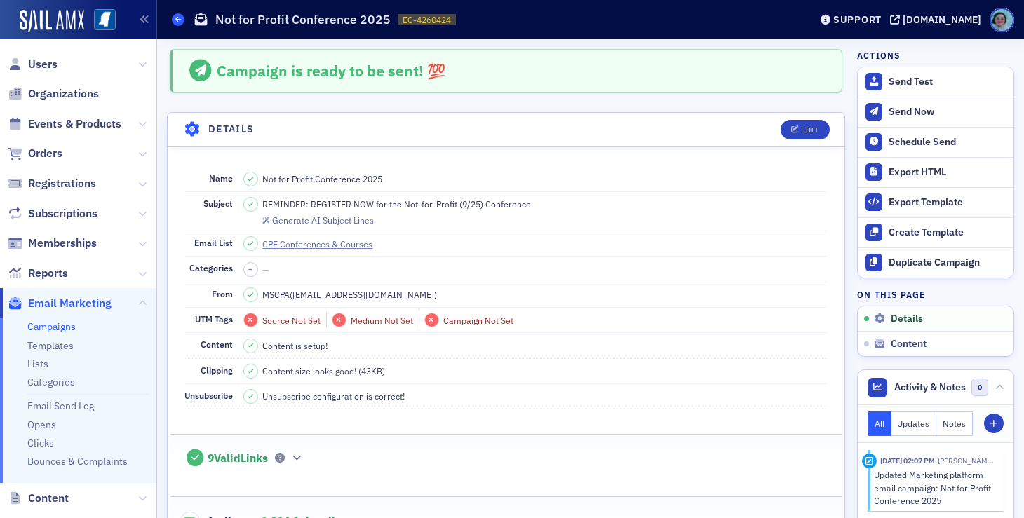
click at [183, 21] on link "Campaigns" at bounding box center [178, 19] width 13 height 13
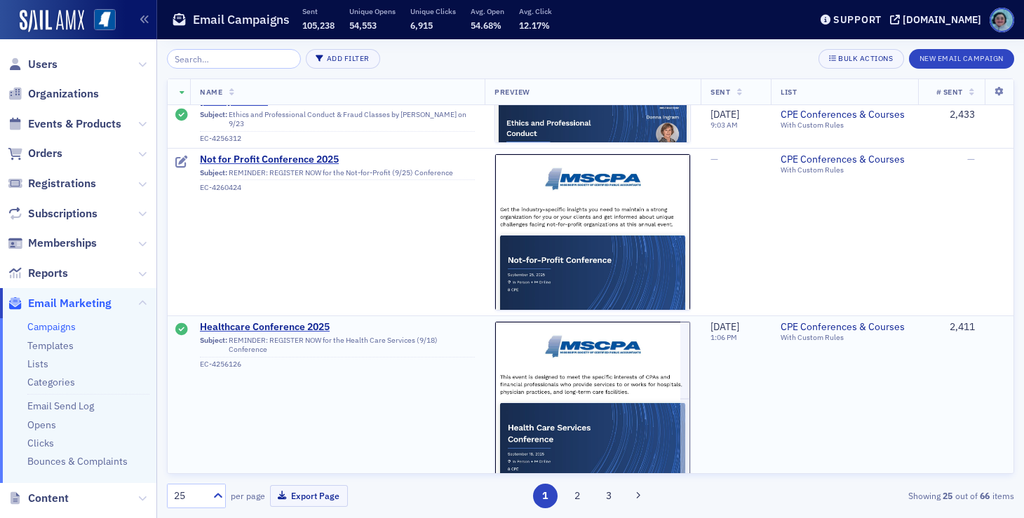
scroll to position [631, 0]
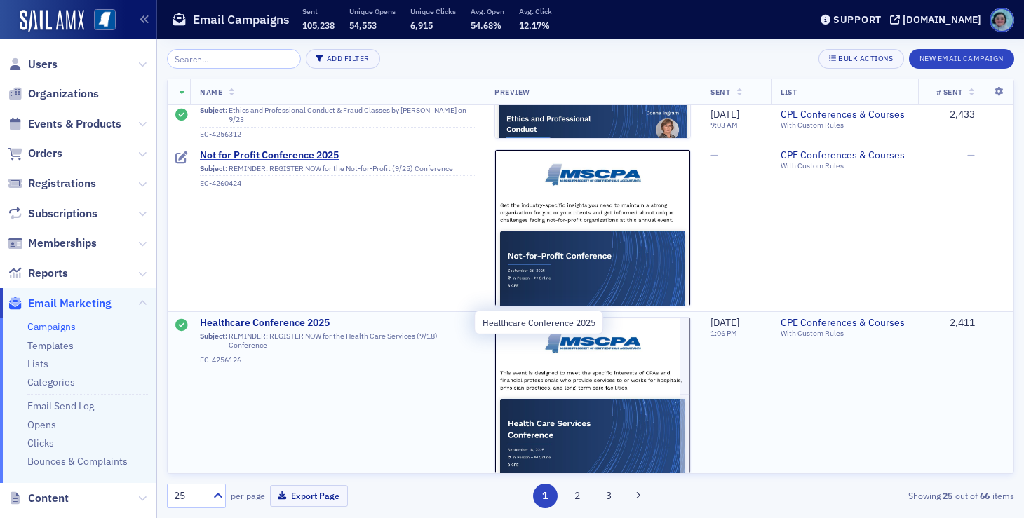
click at [307, 322] on span "Healthcare Conference 2025" at bounding box center [337, 323] width 275 height 13
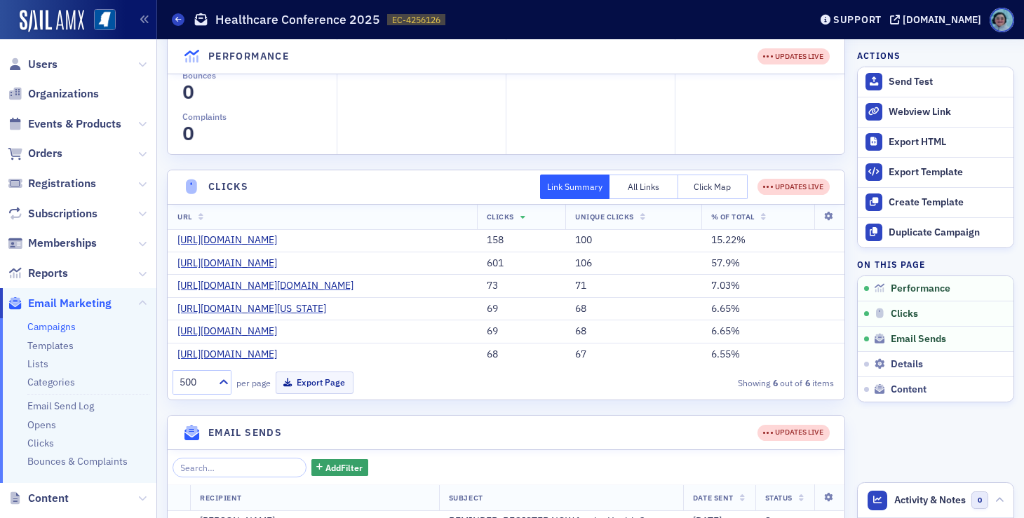
scroll to position [210, 0]
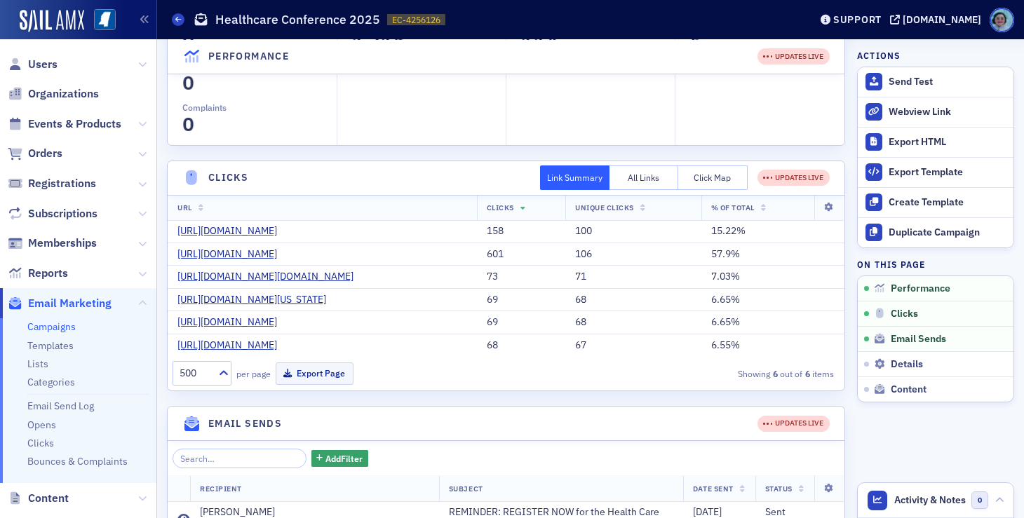
click at [719, 179] on button "Click Map" at bounding box center [712, 177] width 69 height 25
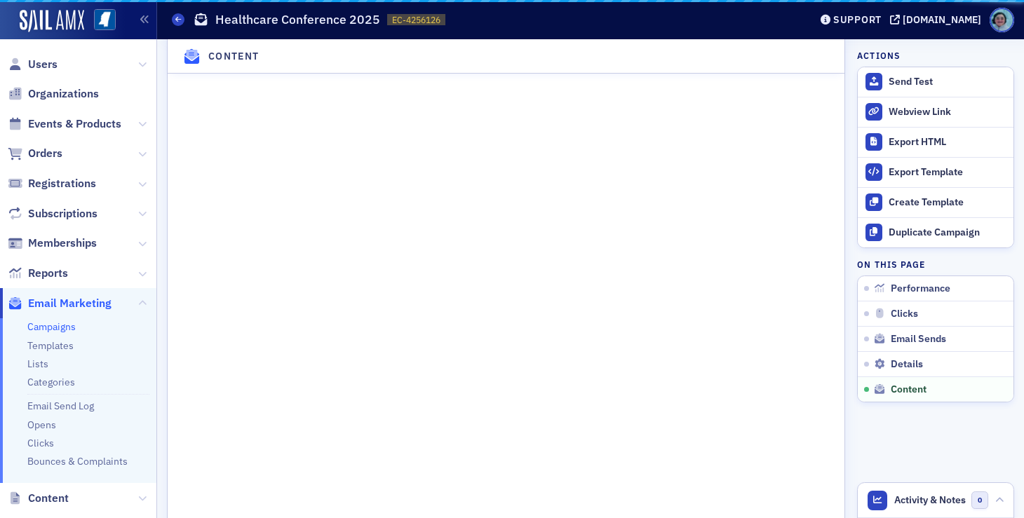
scroll to position [2533, 0]
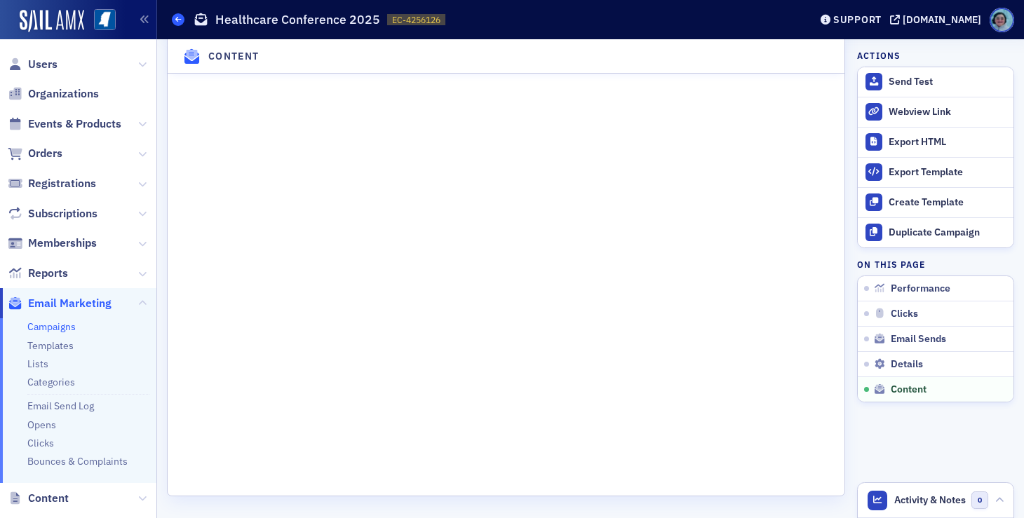
click at [174, 19] on span at bounding box center [178, 19] width 13 height 13
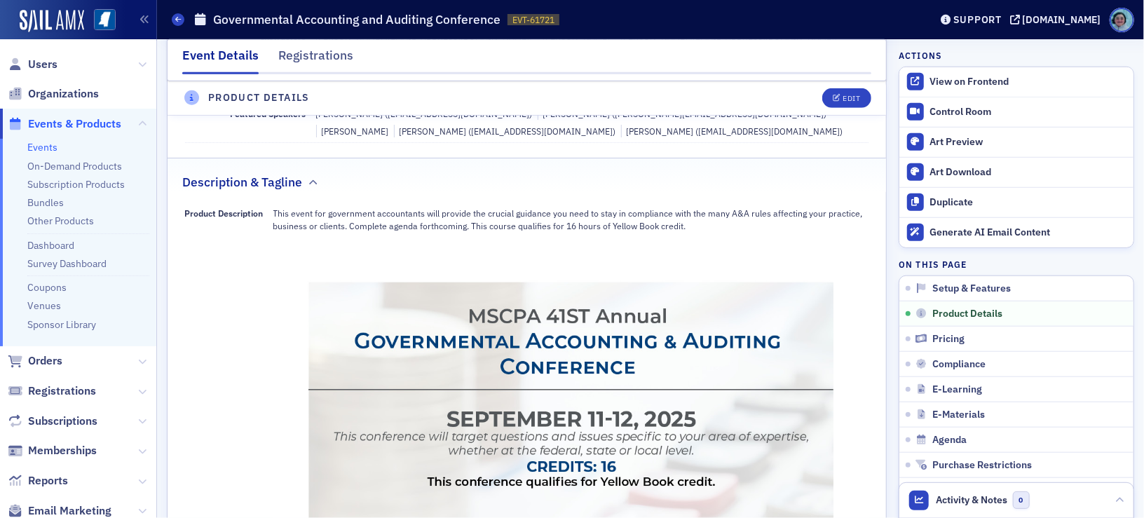
scroll to position [561, 0]
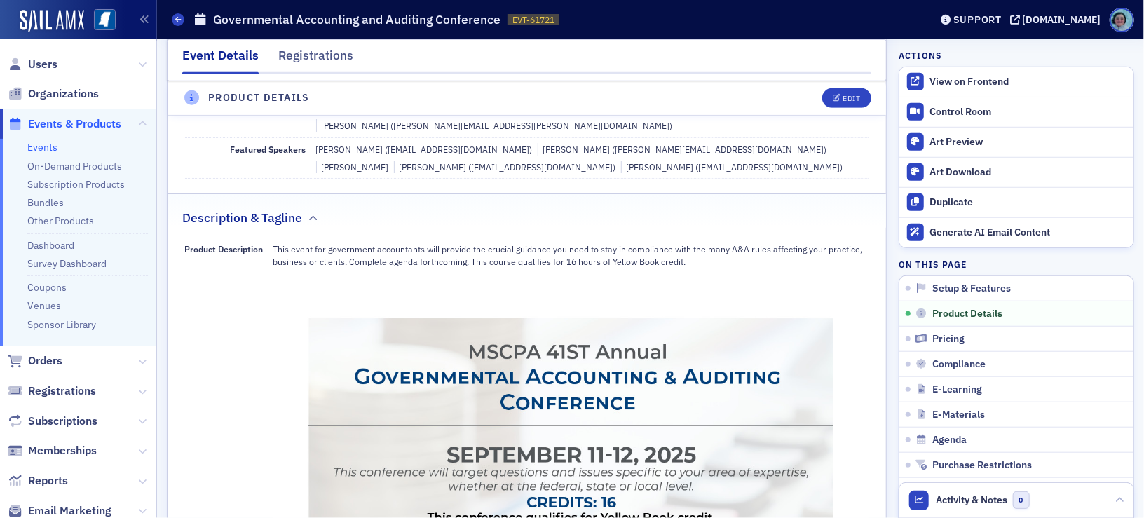
click at [315, 243] on p "This event for government accountants will provide the crucial guidance you nee…" at bounding box center [571, 256] width 596 height 26
click at [843, 97] on div "Edit" at bounding box center [852, 99] width 18 height 8
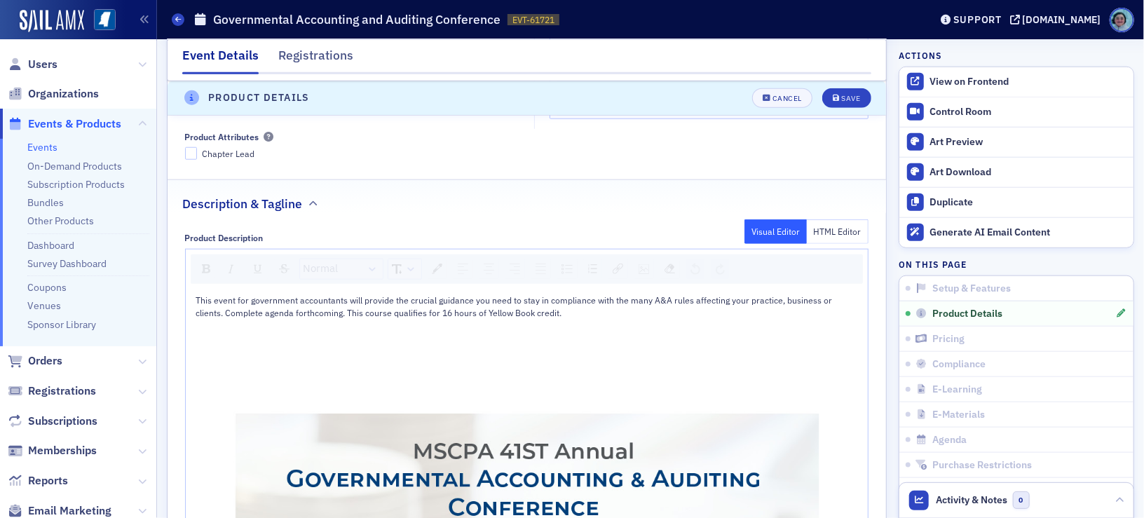
scroll to position [758, 0]
click at [247, 294] on span "This event for government accountants will provide the crucial guidance you nee…" at bounding box center [515, 306] width 639 height 24
click at [238, 294] on span "This event for government accountants will provide the crucial guidance you nee…" at bounding box center [515, 306] width 639 height 24
drag, startPoint x: 346, startPoint y: 252, endPoint x: 224, endPoint y: 257, distance: 121.4
click at [224, 294] on span "This event is for government accountants will provide the crucial guidance you …" at bounding box center [519, 306] width 647 height 24
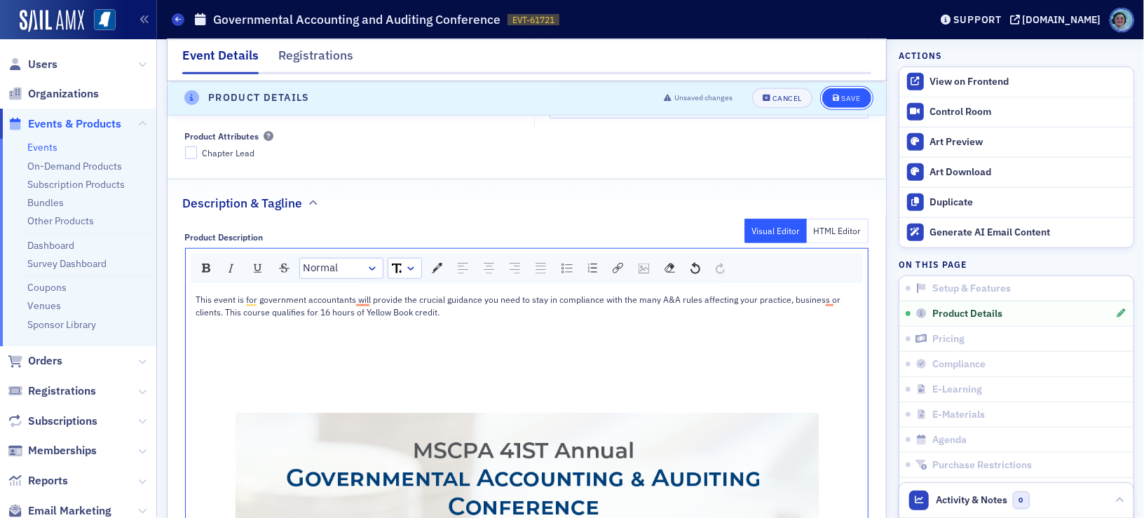
click at [845, 97] on div "Save" at bounding box center [850, 99] width 19 height 8
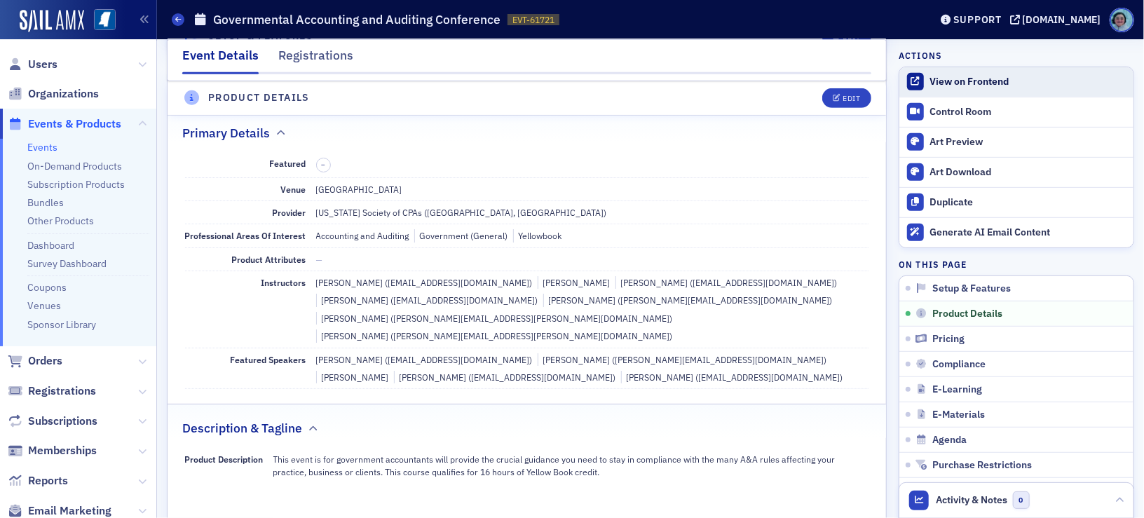
scroll to position [337, 0]
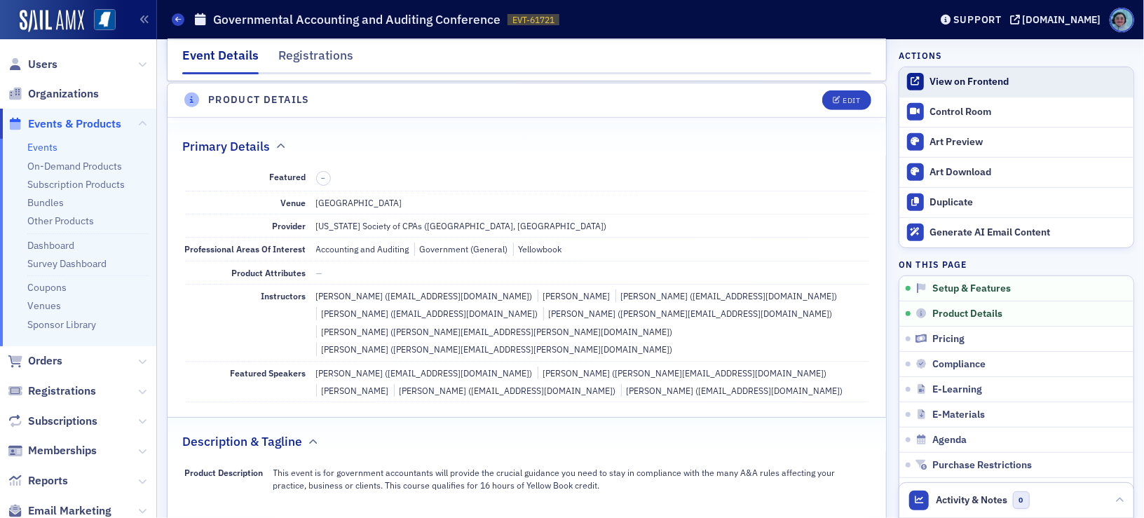
click at [972, 72] on link "View on Frontend" at bounding box center [1016, 81] width 234 height 29
